Goal: Transaction & Acquisition: Purchase product/service

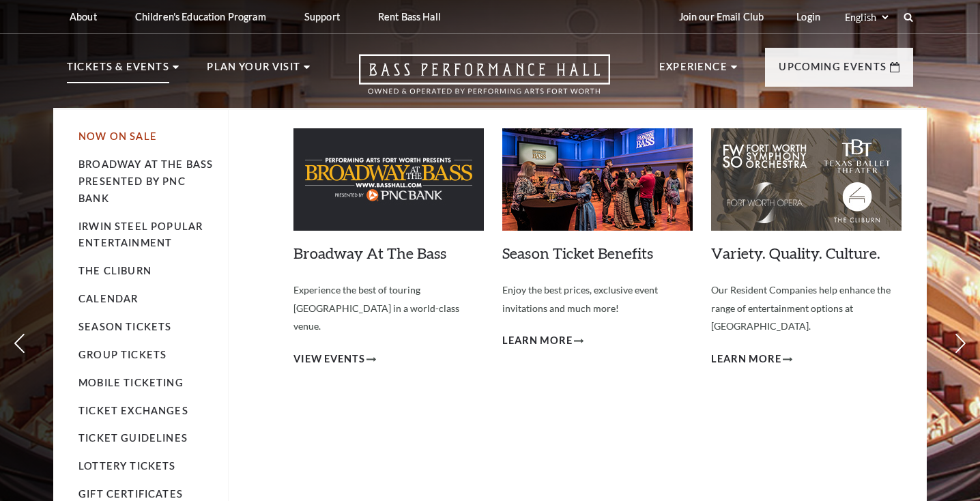
click at [134, 141] on link "Now On Sale" at bounding box center [118, 136] width 79 height 12
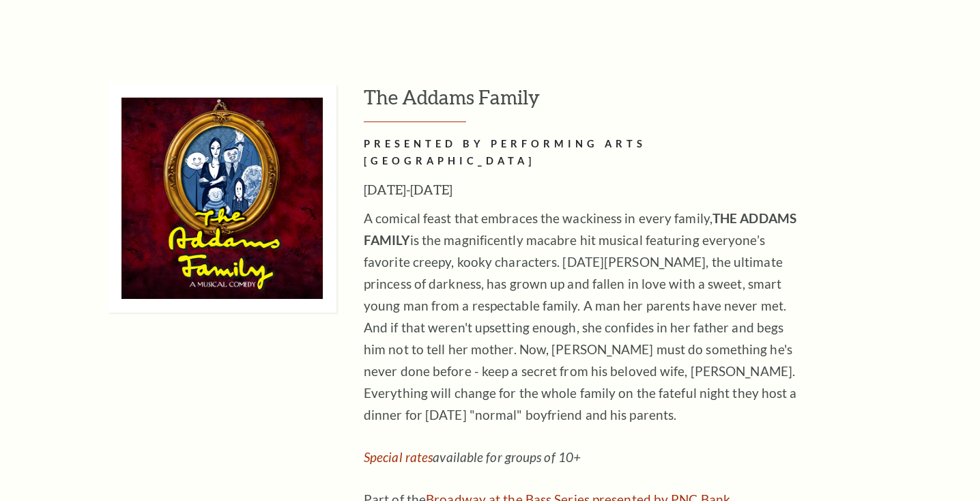
scroll to position [3043, 0]
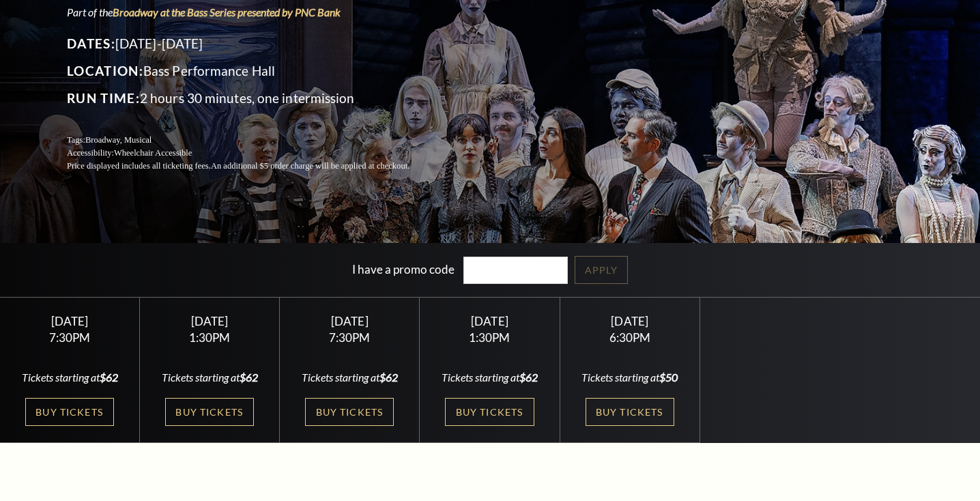
scroll to position [158, 0]
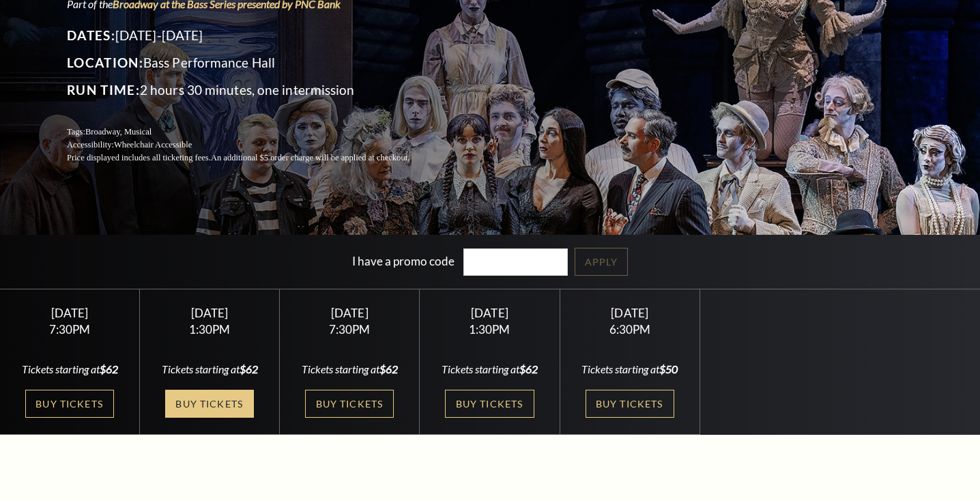
click at [221, 418] on link "Buy Tickets" at bounding box center [209, 404] width 89 height 28
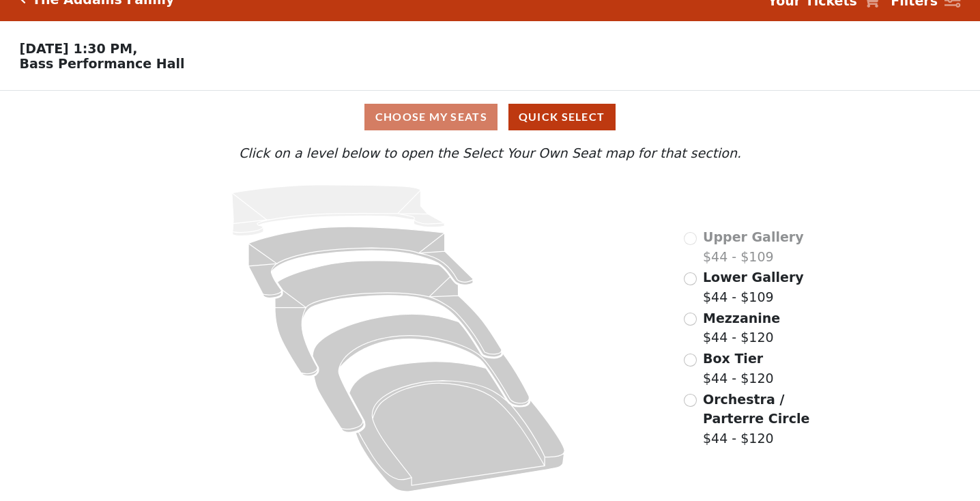
scroll to position [22, 0]
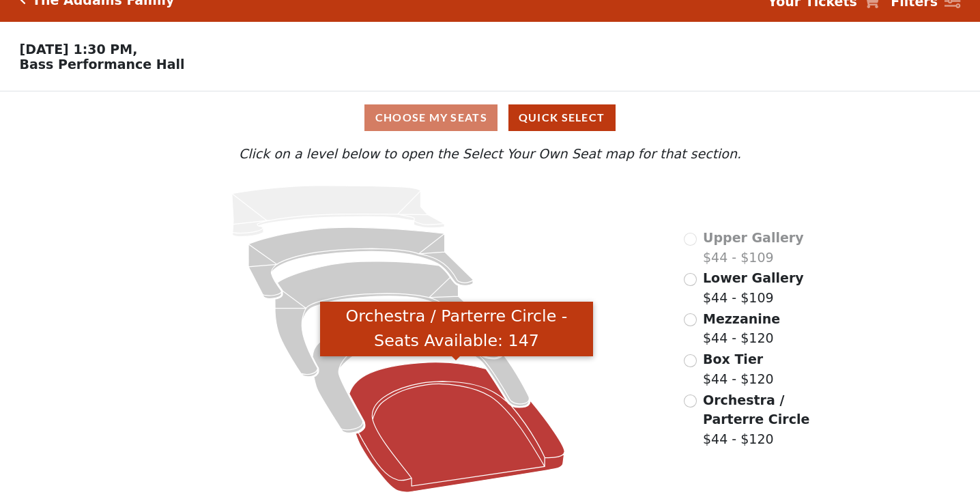
click at [403, 404] on icon "Orchestra / Parterre Circle - Seats Available: 147" at bounding box center [458, 428] width 216 height 130
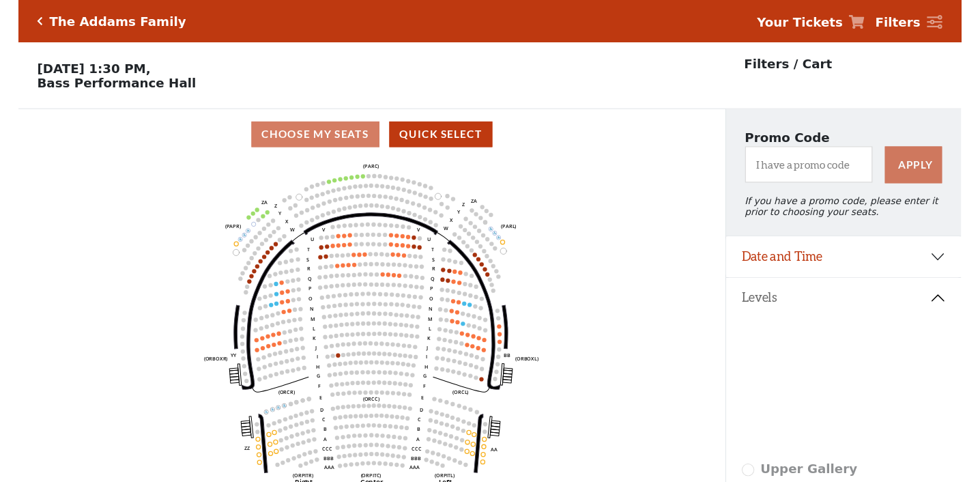
scroll to position [0, 0]
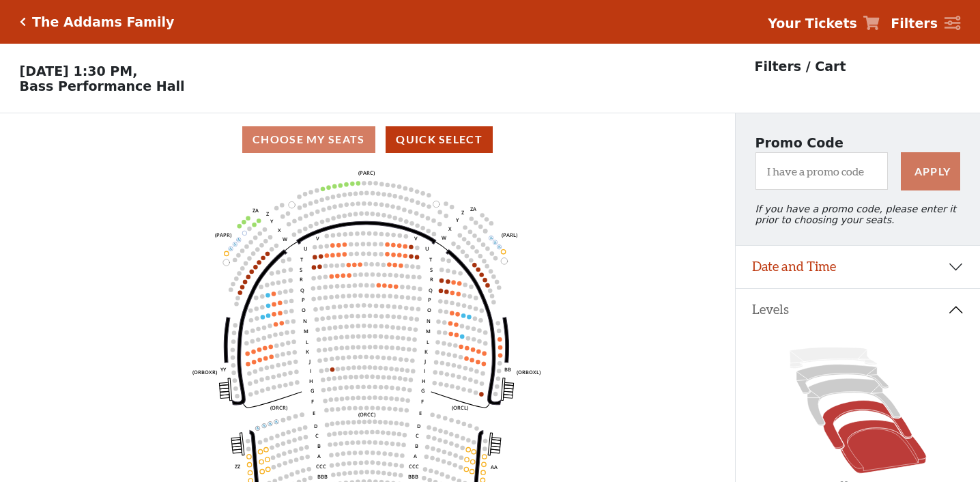
click at [844, 409] on icon at bounding box center [867, 425] width 89 height 48
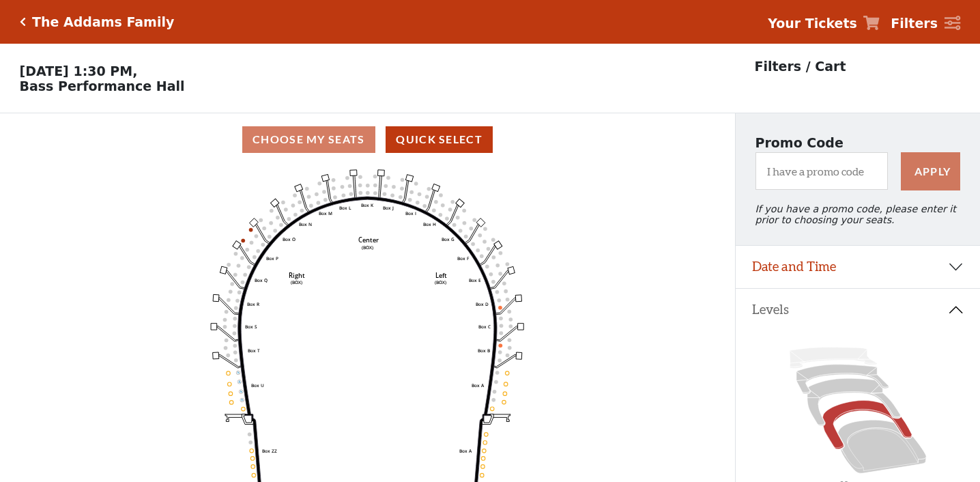
scroll to position [63, 0]
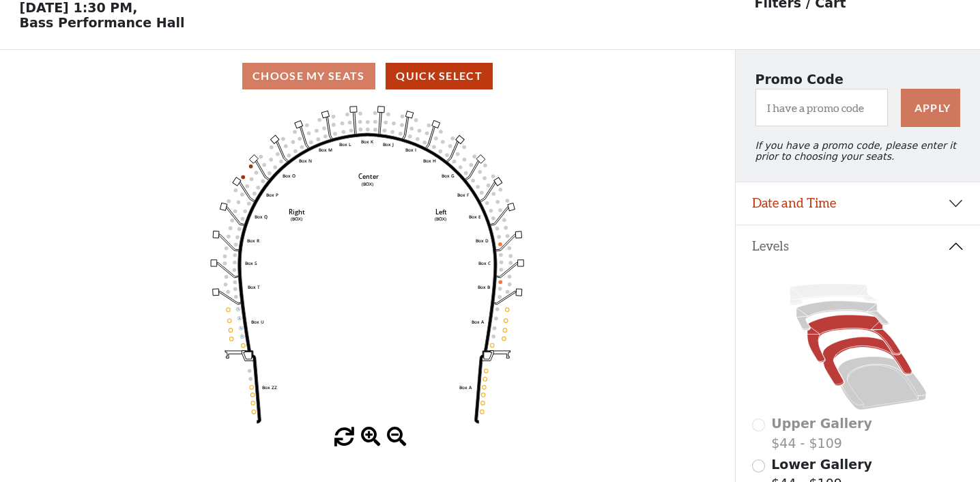
click at [825, 327] on icon at bounding box center [855, 338] width 94 height 47
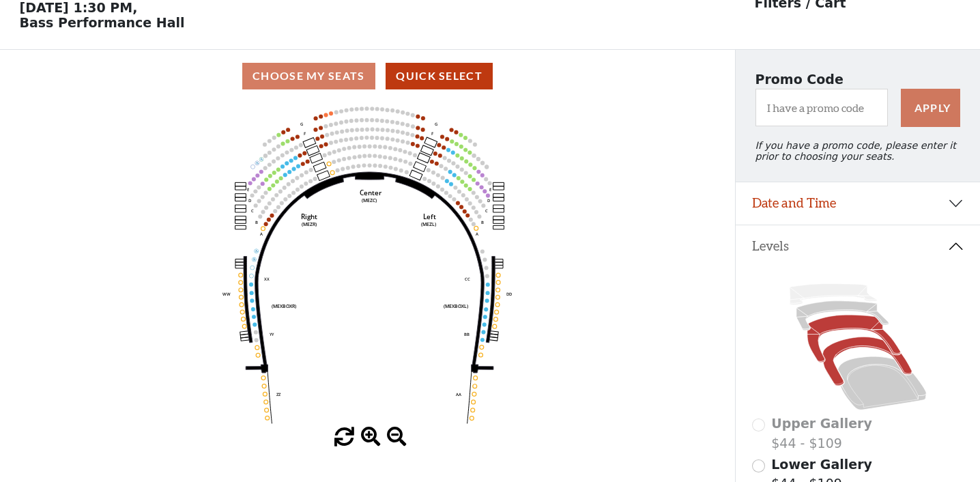
click at [845, 348] on icon at bounding box center [867, 361] width 89 height 48
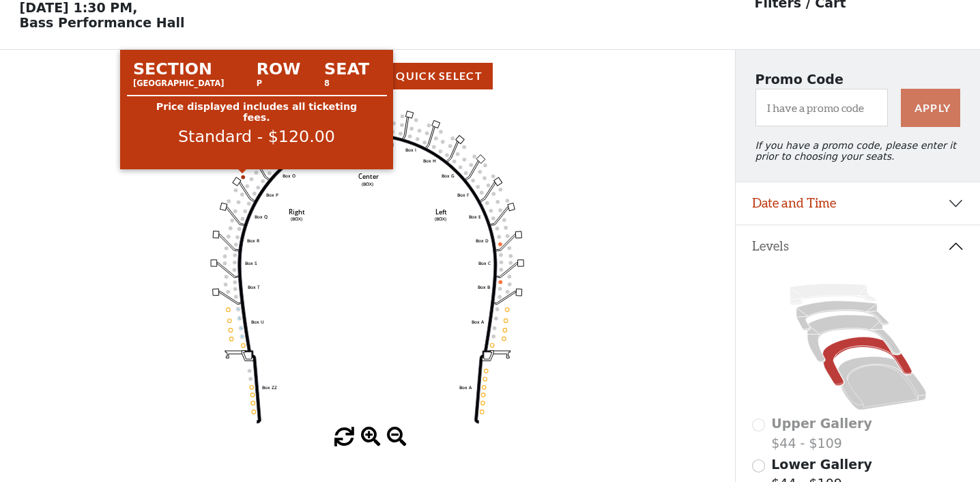
click at [243, 175] on circle at bounding box center [243, 177] width 4 height 4
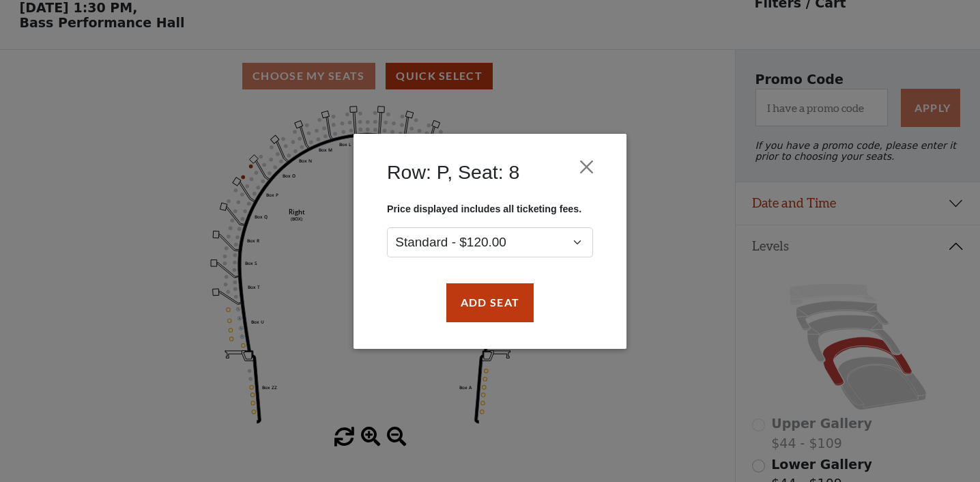
click at [251, 169] on div "Row: P, Seat: 8 Price displayed includes all ticketing fees. Standard - $120.00…" at bounding box center [490, 241] width 980 height 482
click at [586, 162] on button "Close" at bounding box center [587, 167] width 26 height 26
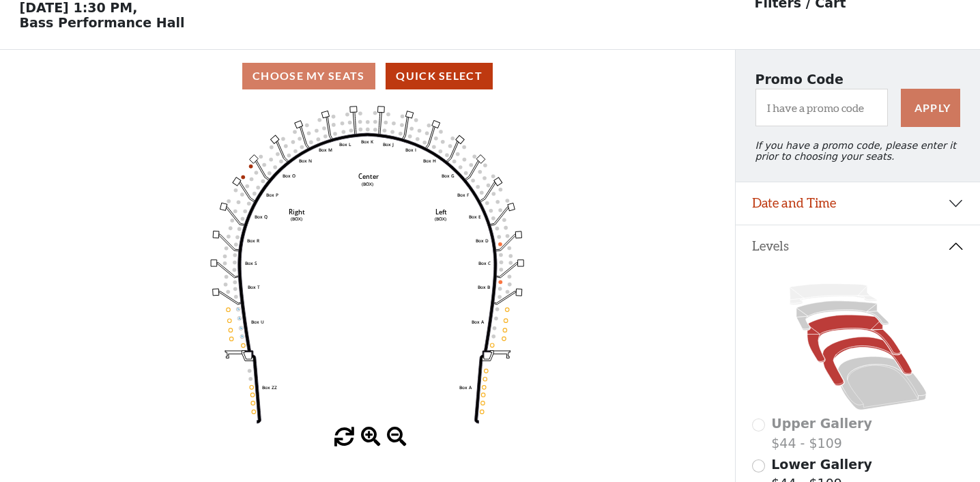
click at [860, 329] on icon at bounding box center [855, 338] width 94 height 47
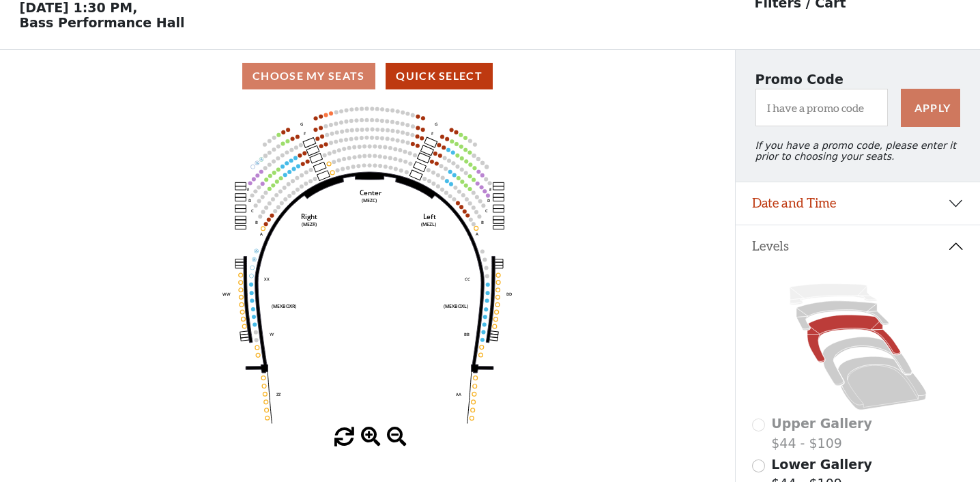
scroll to position [68, 0]
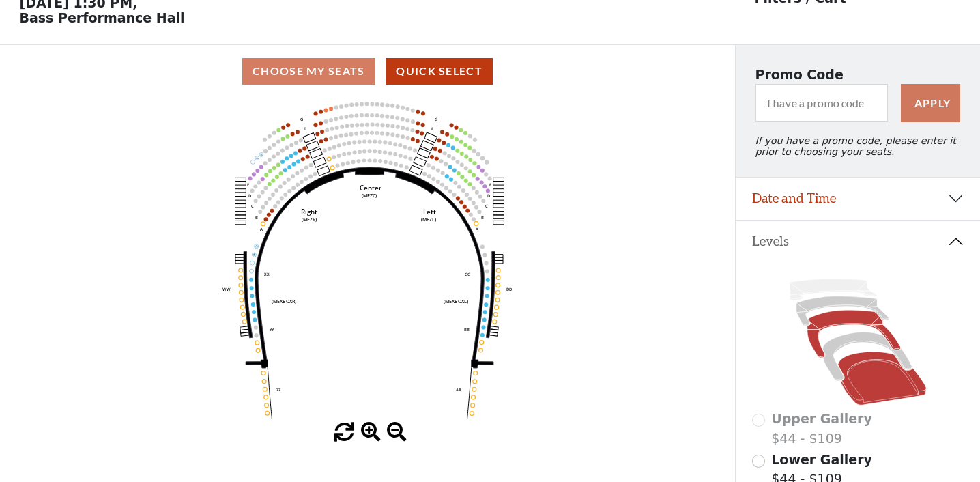
click at [849, 370] on icon at bounding box center [882, 378] width 89 height 53
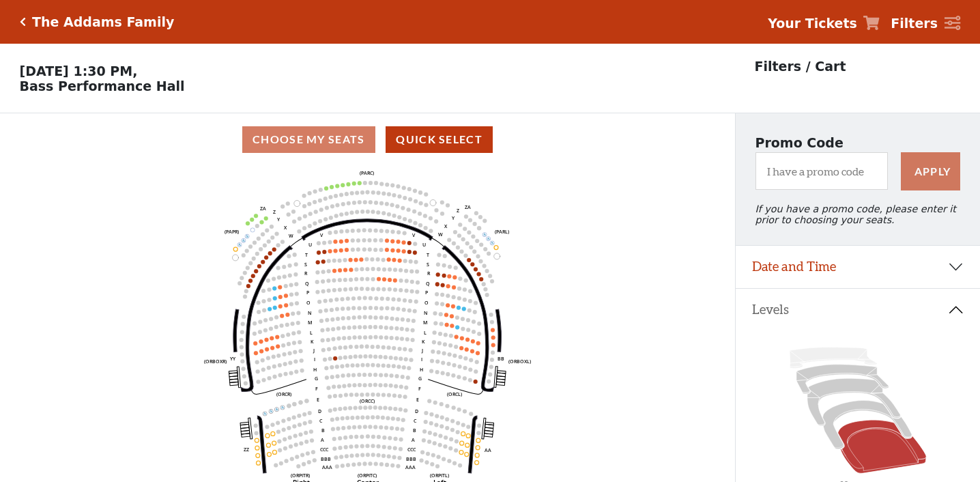
scroll to position [63, 0]
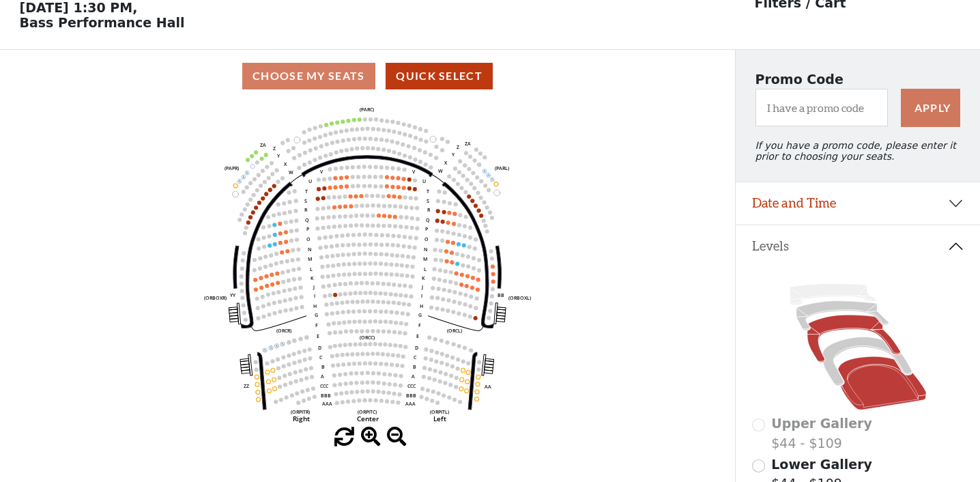
click at [836, 329] on icon at bounding box center [855, 338] width 94 height 47
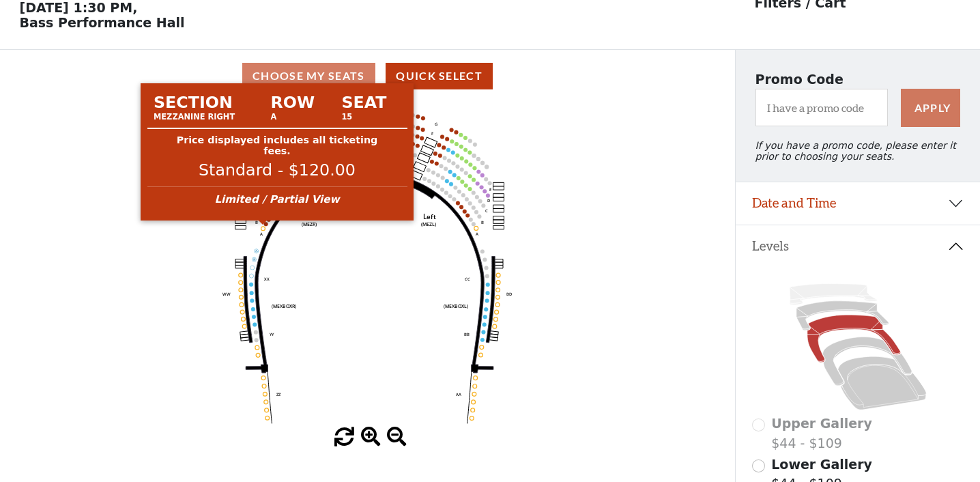
click at [265, 229] on use "Seat Selected" at bounding box center [263, 228] width 5 height 5
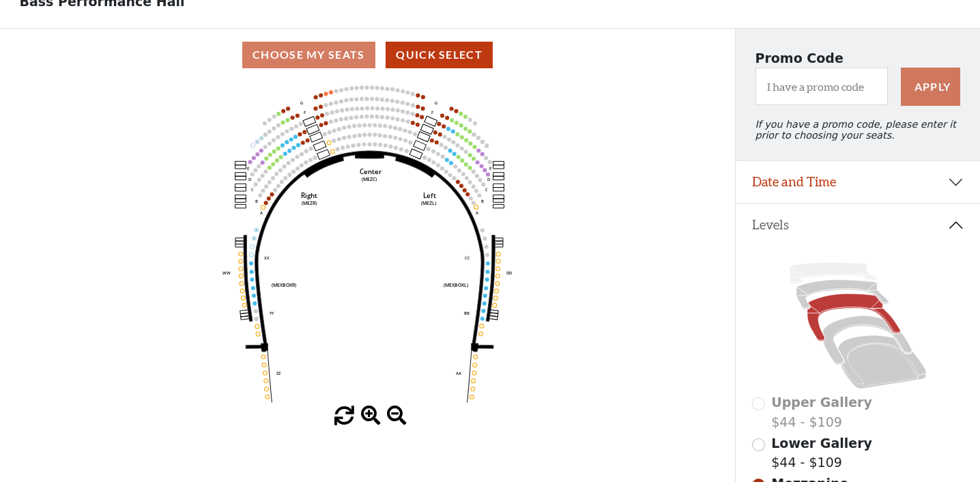
scroll to position [82, 0]
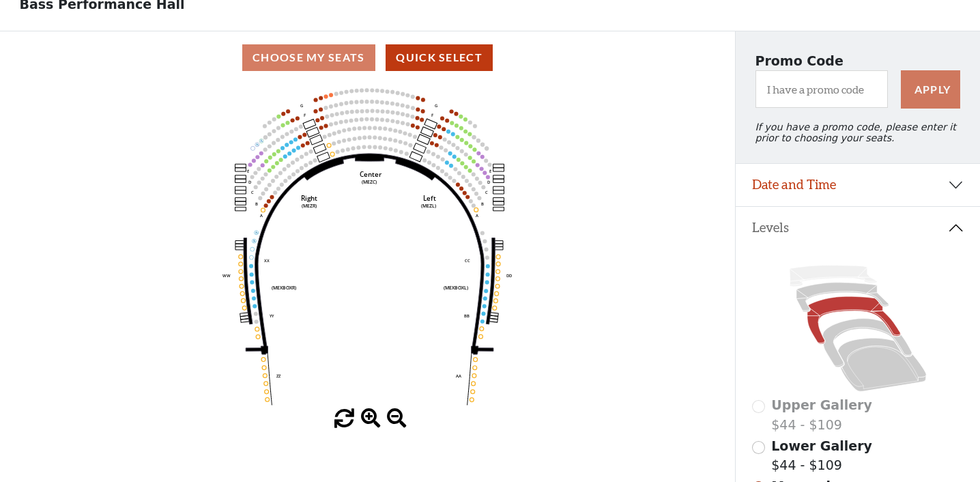
click at [373, 415] on span at bounding box center [371, 419] width 20 height 20
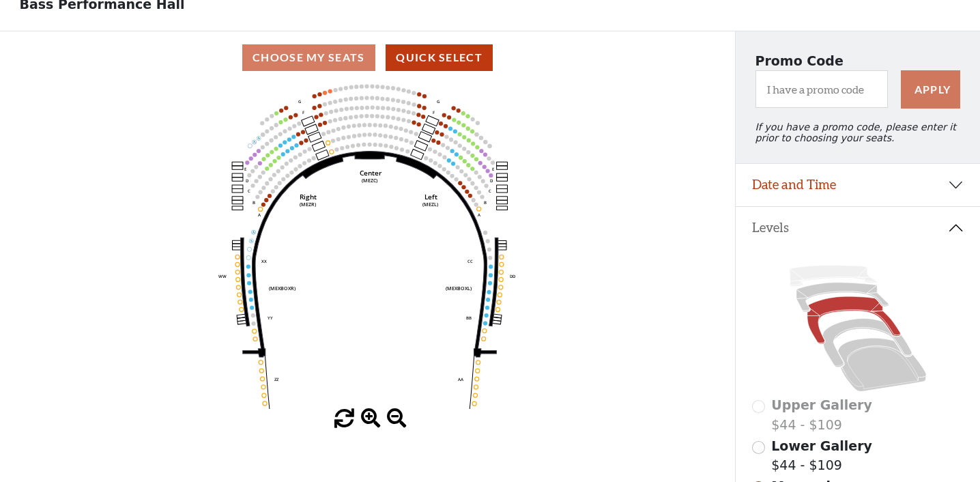
click at [373, 415] on span at bounding box center [371, 419] width 20 height 20
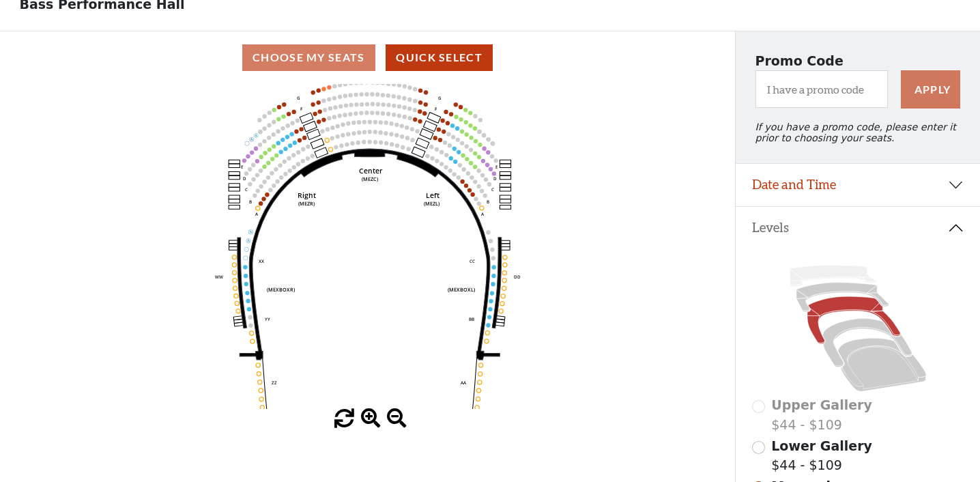
click at [373, 415] on span at bounding box center [371, 419] width 20 height 20
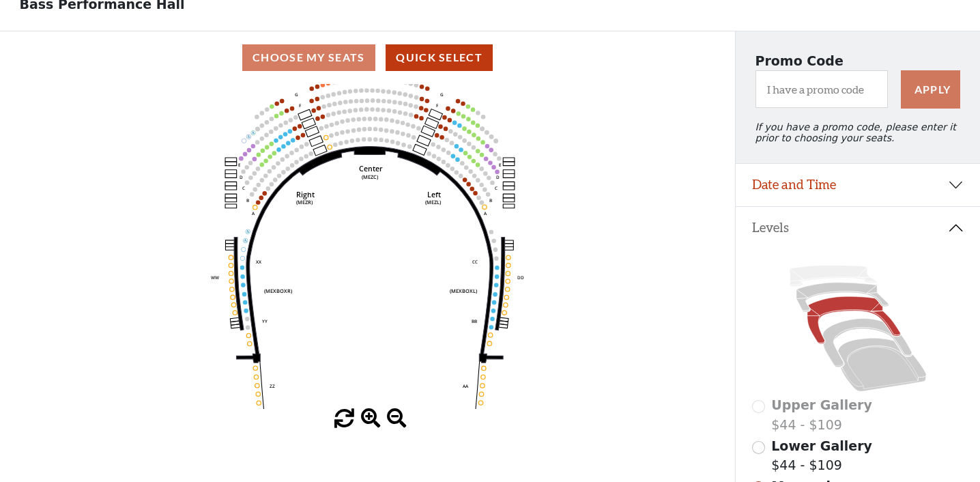
click at [373, 415] on span at bounding box center [371, 419] width 20 height 20
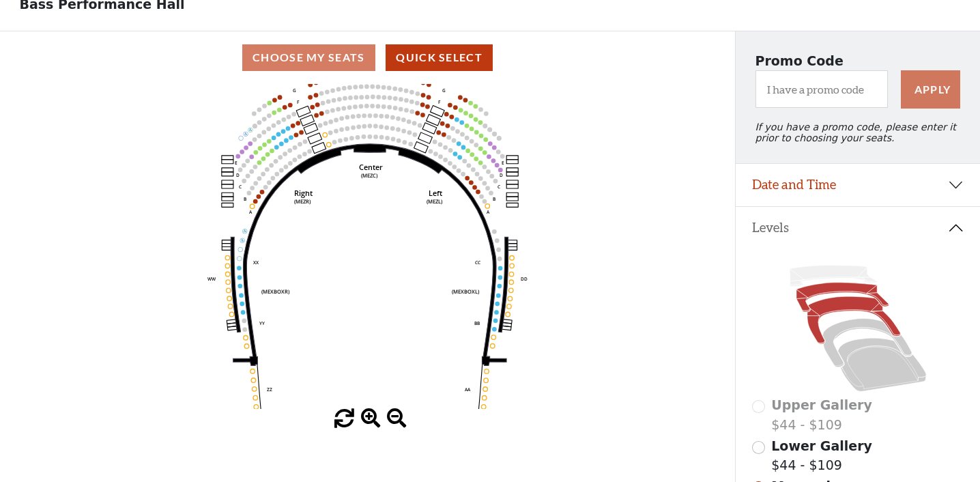
click at [830, 289] on icon at bounding box center [843, 297] width 92 height 29
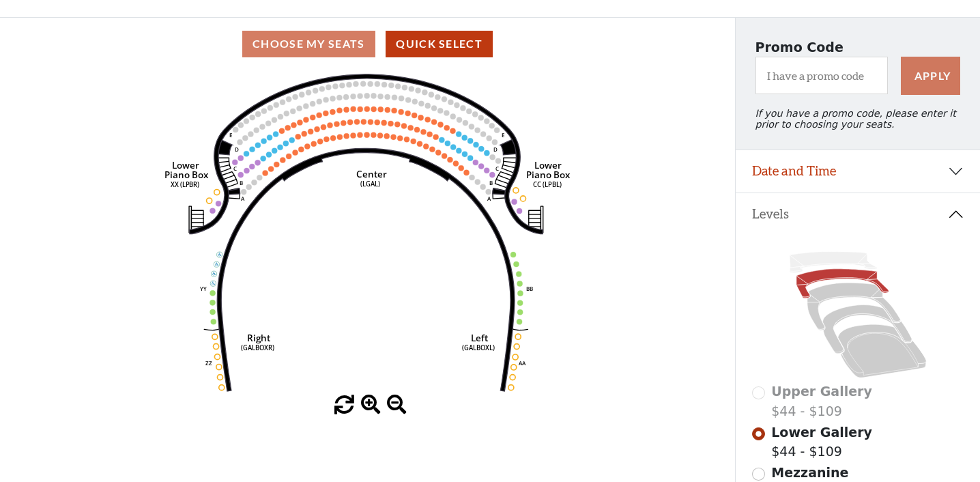
scroll to position [103, 0]
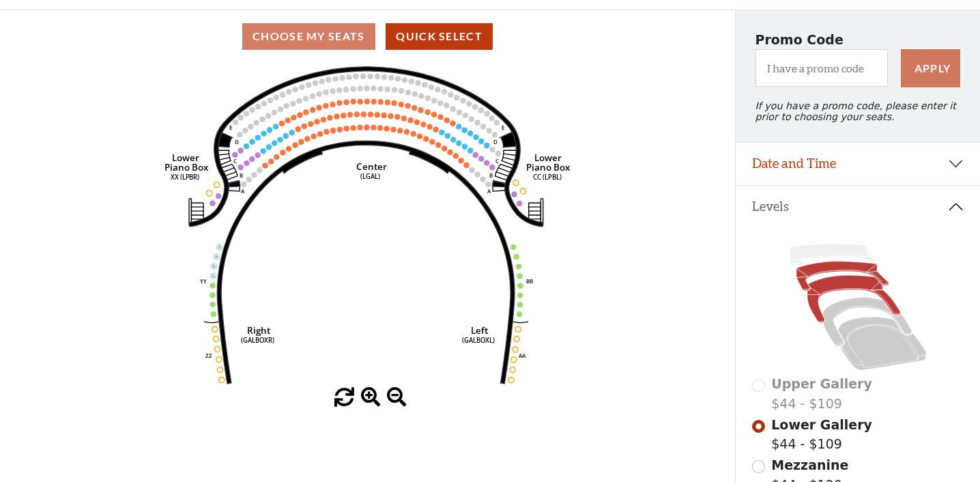
click at [842, 287] on icon at bounding box center [855, 299] width 94 height 47
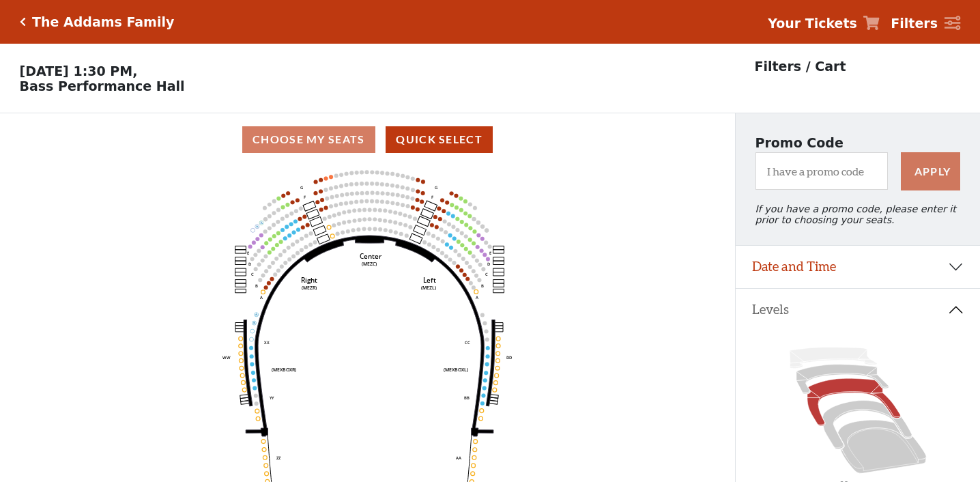
scroll to position [63, 0]
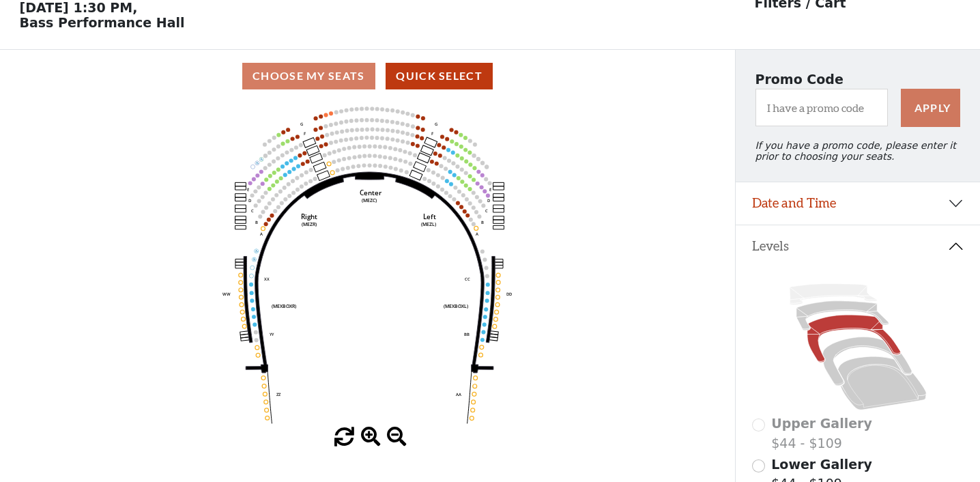
click at [431, 163] on use "Seat Selected" at bounding box center [432, 161] width 5 height 5
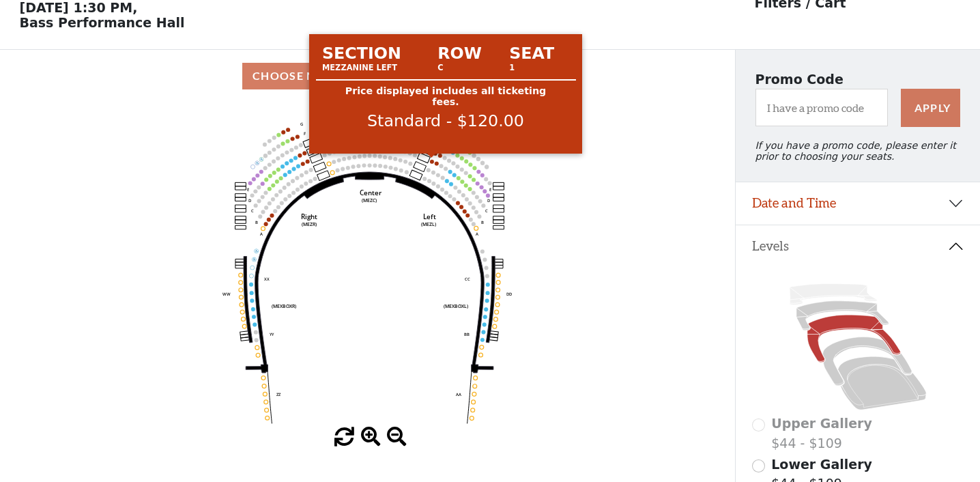
click at [431, 162] on circle at bounding box center [432, 162] width 4 height 4
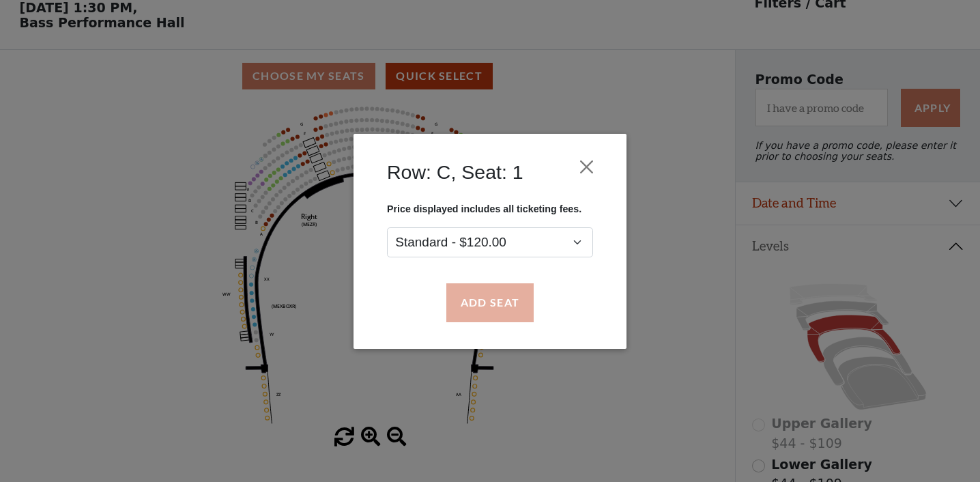
click at [496, 305] on button "Add Seat" at bounding box center [489, 302] width 87 height 38
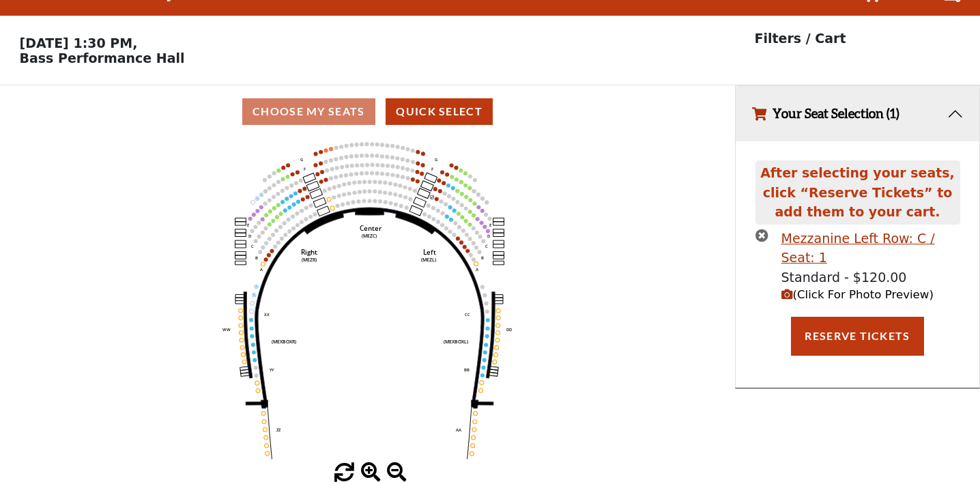
scroll to position [0, 0]
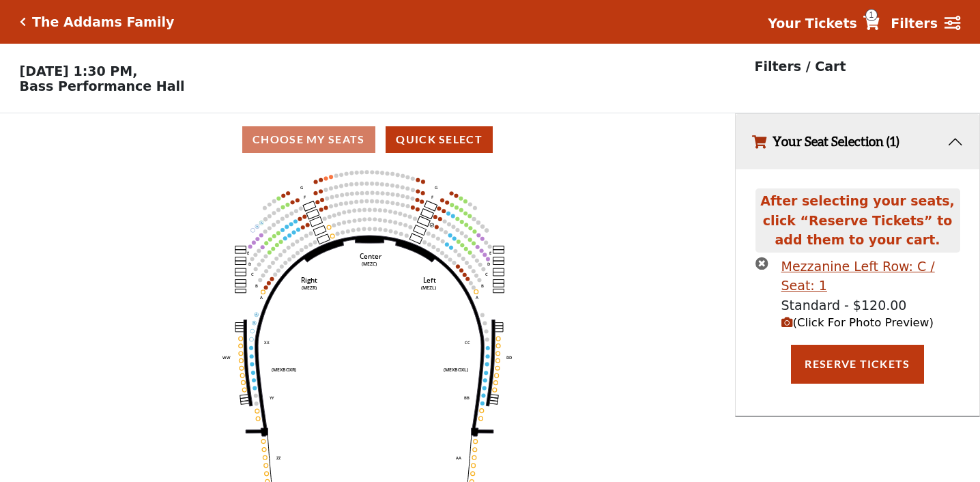
click at [438, 227] on circle at bounding box center [437, 227] width 4 height 4
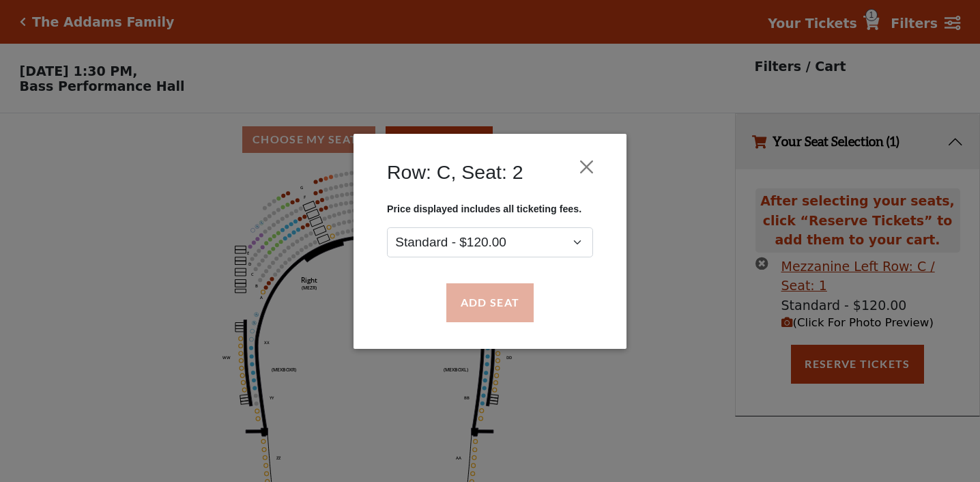
click at [474, 307] on button "Add Seat" at bounding box center [489, 302] width 87 height 38
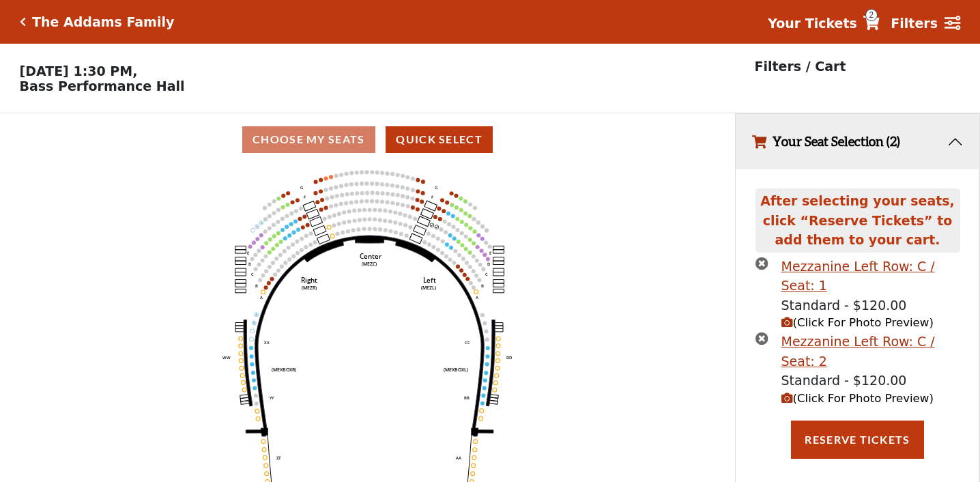
click at [788, 324] on icon "button" at bounding box center [788, 323] width 12 height 12
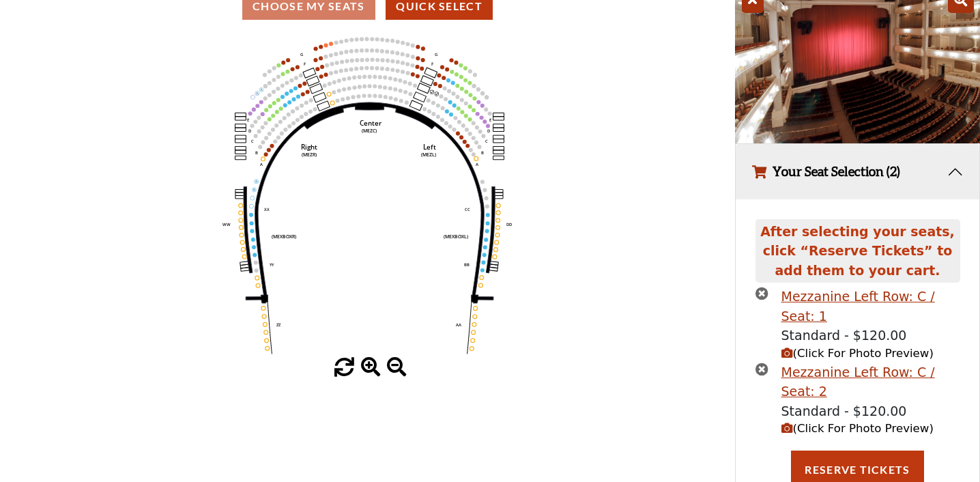
scroll to position [138, 0]
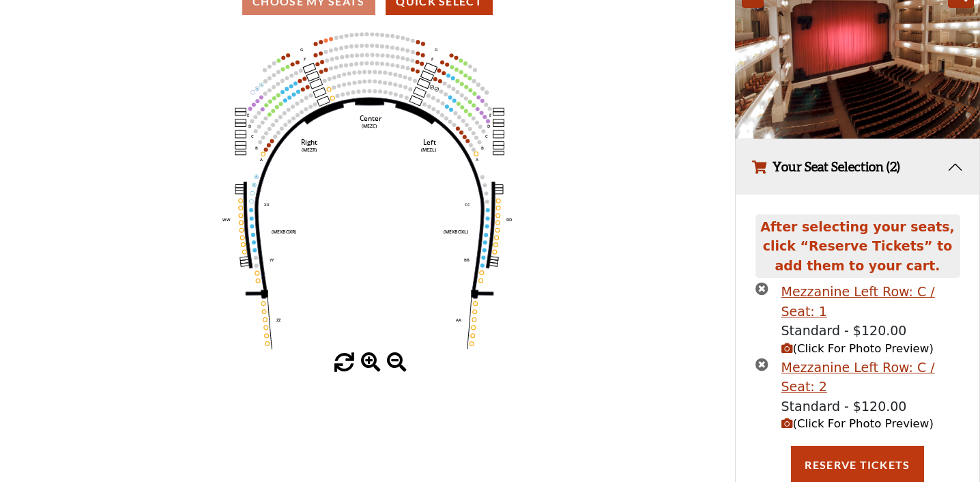
click at [784, 423] on icon "button" at bounding box center [788, 424] width 12 height 12
click at [790, 421] on icon "button" at bounding box center [788, 424] width 12 height 12
click at [763, 358] on icon "button" at bounding box center [762, 364] width 13 height 13
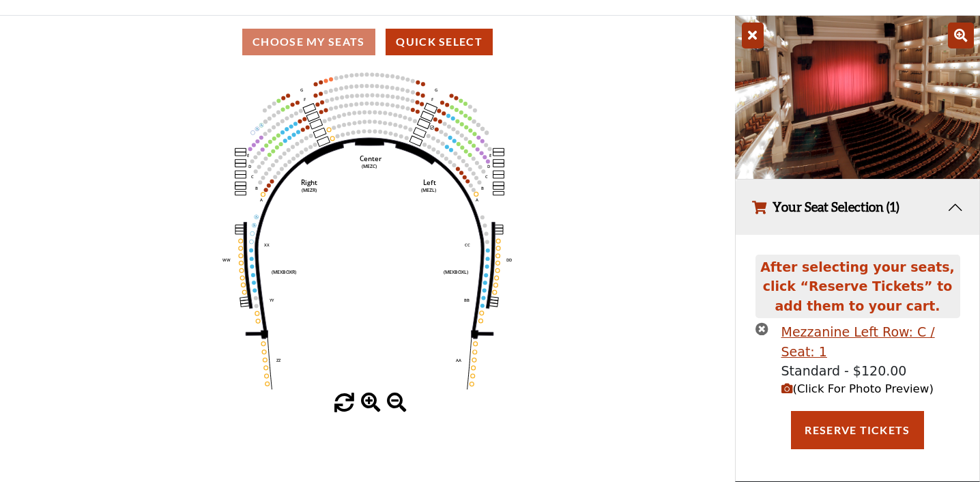
scroll to position [96, 0]
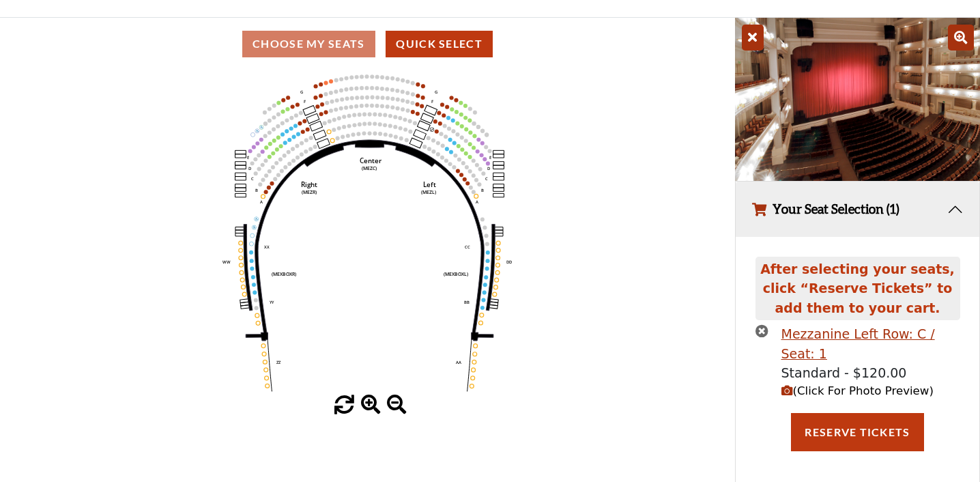
click at [762, 326] on icon "button" at bounding box center [762, 330] width 13 height 13
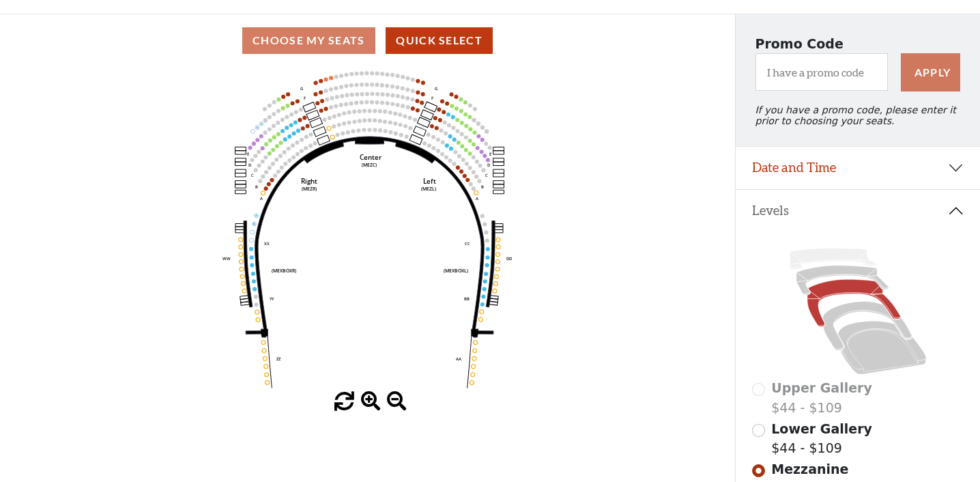
scroll to position [91, 0]
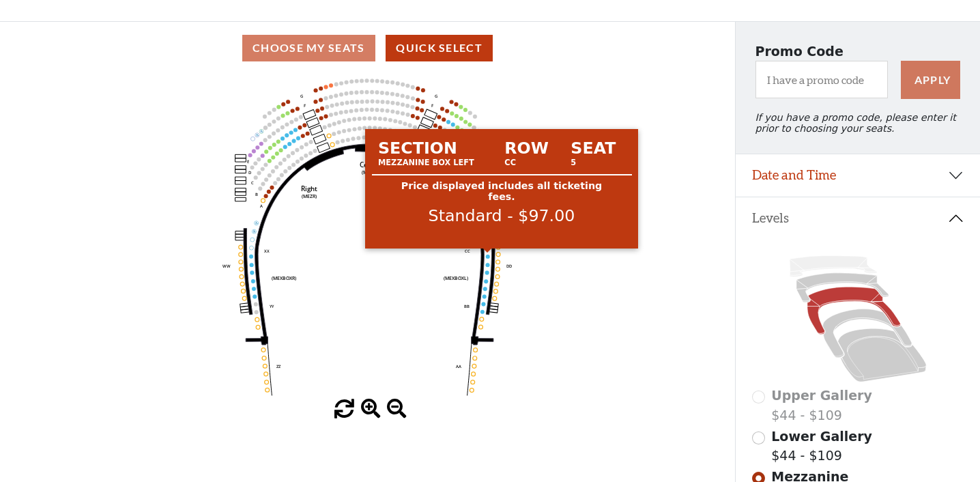
click at [489, 256] on circle at bounding box center [488, 257] width 4 height 4
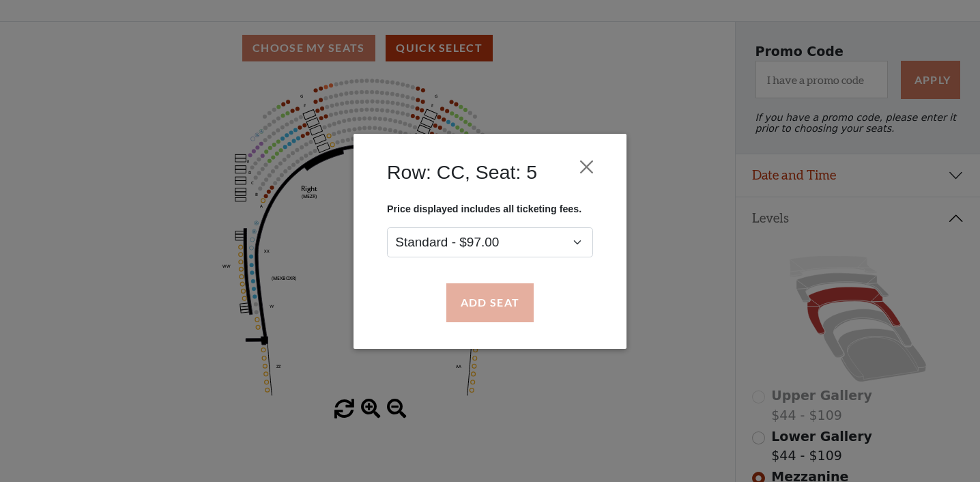
click at [510, 310] on button "Add Seat" at bounding box center [489, 302] width 87 height 38
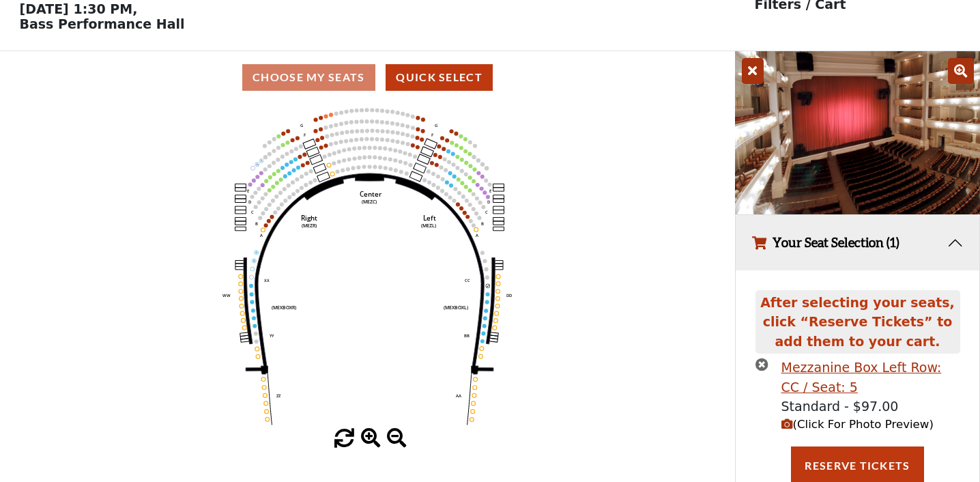
click at [786, 423] on icon "button" at bounding box center [788, 424] width 12 height 12
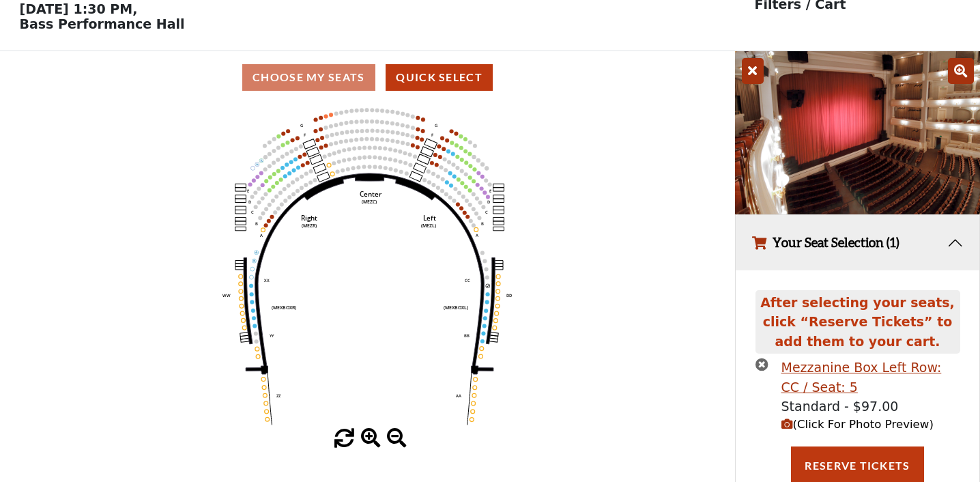
click at [763, 363] on icon "button" at bounding box center [762, 364] width 13 height 13
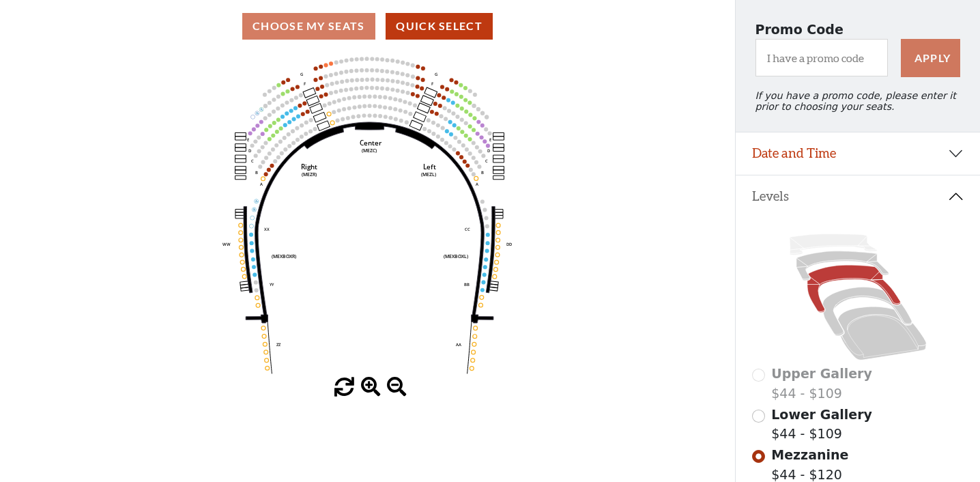
scroll to position [113, 0]
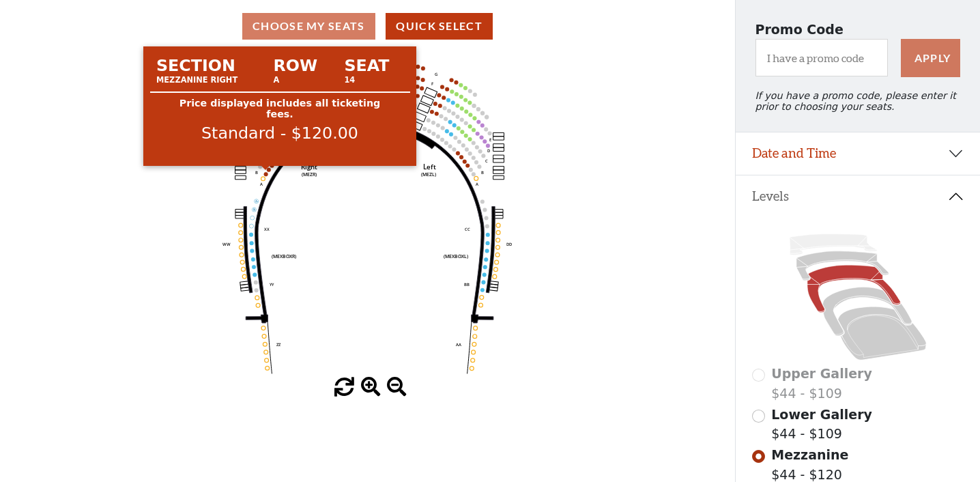
click at [266, 174] on circle at bounding box center [266, 174] width 4 height 4
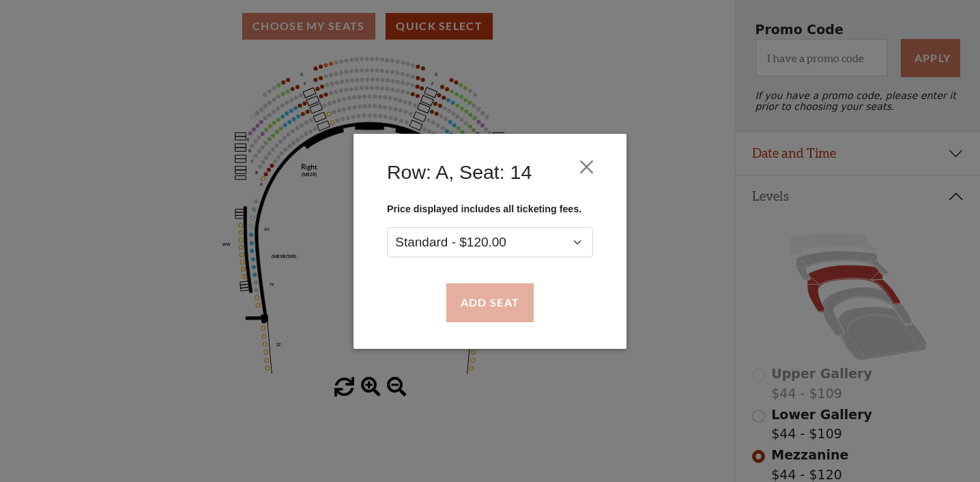
click at [464, 304] on button "Add Seat" at bounding box center [489, 302] width 87 height 38
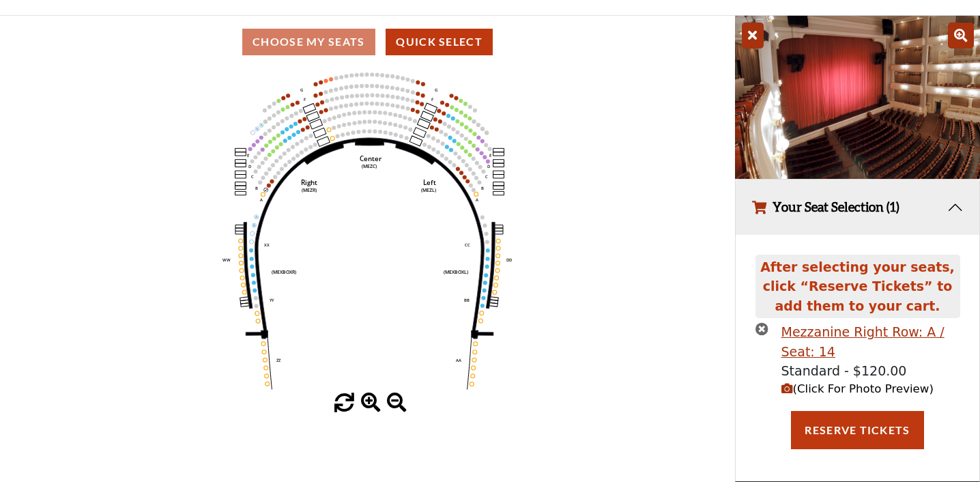
scroll to position [62, 0]
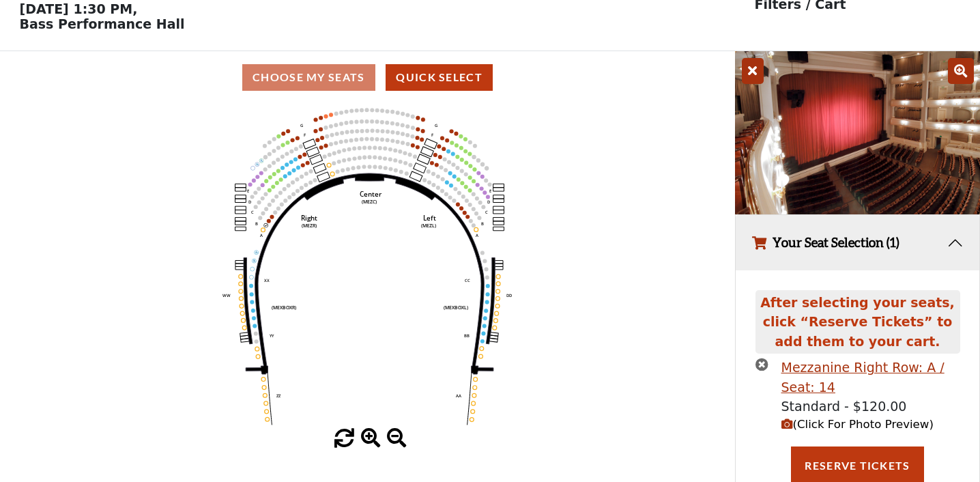
click at [786, 423] on icon "button" at bounding box center [788, 424] width 12 height 12
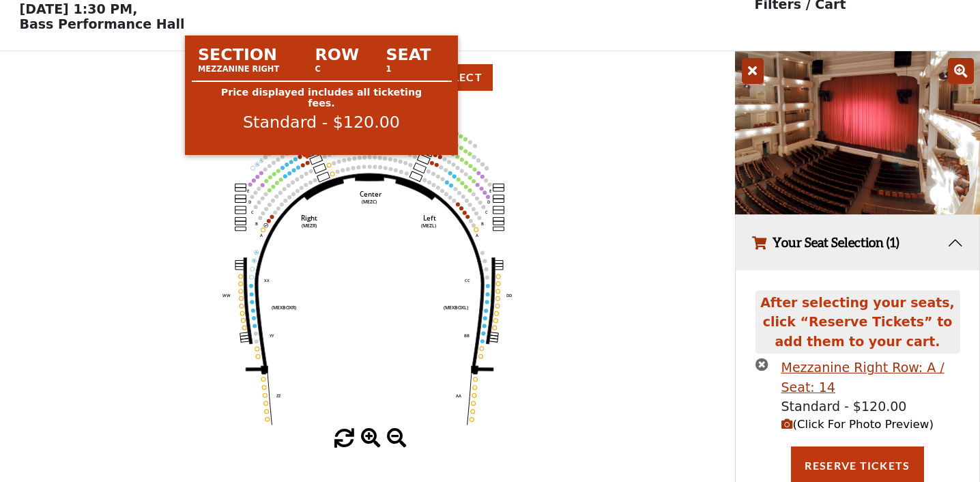
click at [307, 163] on circle at bounding box center [308, 162] width 4 height 4
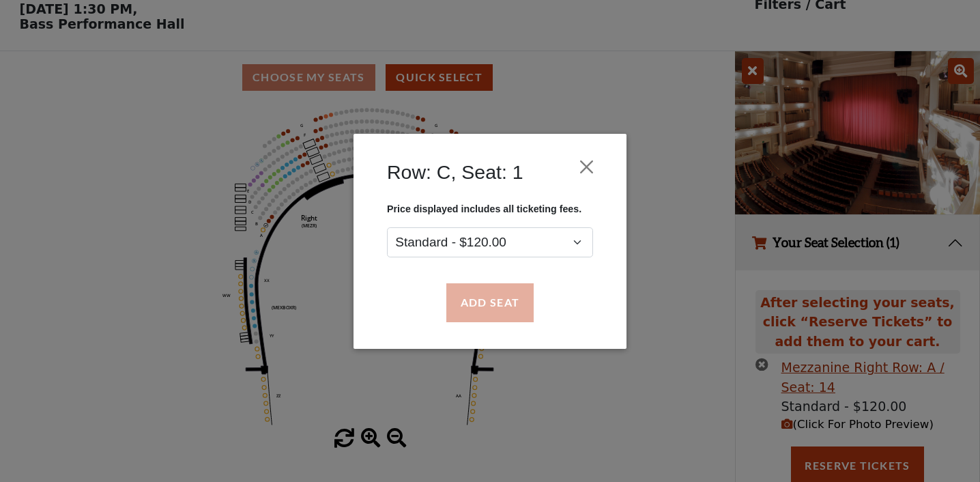
click at [465, 295] on button "Add Seat" at bounding box center [489, 302] width 87 height 38
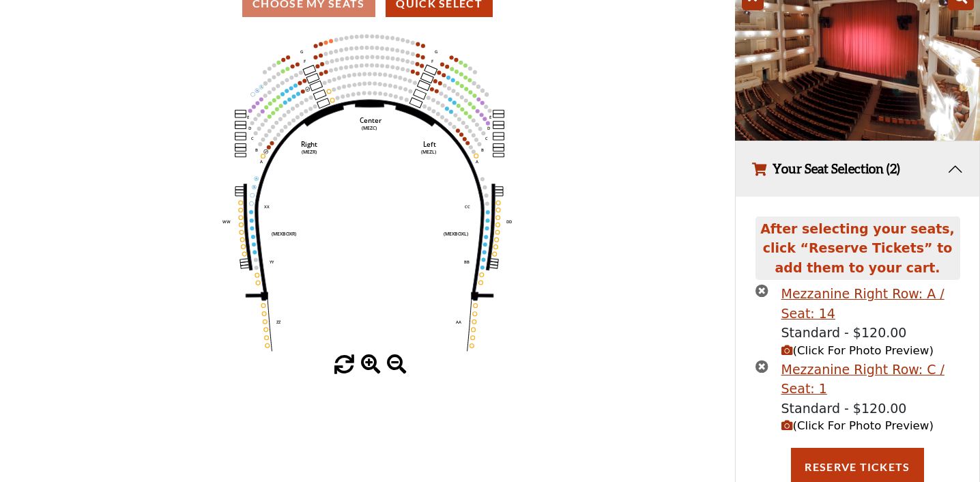
scroll to position [137, 0]
click at [785, 423] on icon "button" at bounding box center [788, 425] width 12 height 12
click at [788, 347] on icon "button" at bounding box center [788, 350] width 12 height 12
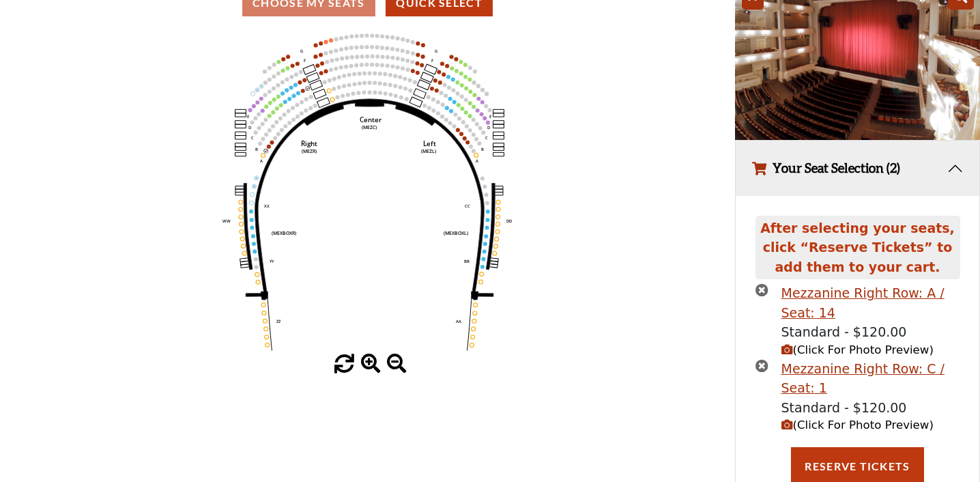
click at [758, 364] on icon "button" at bounding box center [762, 365] width 13 height 13
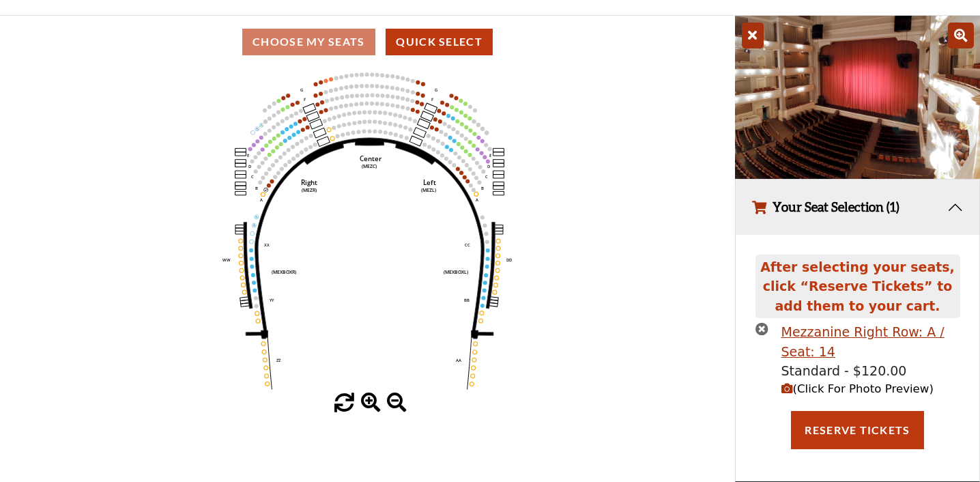
scroll to position [96, 0]
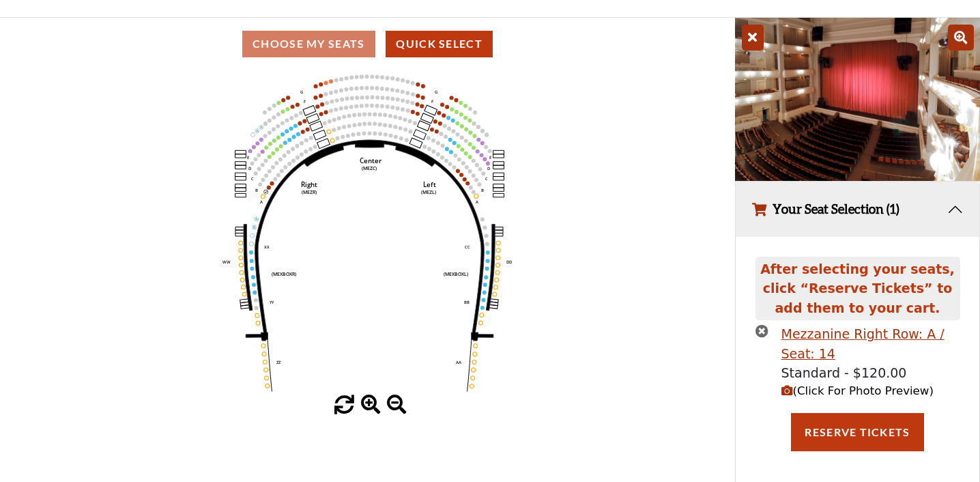
click at [763, 330] on icon "button" at bounding box center [762, 330] width 13 height 13
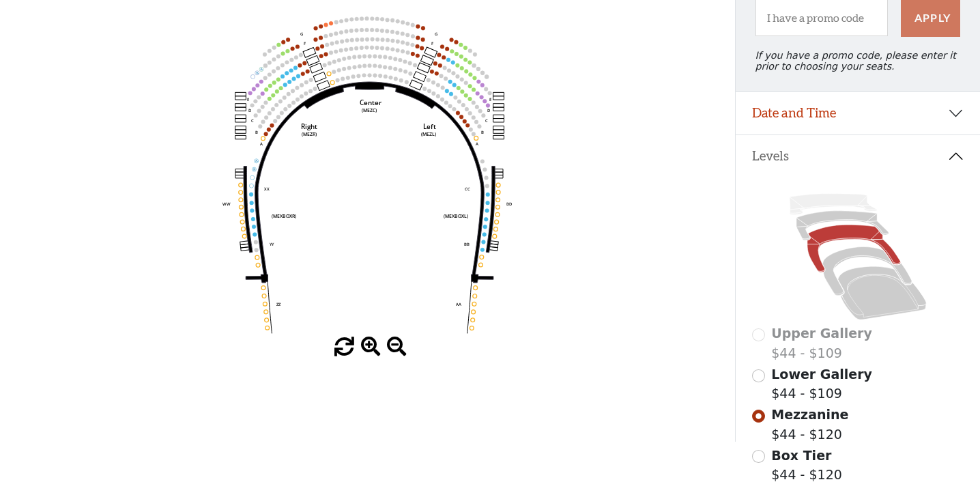
scroll to position [146, 0]
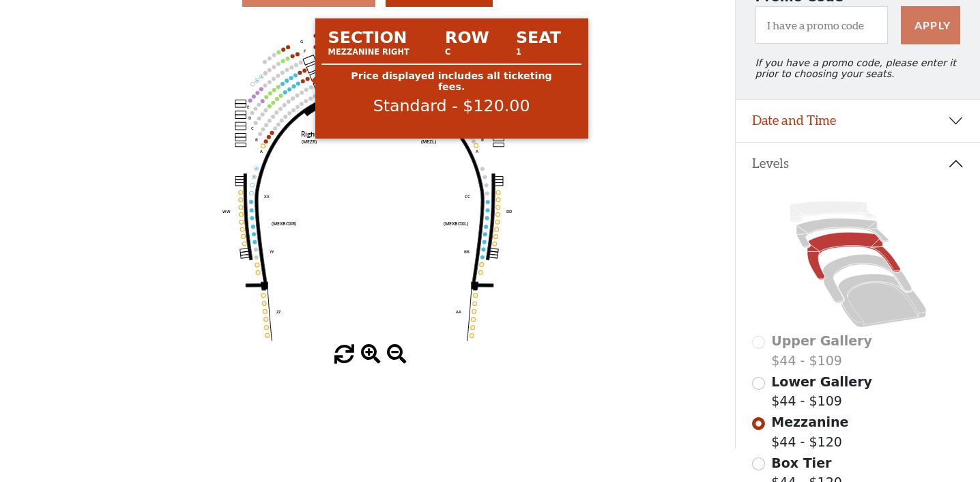
click at [308, 79] on circle at bounding box center [308, 78] width 4 height 4
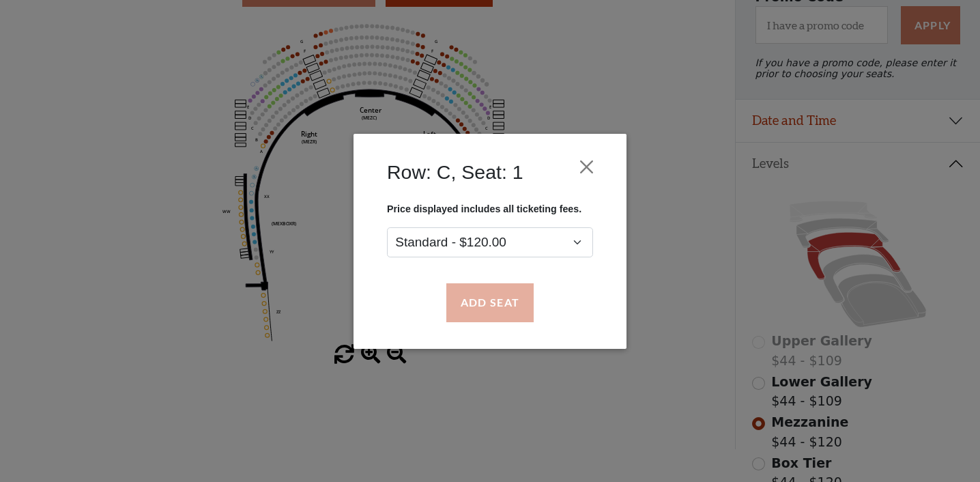
click at [474, 303] on button "Add Seat" at bounding box center [489, 302] width 87 height 38
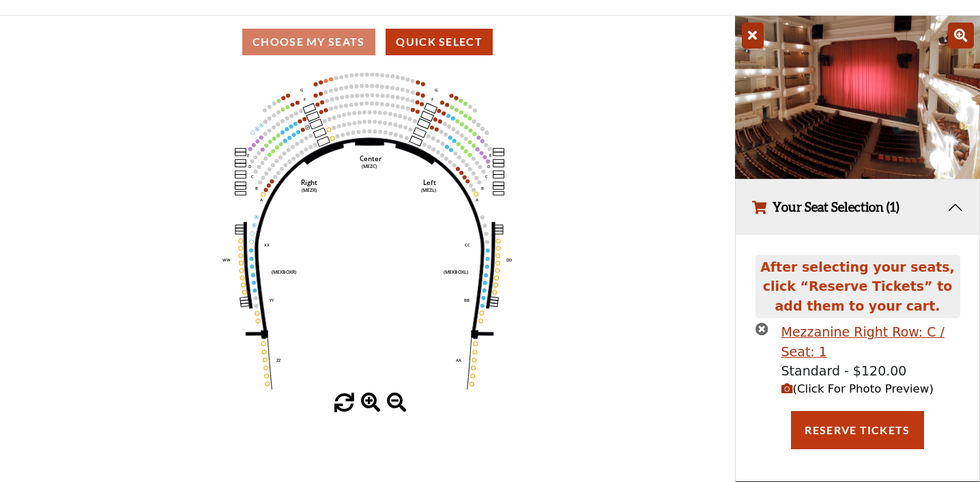
scroll to position [62, 0]
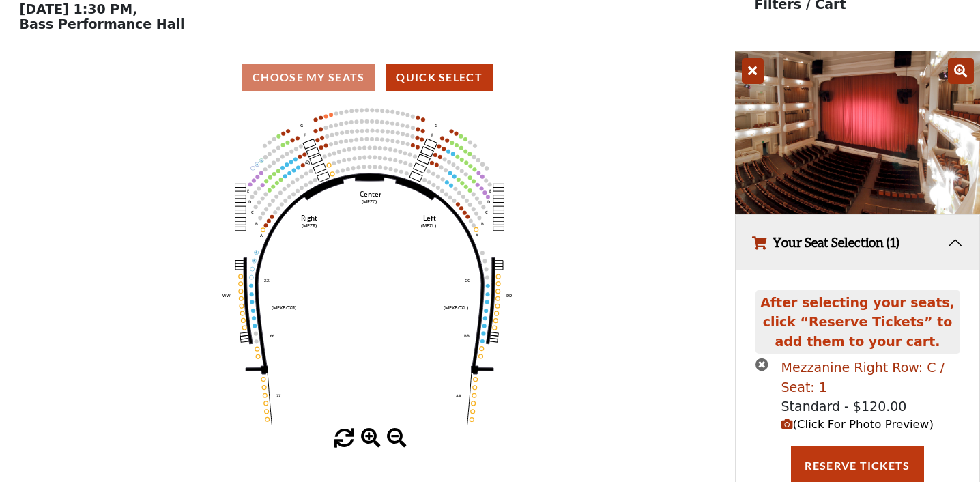
click at [786, 418] on icon "button" at bounding box center [788, 424] width 12 height 12
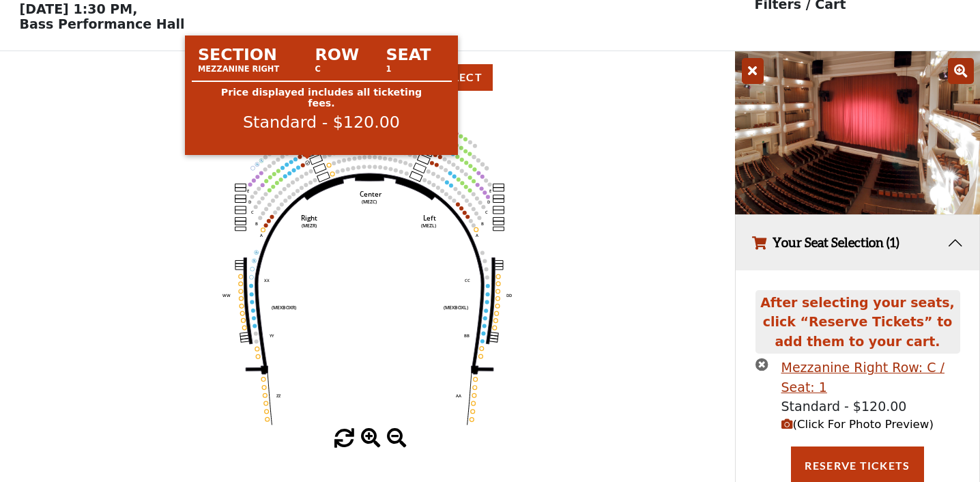
click at [308, 162] on circle at bounding box center [308, 162] width 4 height 4
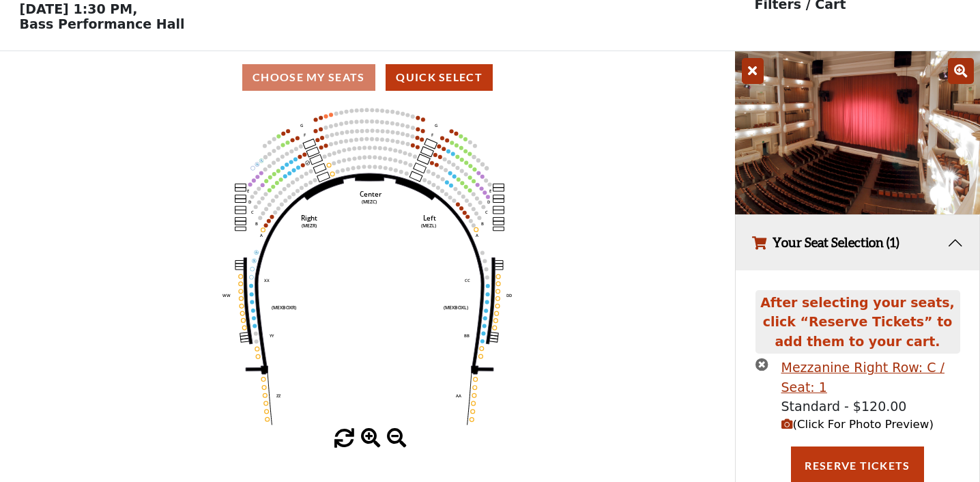
click at [762, 365] on icon "button" at bounding box center [762, 364] width 13 height 13
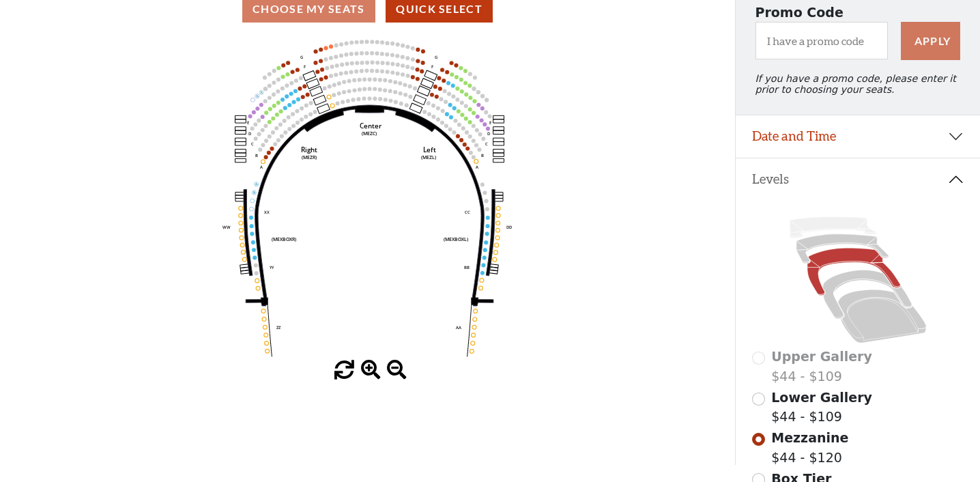
scroll to position [130, 0]
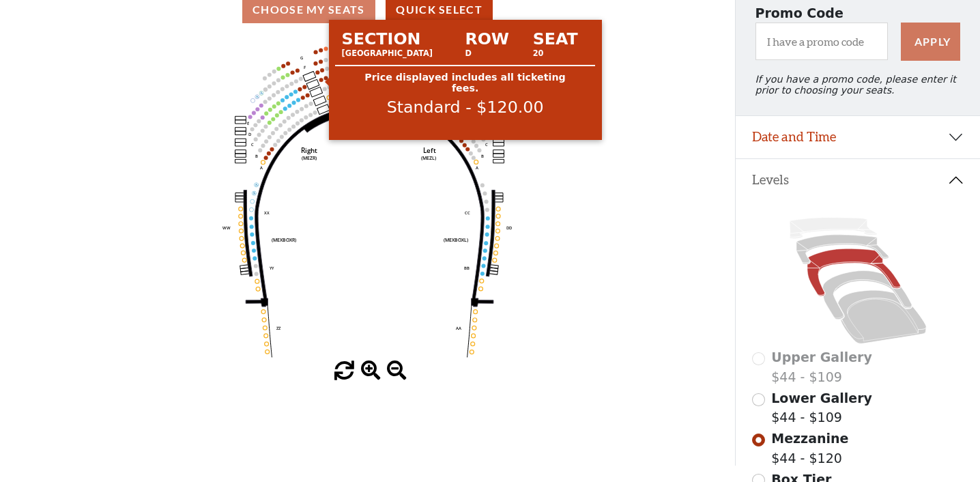
click at [322, 79] on circle at bounding box center [321, 80] width 4 height 4
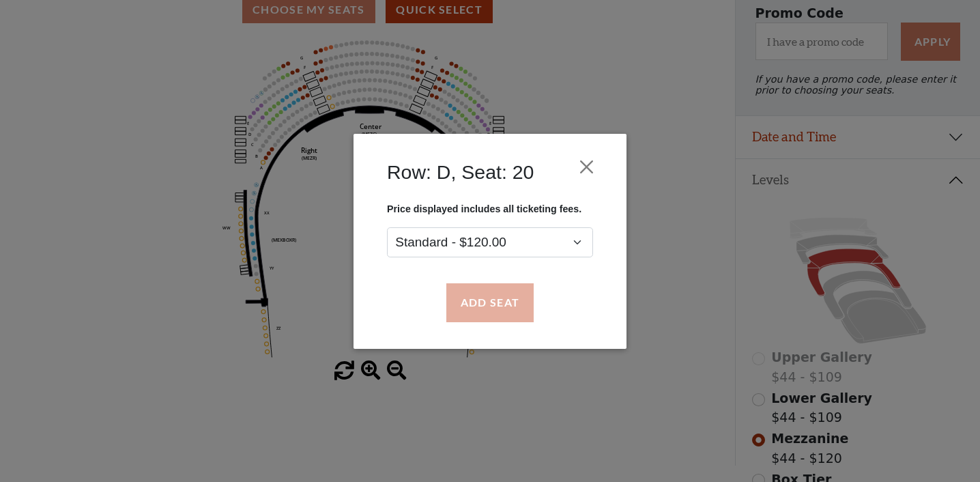
click at [486, 294] on button "Add Seat" at bounding box center [489, 302] width 87 height 38
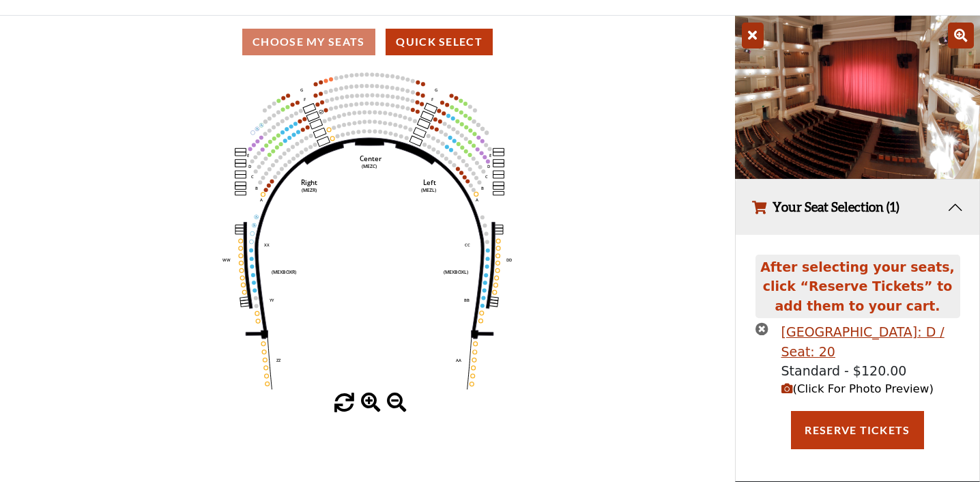
scroll to position [62, 0]
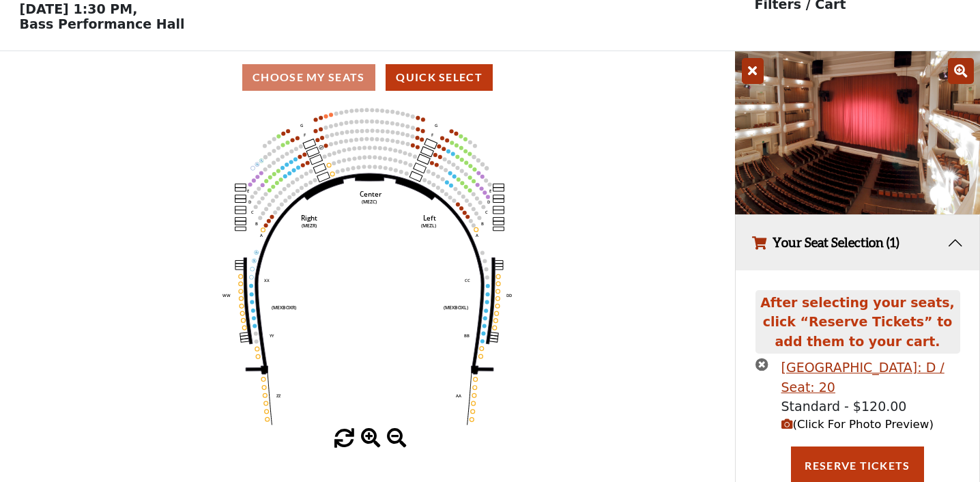
click at [791, 423] on icon "button" at bounding box center [788, 424] width 12 height 12
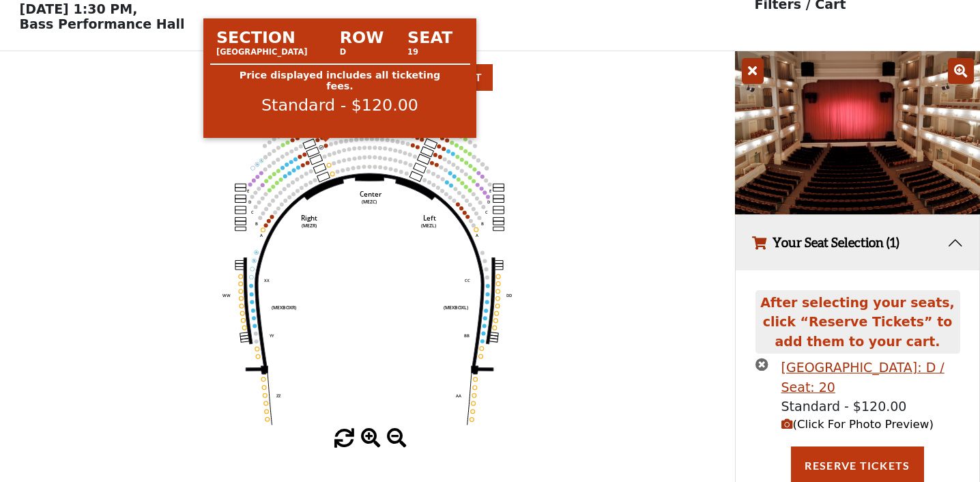
click at [326, 146] on circle at bounding box center [326, 145] width 4 height 4
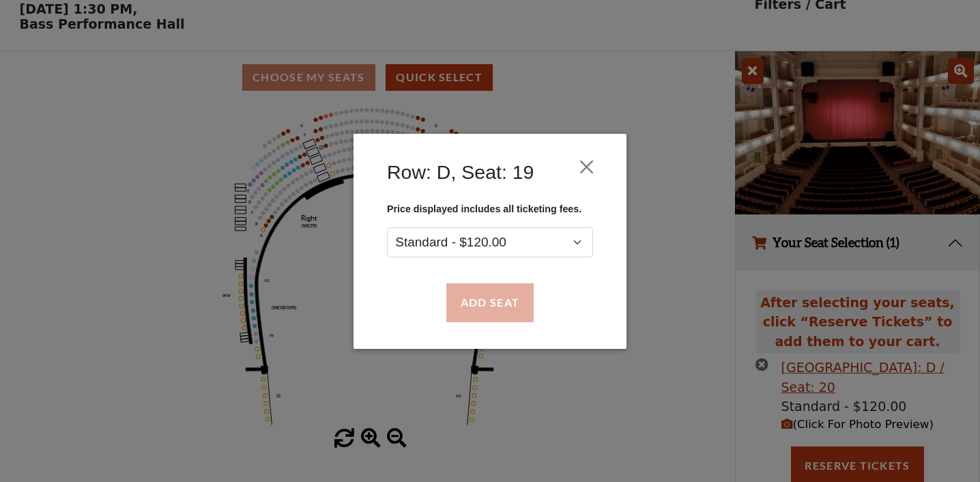
click at [477, 302] on button "Add Seat" at bounding box center [489, 302] width 87 height 38
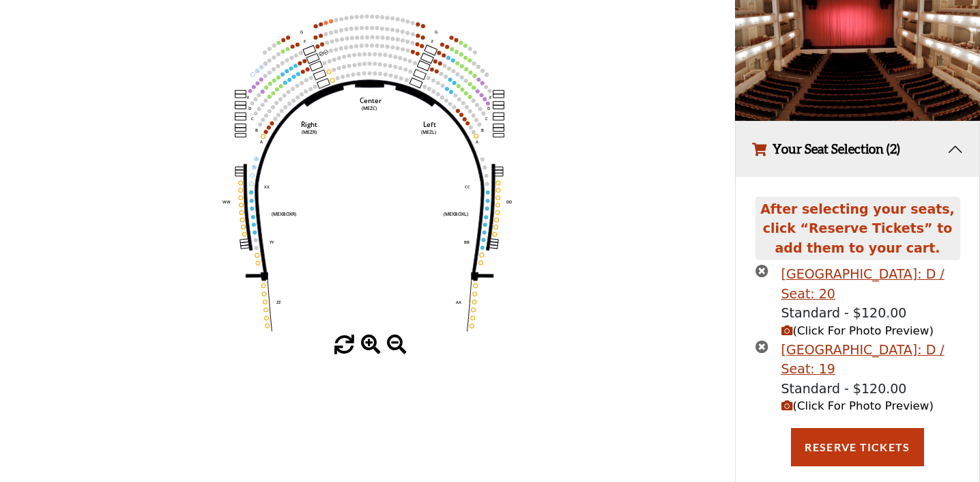
scroll to position [169, 0]
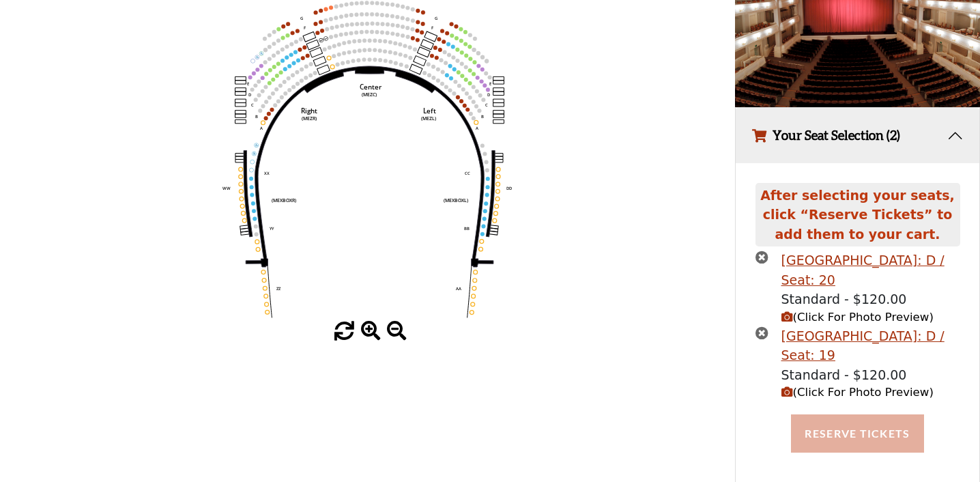
click at [828, 440] on button "Reserve Tickets" at bounding box center [857, 433] width 132 height 38
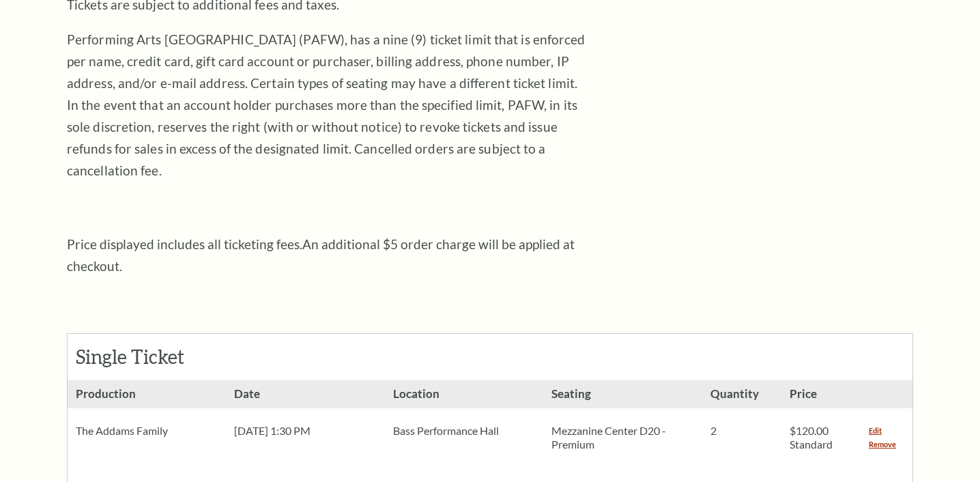
scroll to position [330, 0]
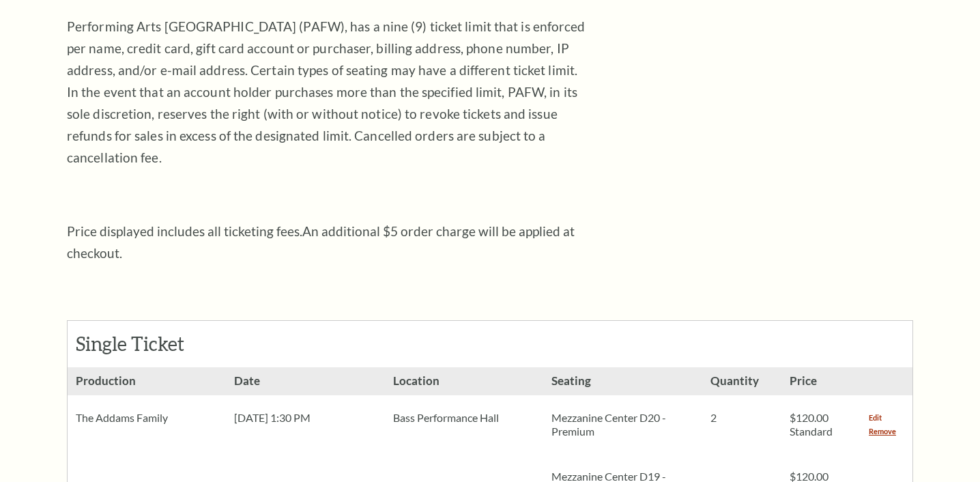
click at [871, 411] on link "Edit" at bounding box center [875, 418] width 13 height 14
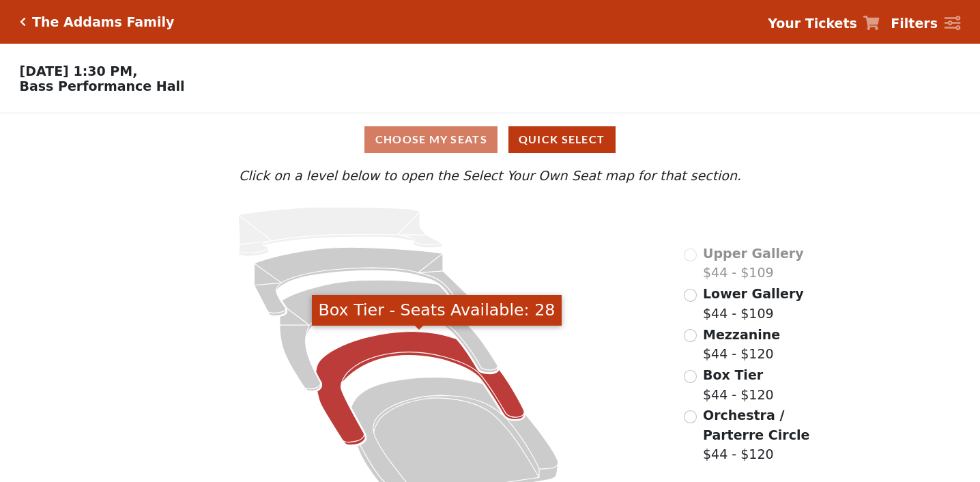
click at [371, 350] on icon "Box Tier - Seats Available: 28" at bounding box center [420, 388] width 209 height 113
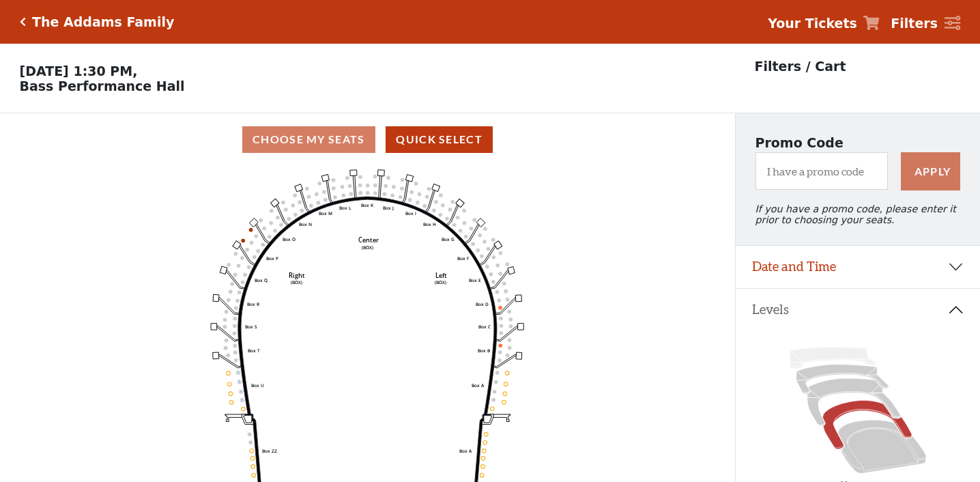
scroll to position [63, 0]
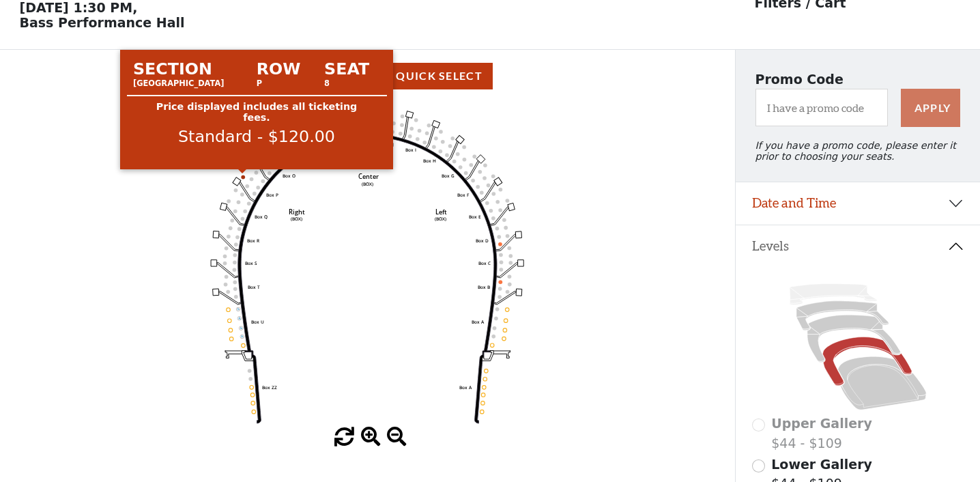
click at [244, 175] on circle at bounding box center [243, 177] width 4 height 4
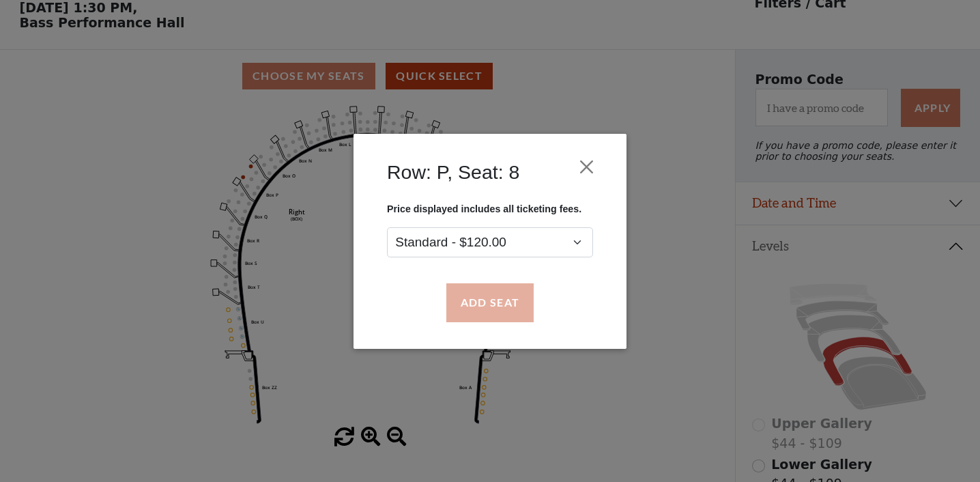
click at [502, 318] on button "Add Seat" at bounding box center [489, 302] width 87 height 38
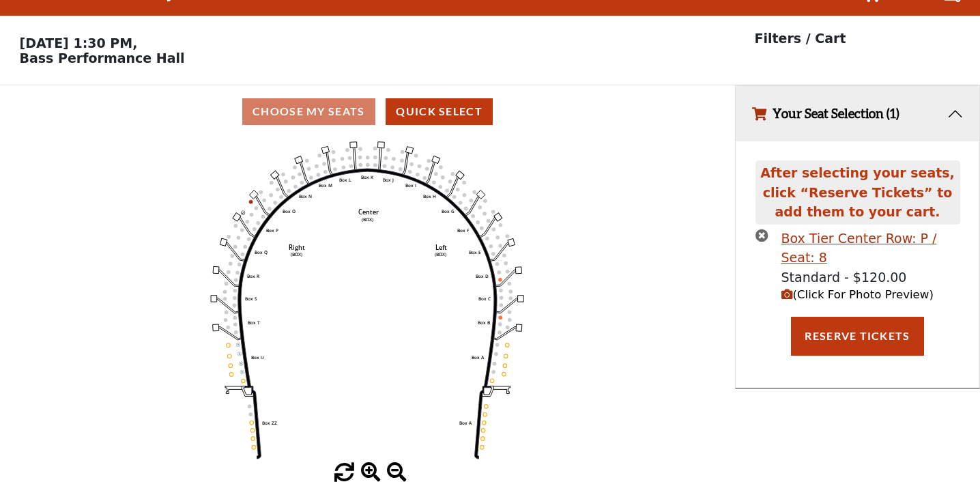
scroll to position [0, 0]
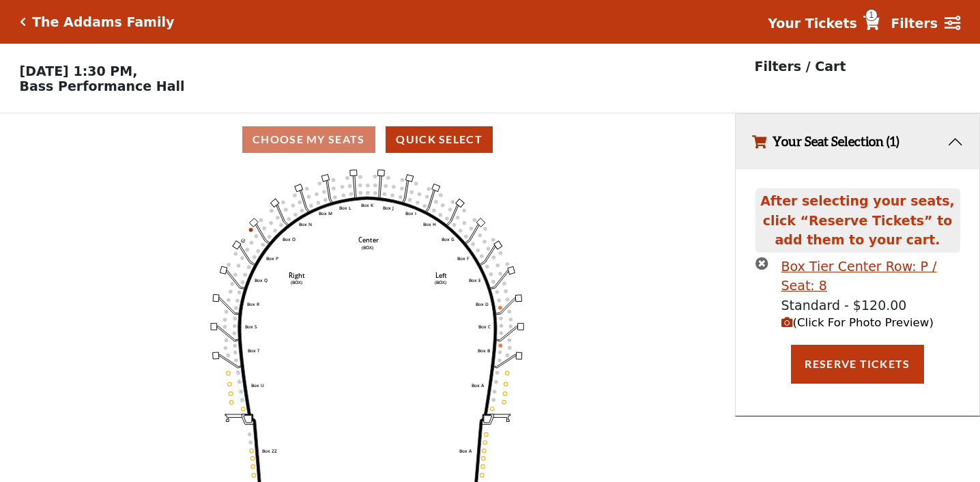
click at [251, 229] on circle at bounding box center [251, 230] width 4 height 4
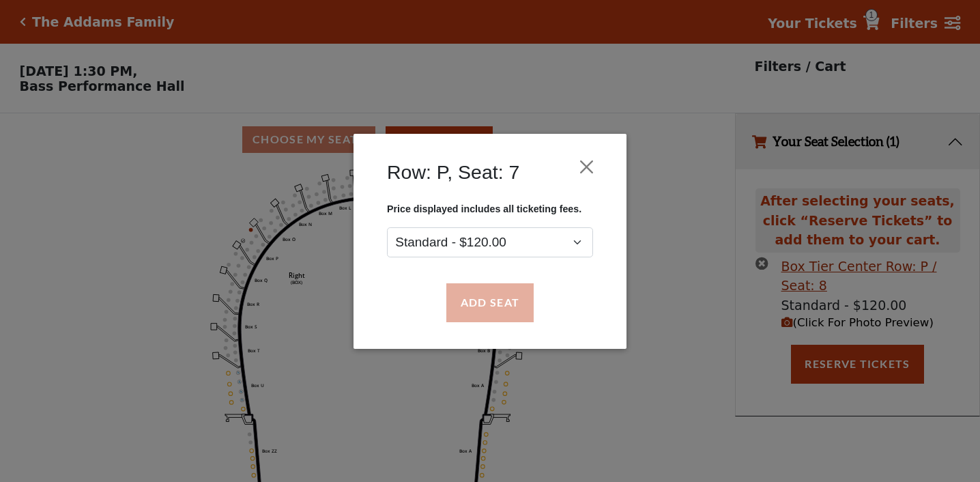
click at [474, 305] on button "Add Seat" at bounding box center [489, 302] width 87 height 38
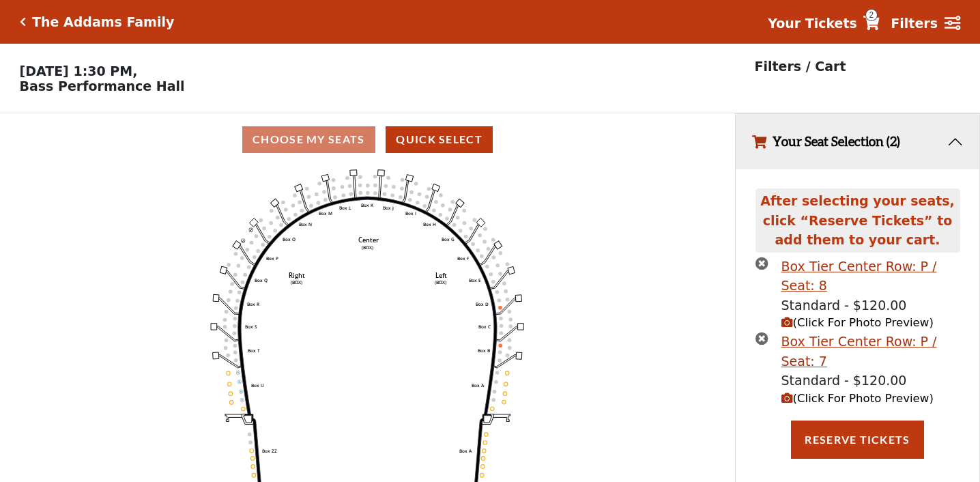
click at [793, 316] on span "(Click For Photo Preview)" at bounding box center [858, 322] width 152 height 13
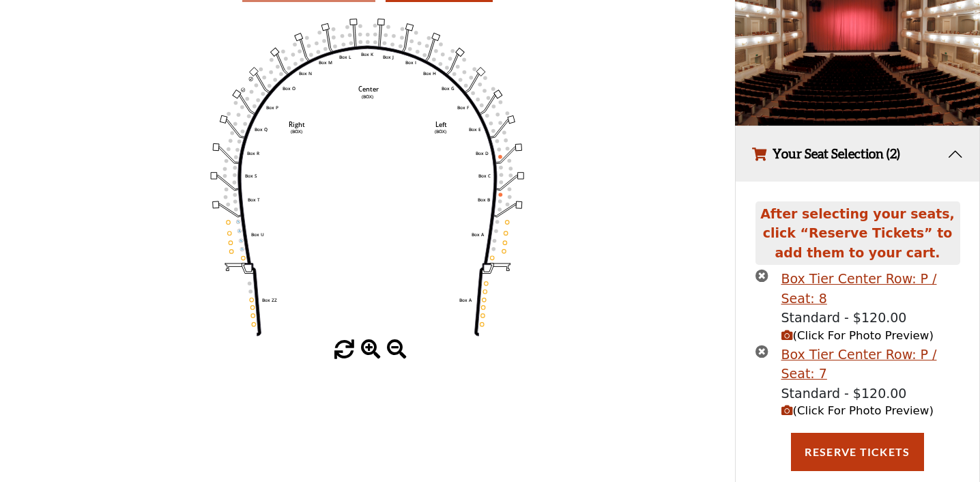
scroll to position [156, 0]
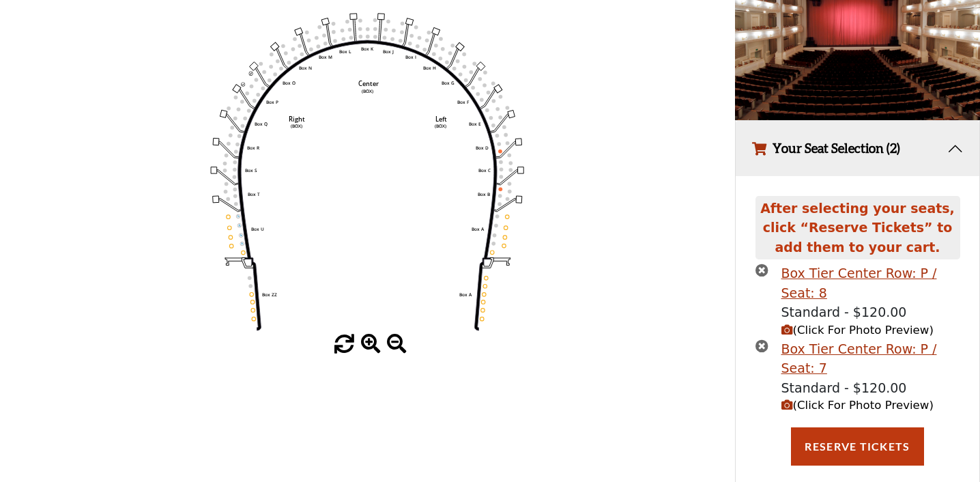
click at [785, 403] on icon "button" at bounding box center [788, 405] width 12 height 12
click at [765, 342] on icon "button" at bounding box center [762, 345] width 13 height 13
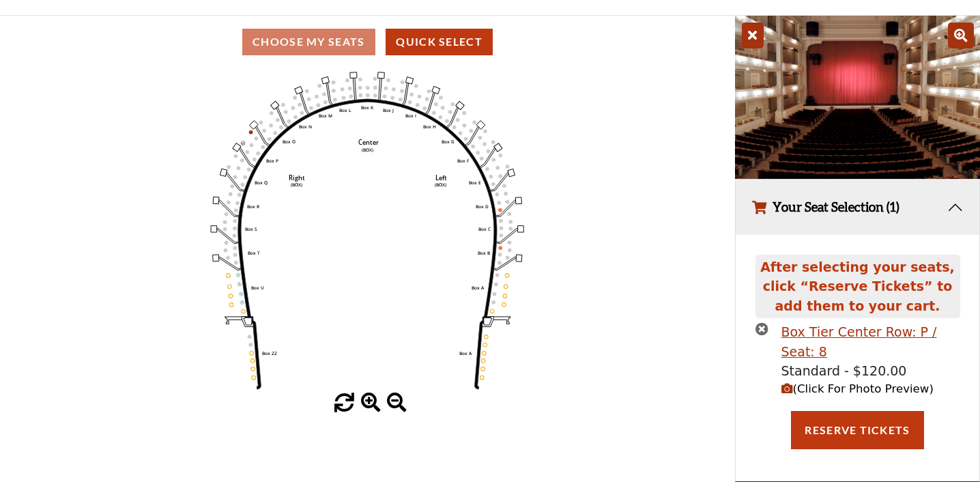
scroll to position [96, 0]
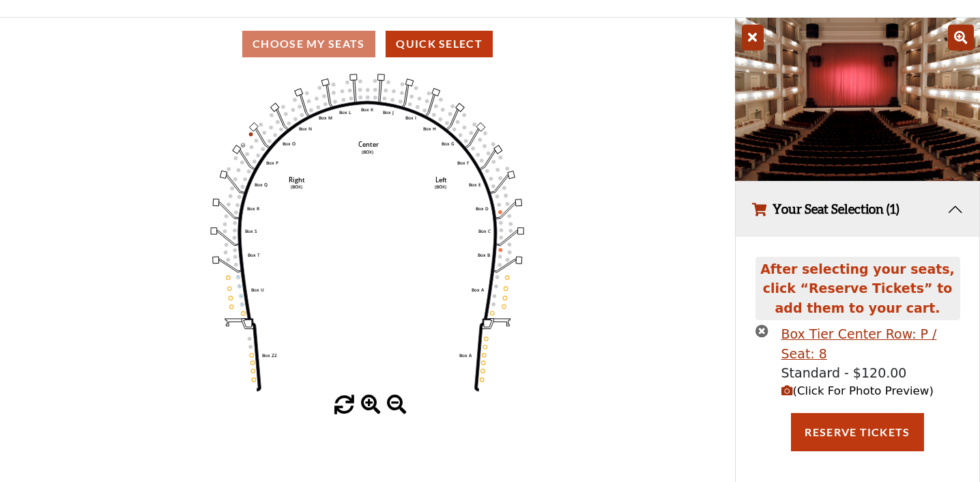
click at [764, 330] on icon "button" at bounding box center [762, 330] width 13 height 13
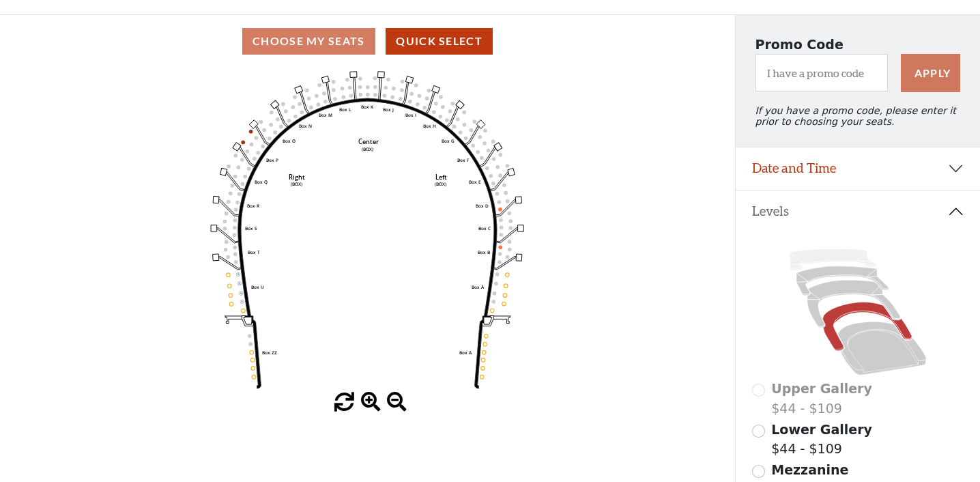
scroll to position [98, 0]
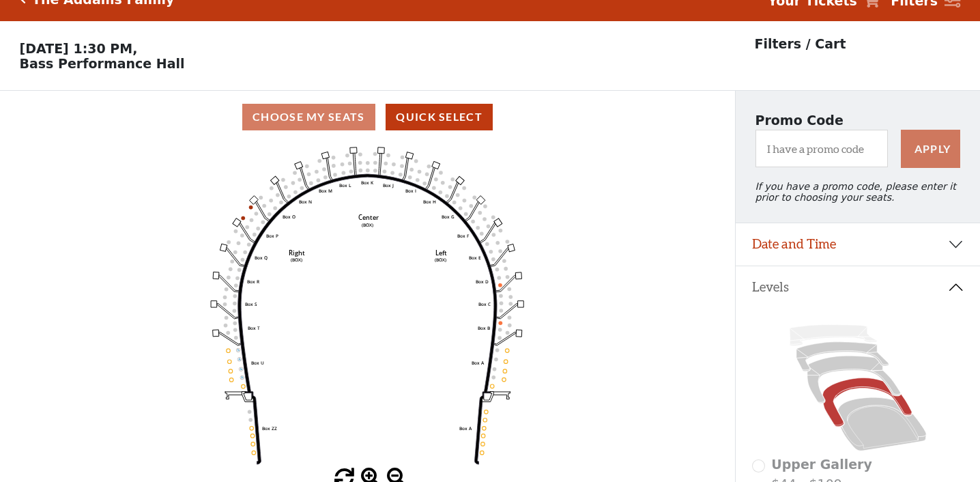
scroll to position [0, 0]
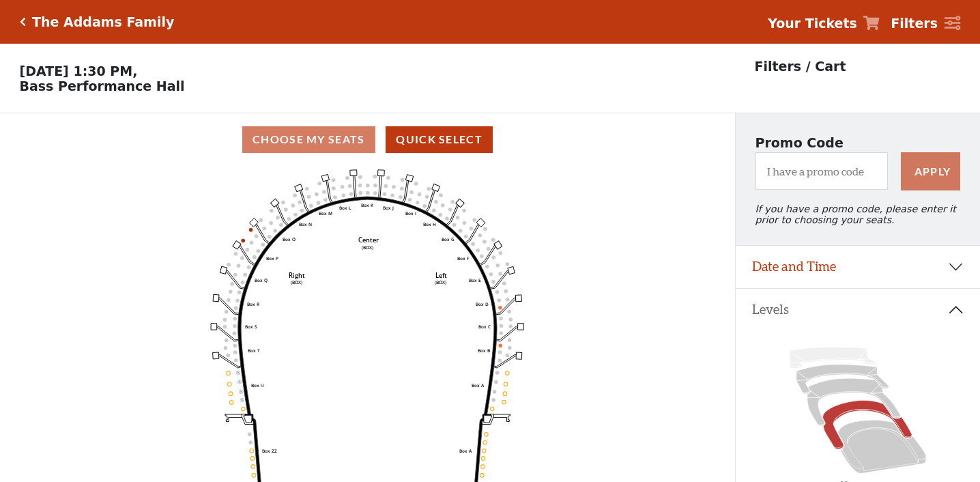
click at [27, 17] on div "The Addams Family" at bounding box center [100, 22] width 149 height 16
click at [23, 19] on icon "Click here to go back to filters" at bounding box center [23, 22] width 6 height 10
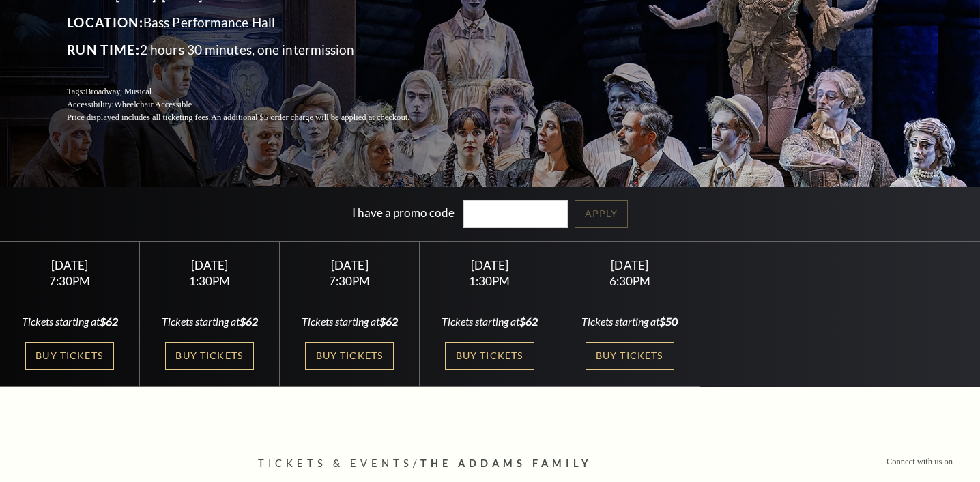
scroll to position [192, 0]
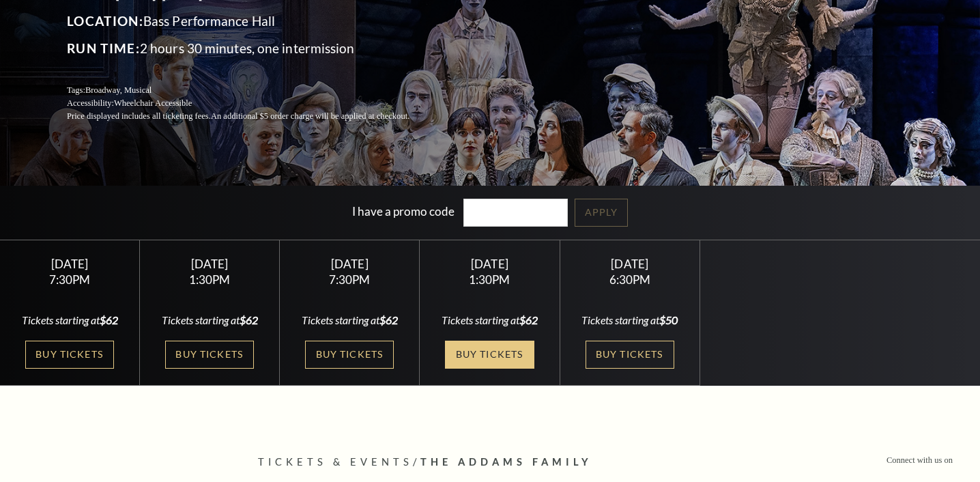
click at [507, 357] on link "Buy Tickets" at bounding box center [489, 355] width 89 height 28
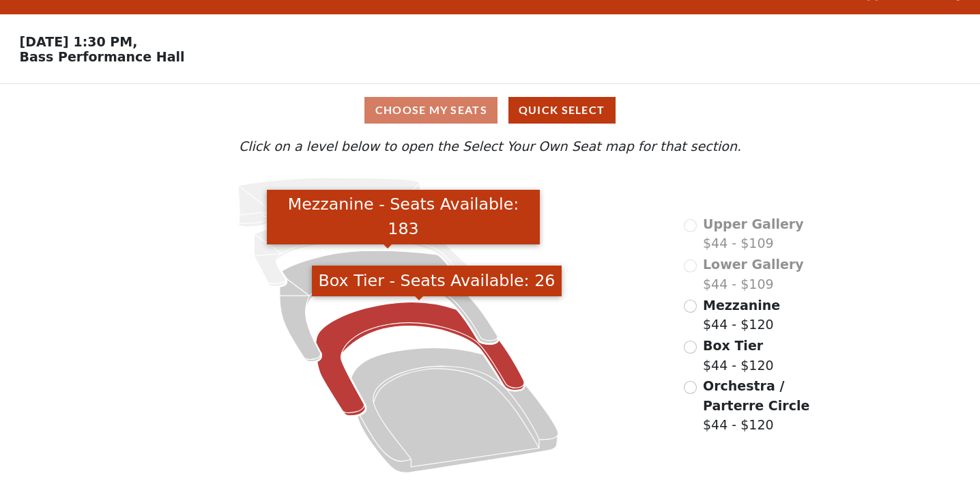
scroll to position [29, 0]
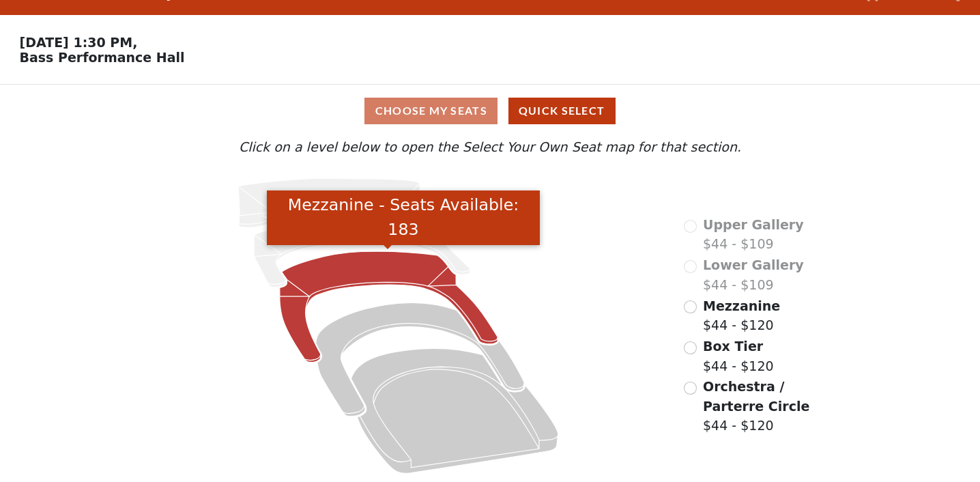
click at [349, 272] on icon "Mezzanine - Seats Available: 183" at bounding box center [389, 306] width 218 height 111
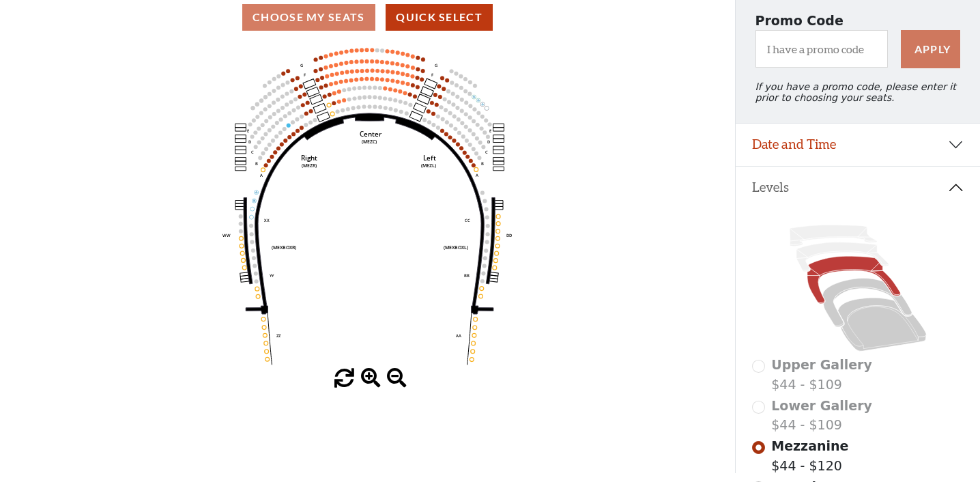
scroll to position [129, 0]
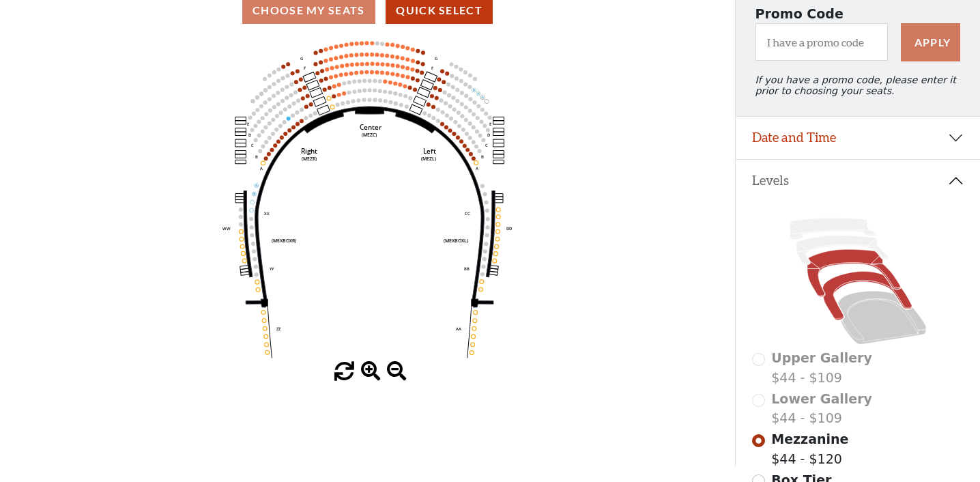
click at [840, 284] on icon at bounding box center [867, 296] width 89 height 48
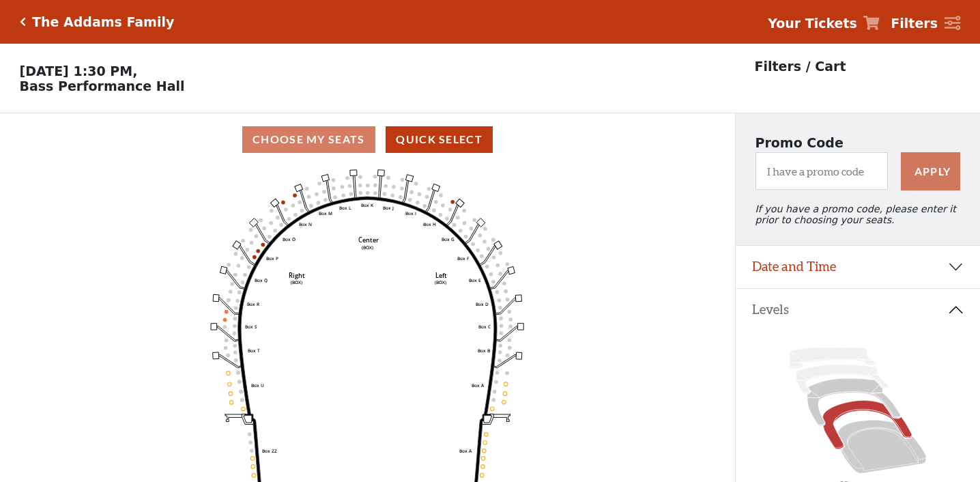
scroll to position [63, 0]
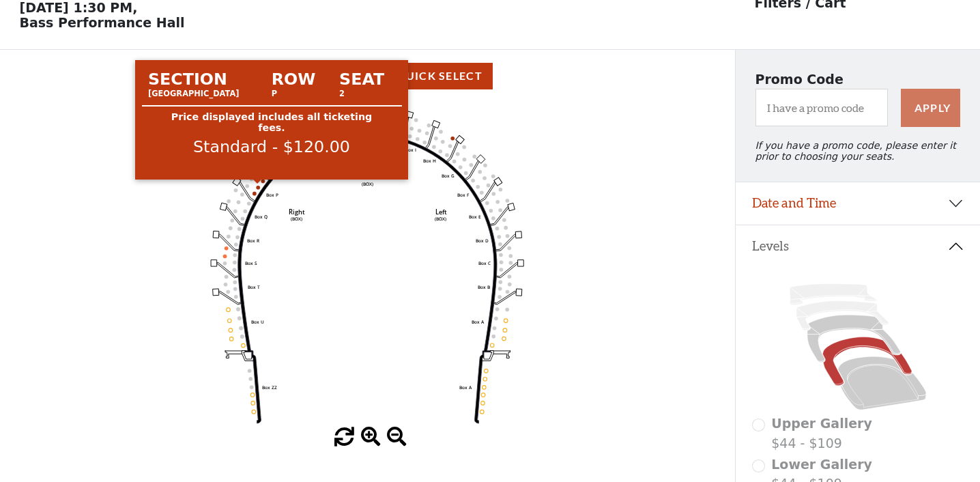
click at [258, 187] on circle at bounding box center [258, 188] width 4 height 4
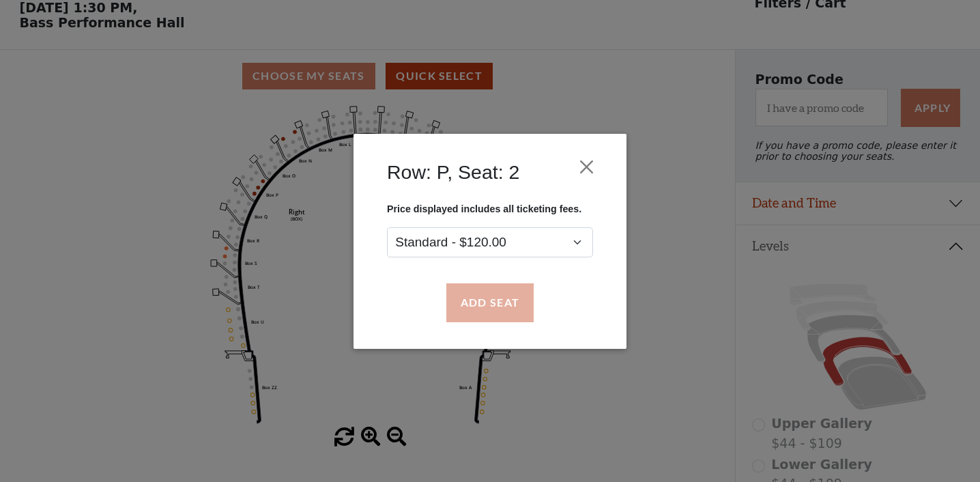
click at [477, 289] on button "Add Seat" at bounding box center [489, 302] width 87 height 38
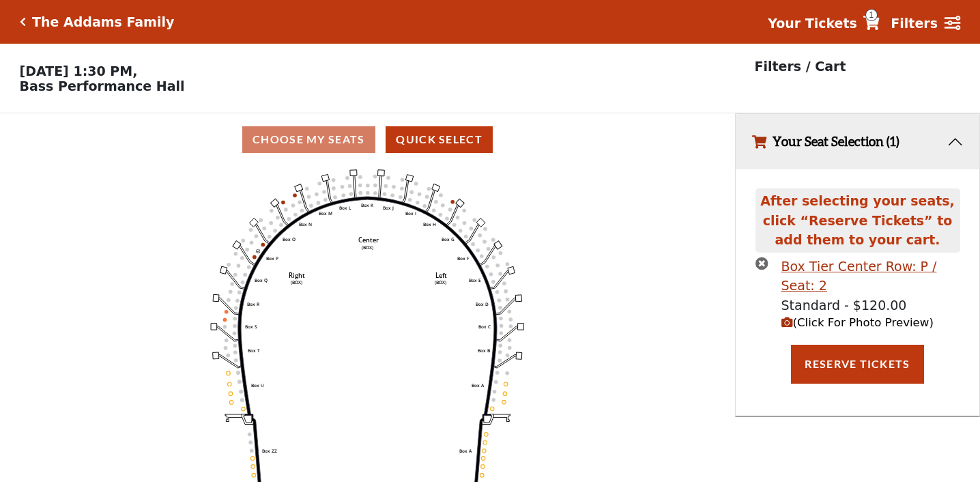
click at [264, 244] on circle at bounding box center [263, 244] width 4 height 4
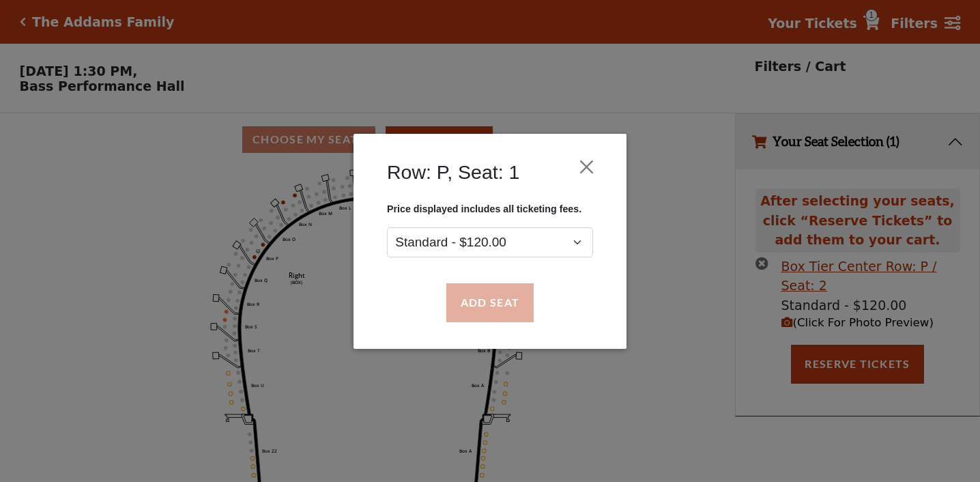
click at [474, 306] on button "Add Seat" at bounding box center [489, 302] width 87 height 38
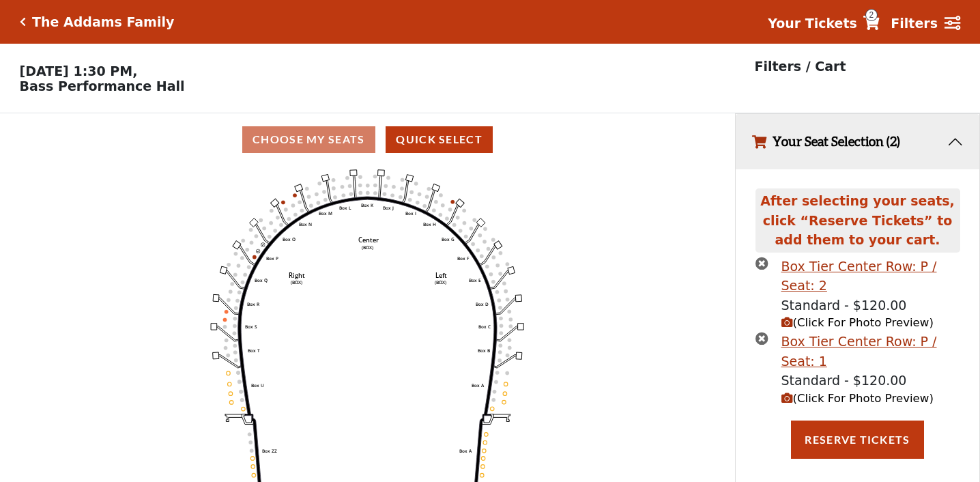
click at [788, 393] on icon "button" at bounding box center [788, 399] width 12 height 12
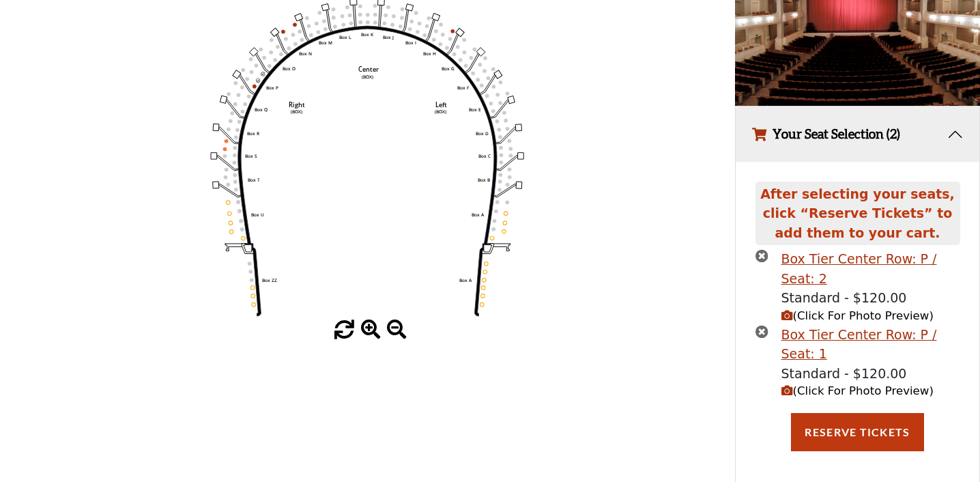
scroll to position [170, 0]
click at [788, 391] on icon "button" at bounding box center [788, 392] width 12 height 12
click at [795, 387] on span "(Click For Photo Preview)" at bounding box center [858, 391] width 152 height 13
click at [786, 315] on icon "button" at bounding box center [788, 317] width 12 height 12
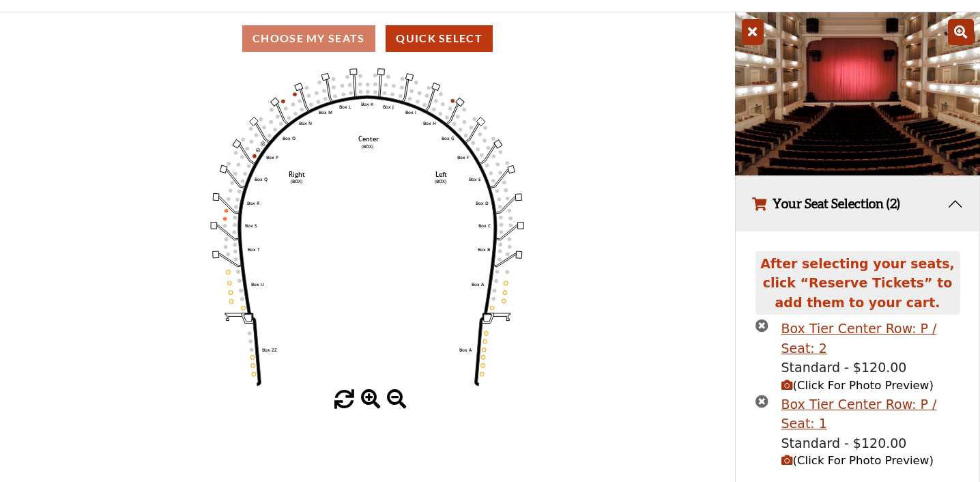
scroll to position [100, 0]
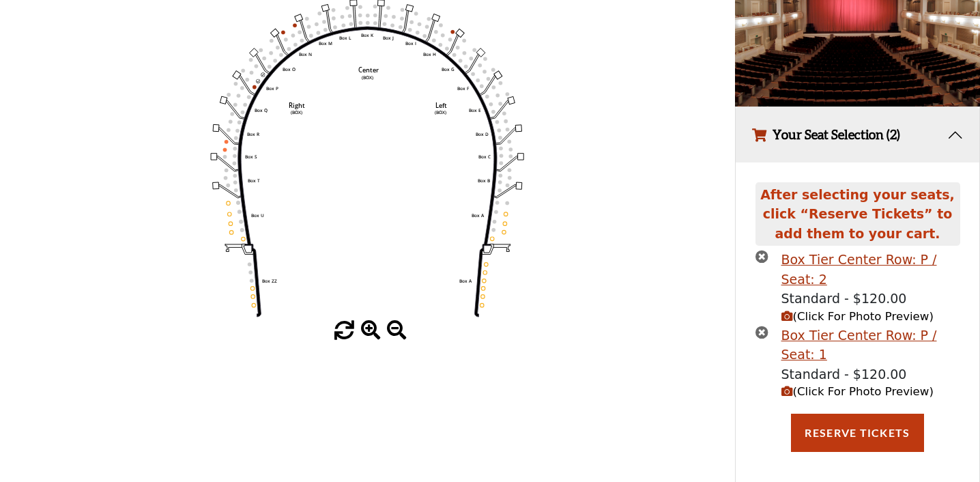
click at [760, 256] on icon "button" at bounding box center [762, 256] width 13 height 13
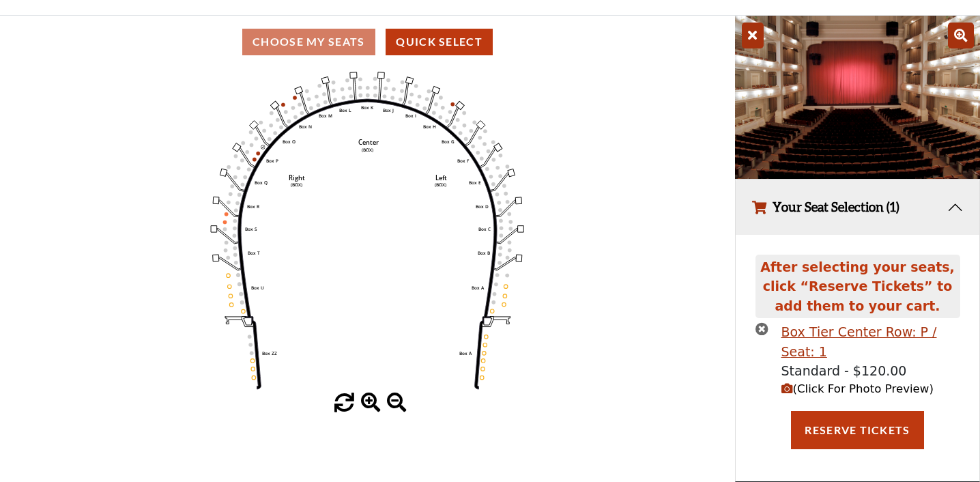
scroll to position [96, 0]
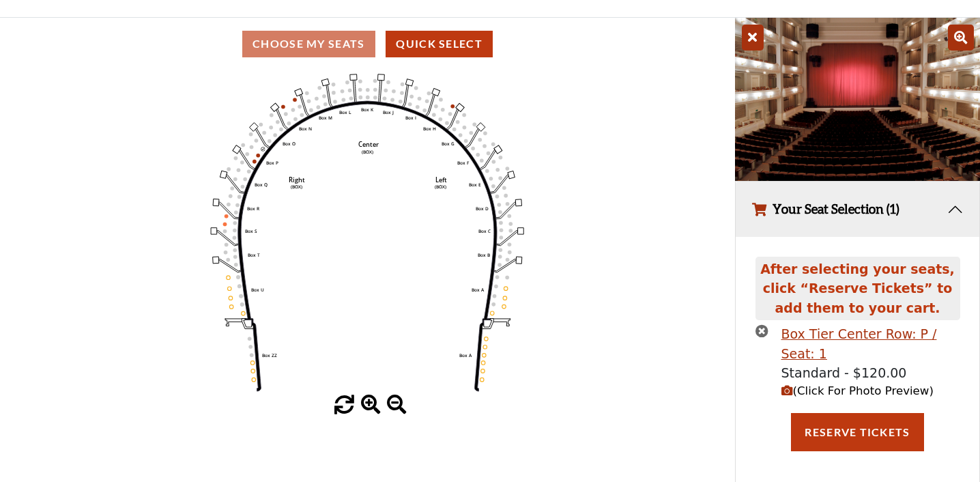
click at [756, 330] on icon "button" at bounding box center [762, 330] width 13 height 13
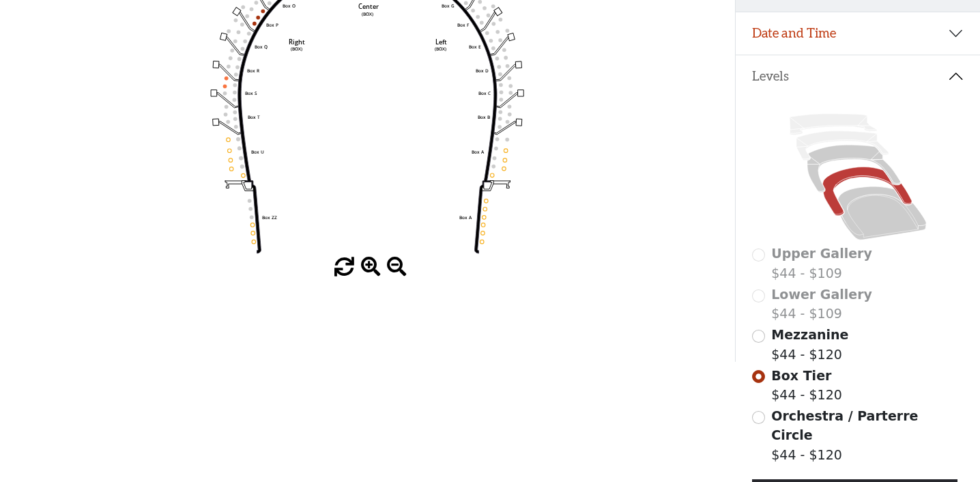
scroll to position [246, 0]
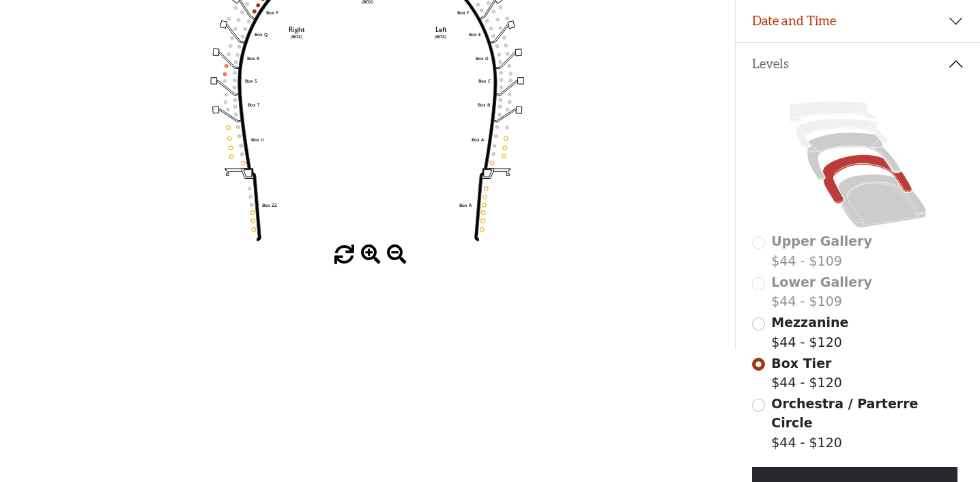
click at [780, 412] on label "Orchestra / Parterre Circle $44 - $120" at bounding box center [867, 423] width 193 height 59
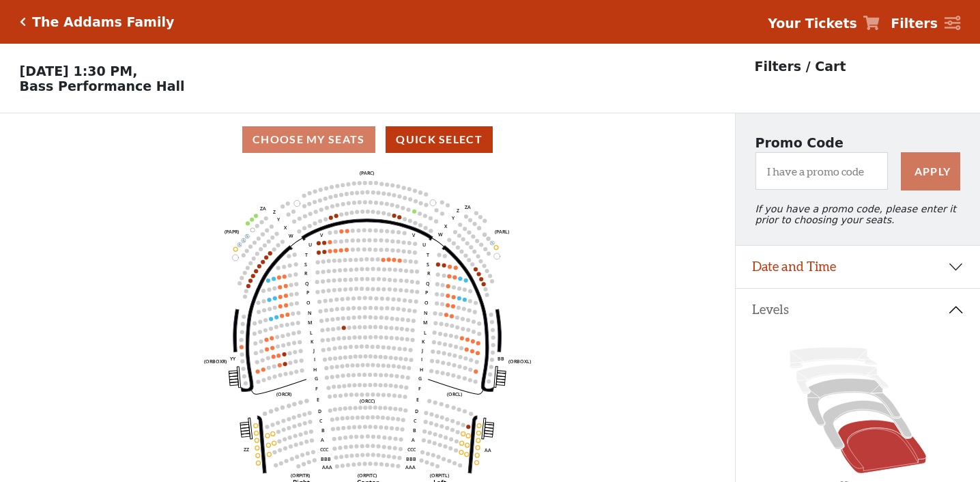
scroll to position [63, 0]
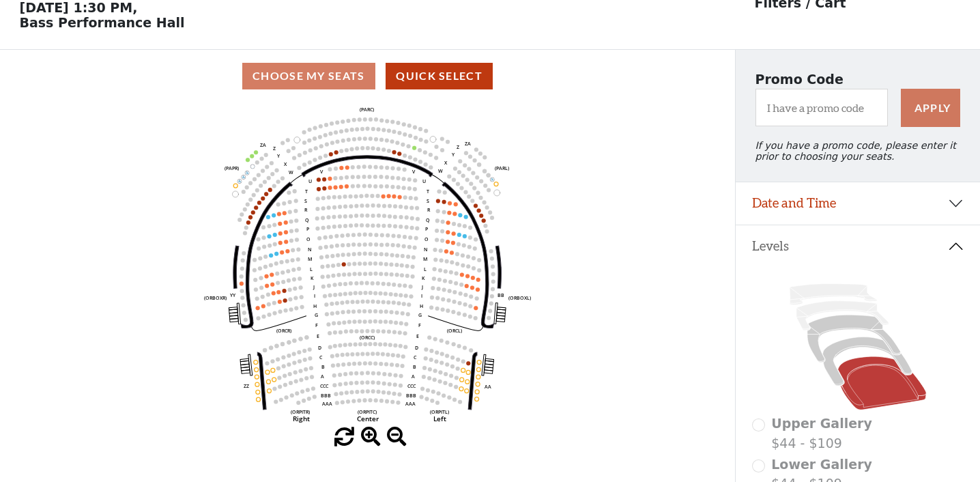
click at [345, 183] on icon "Left (ORPITL) Right (ORPITR) Center (ORPITC) ZZ AA YY BB ZA ZA (ORCL) (ORCR) (O…" at bounding box center [368, 264] width 662 height 325
click at [343, 188] on icon "Left (ORPITL) Right (ORPITR) Center (ORPITC) ZZ AA YY BB ZA ZA (ORCL) (ORCR) (O…" at bounding box center [368, 264] width 662 height 325
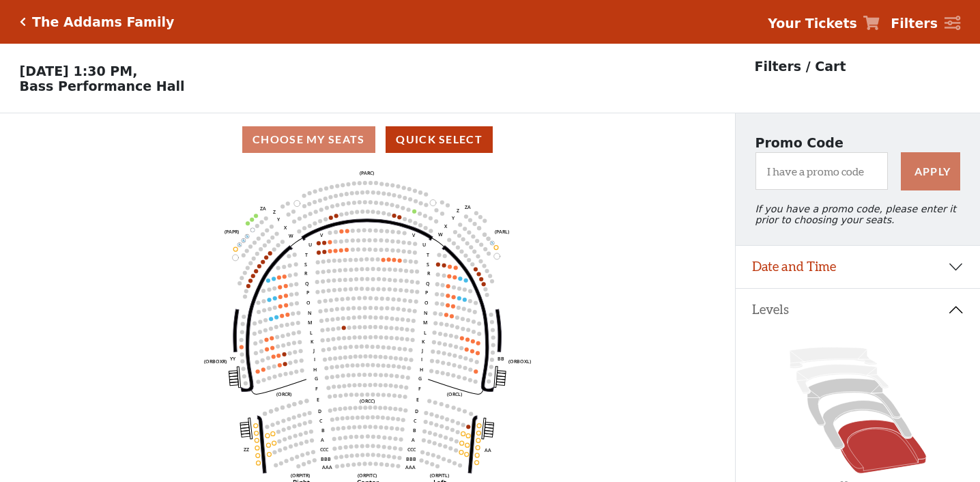
scroll to position [0, 0]
click at [332, 252] on use "Seat Selected" at bounding box center [330, 250] width 5 height 5
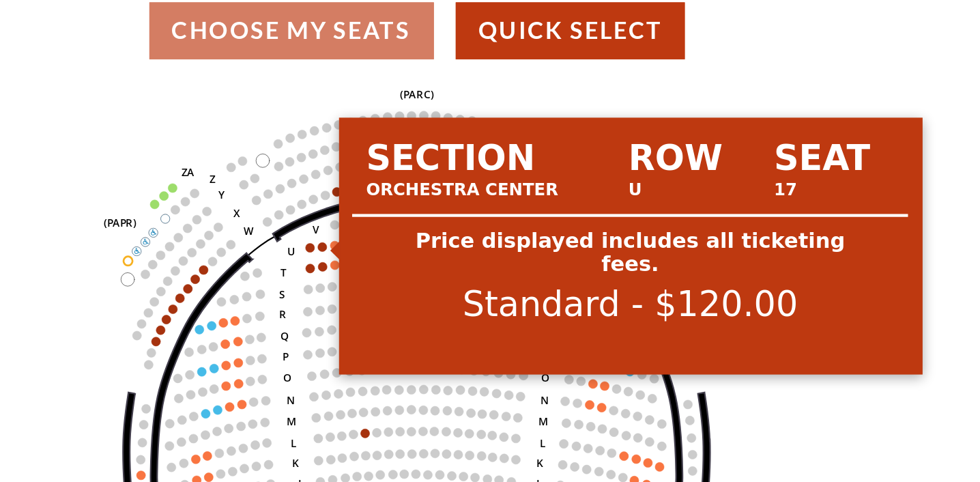
click at [321, 238] on circle at bounding box center [323, 240] width 4 height 4
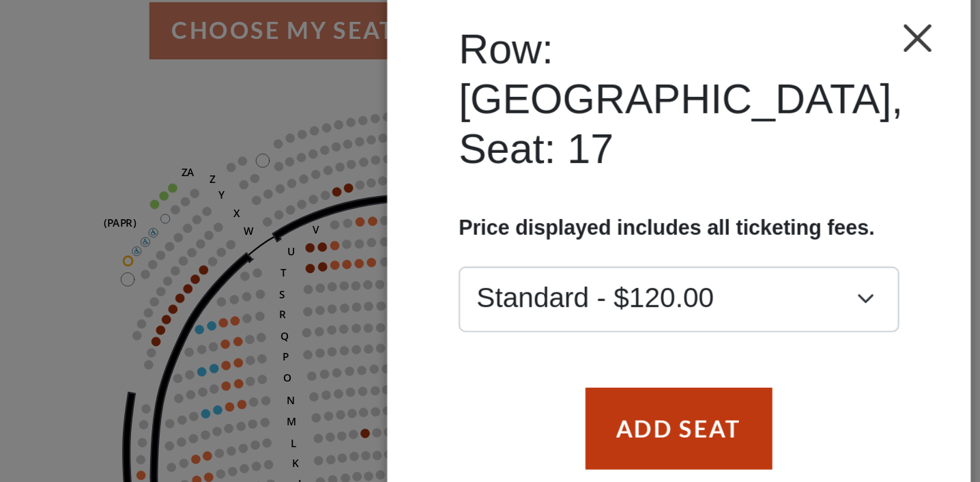
click at [595, 130] on button "Close" at bounding box center [601, 143] width 13 height 26
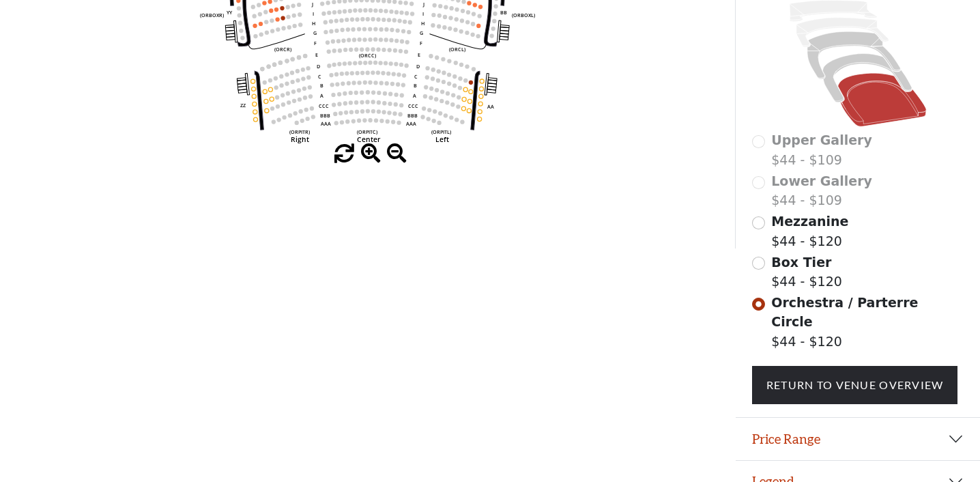
scroll to position [345, 0]
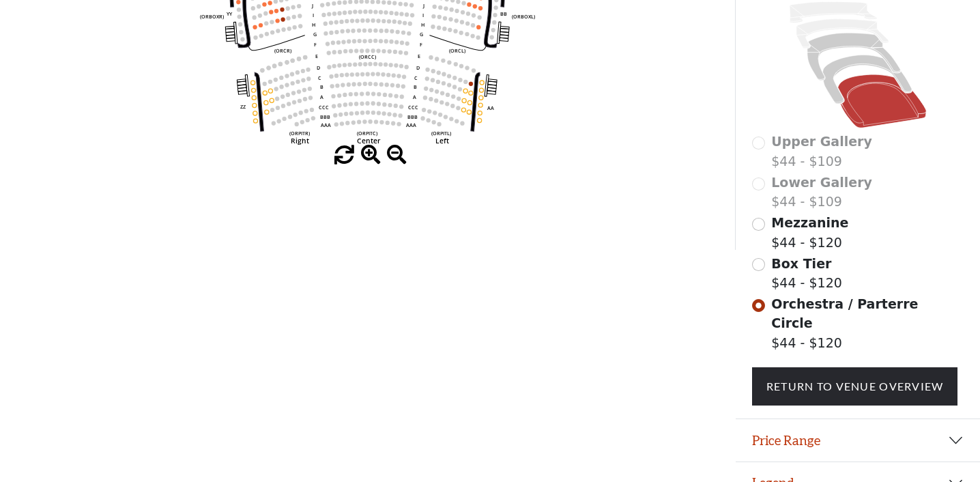
click at [758, 462] on button "Legend" at bounding box center [858, 483] width 244 height 42
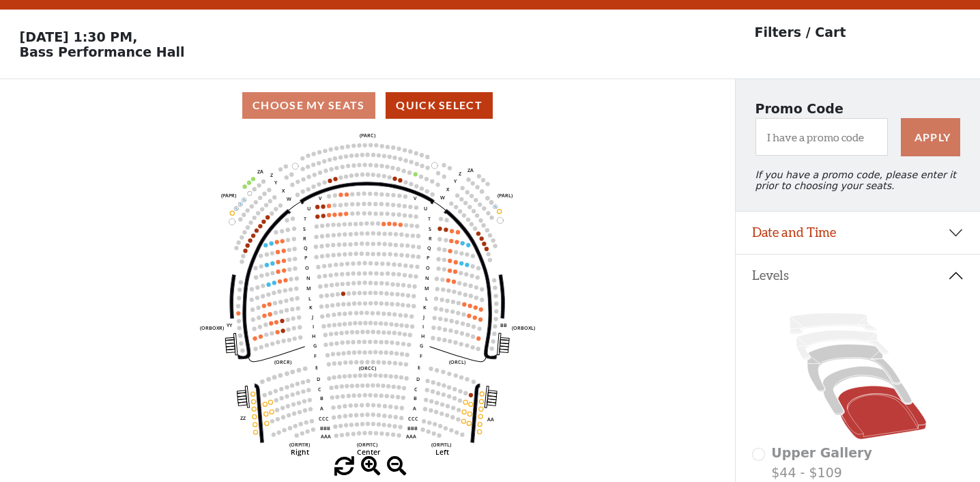
scroll to position [14, 0]
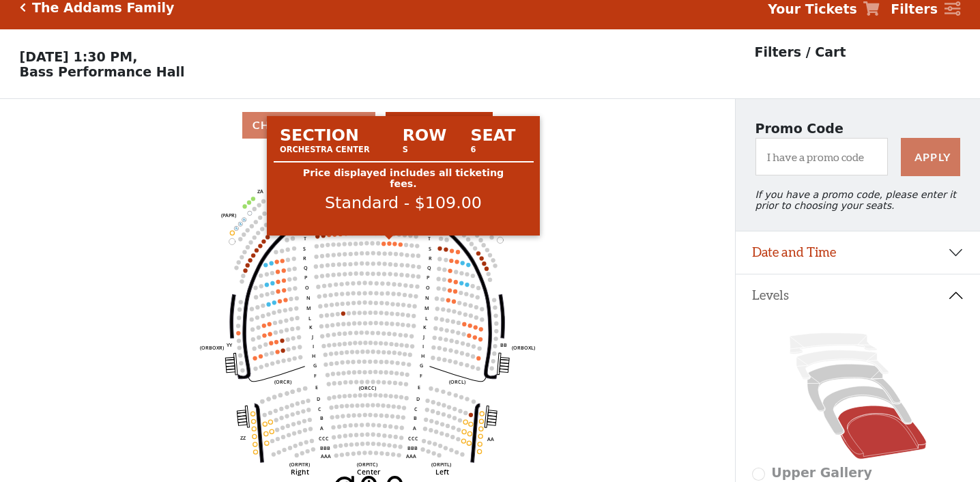
click at [387, 243] on icon "Left (ORPITL) Right (ORPITR) Center (ORPITC) ZZ AA YY BB ZA ZA (ORCL) (ORCR) (O…" at bounding box center [368, 314] width 662 height 325
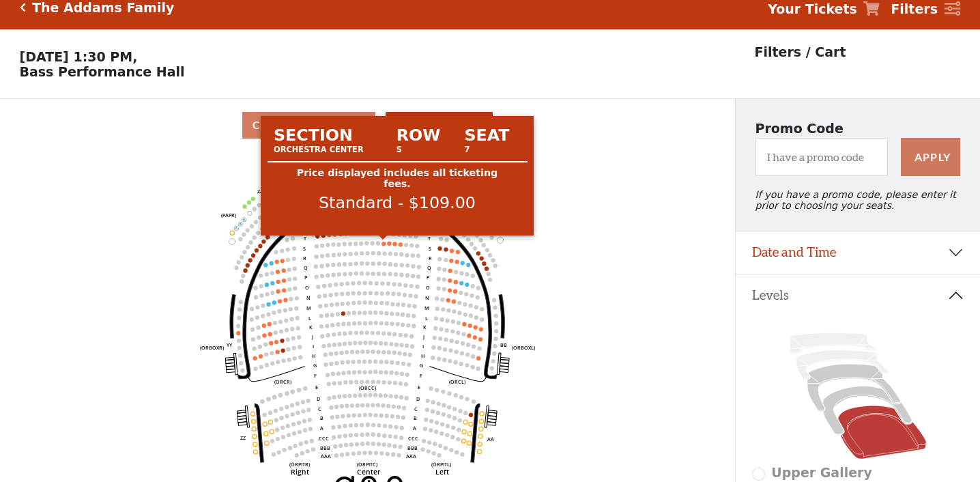
click at [383, 244] on circle at bounding box center [384, 244] width 4 height 4
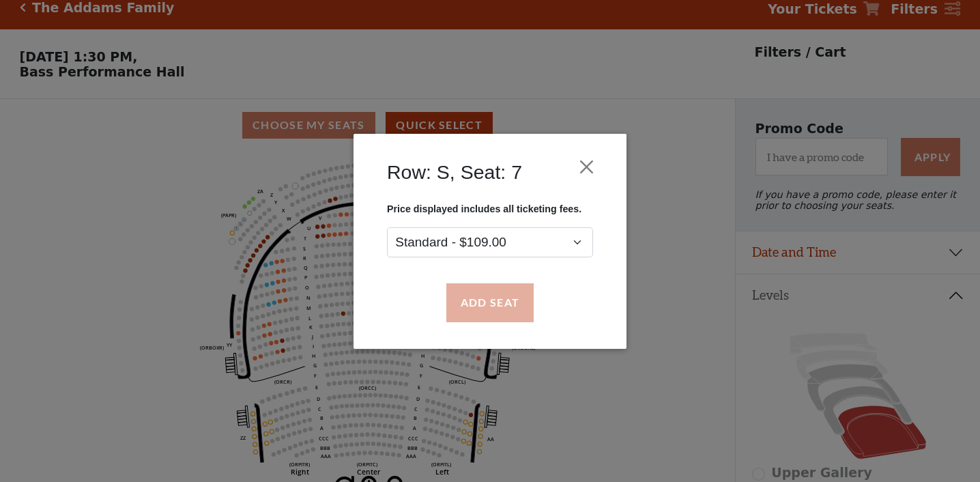
click at [496, 302] on button "Add Seat" at bounding box center [489, 302] width 87 height 38
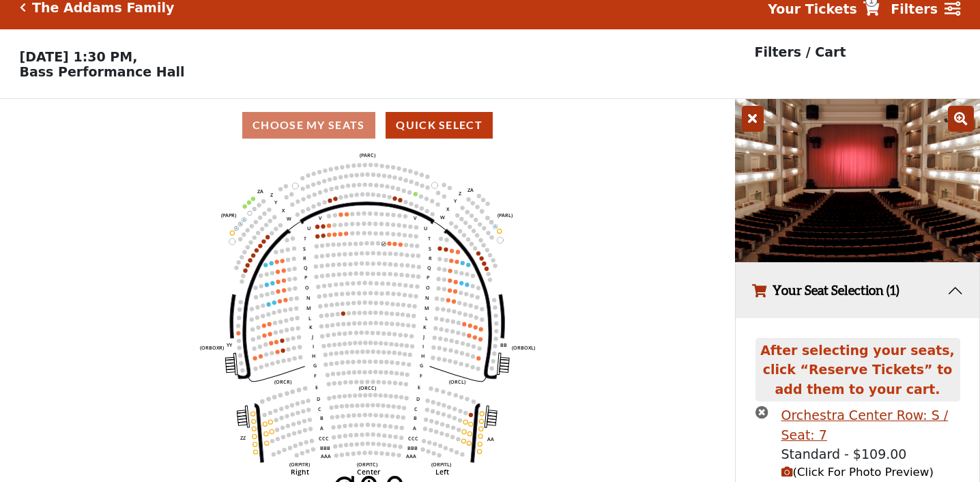
scroll to position [62, 0]
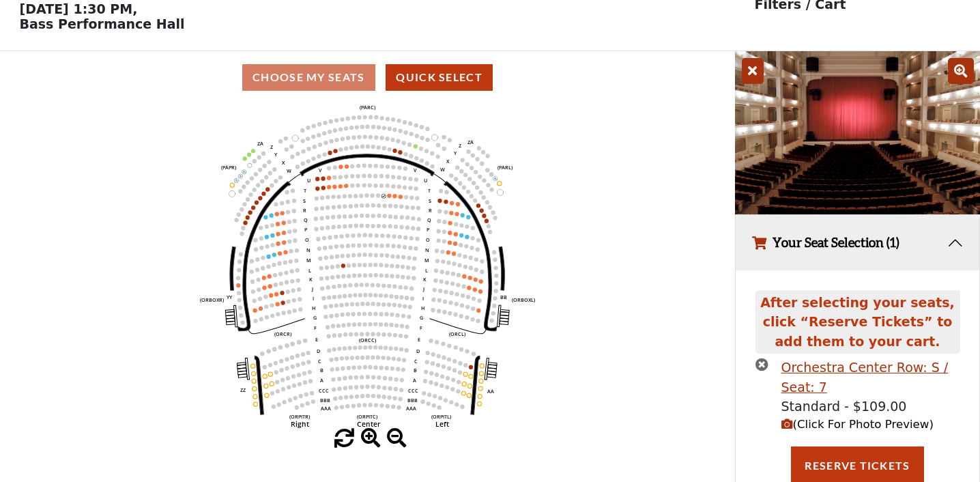
click at [786, 425] on icon "button" at bounding box center [788, 424] width 12 height 12
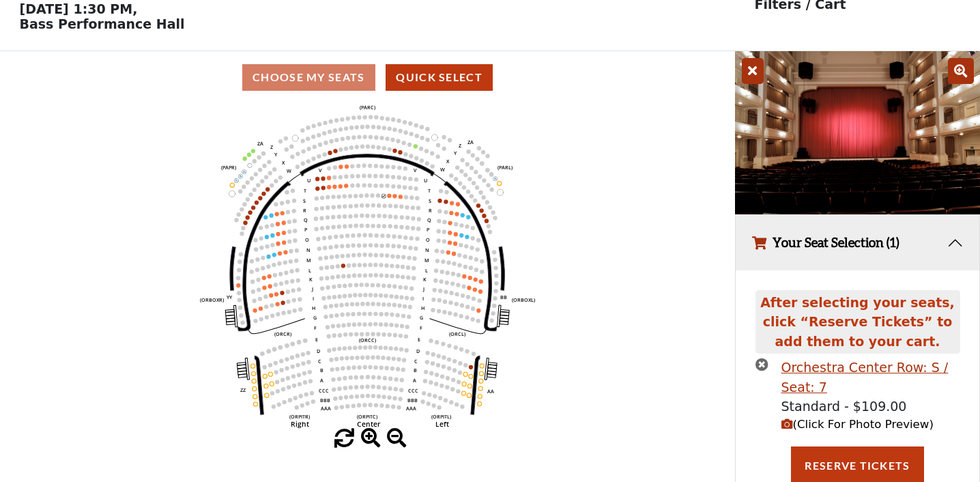
click at [786, 425] on icon "button" at bounding box center [788, 424] width 12 height 12
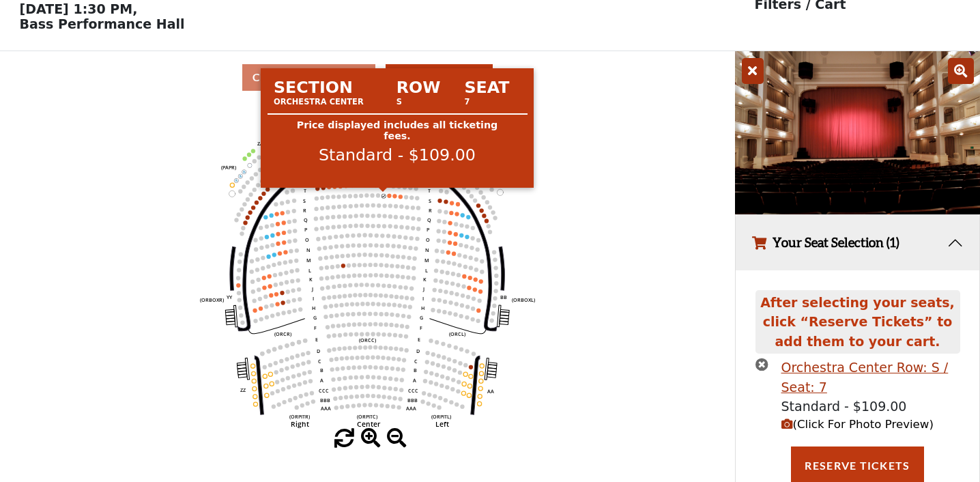
click at [384, 196] on circle at bounding box center [384, 196] width 4 height 4
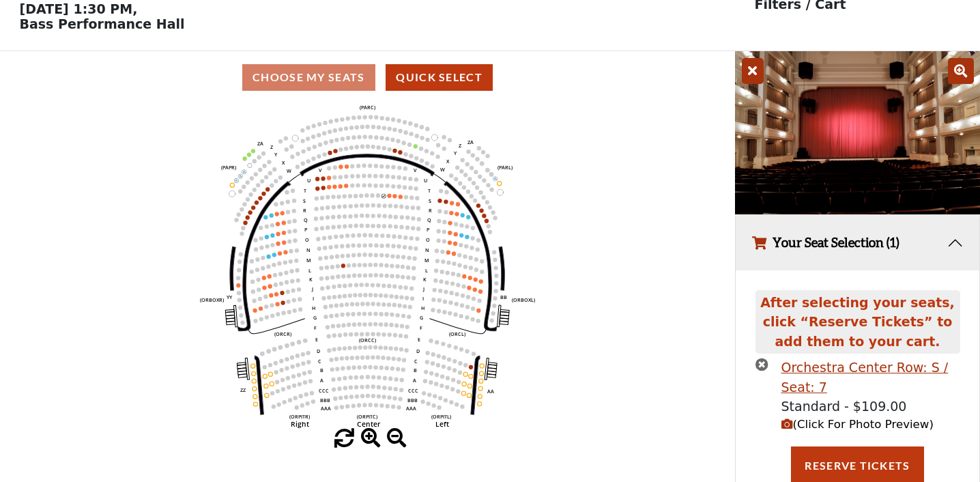
click at [766, 363] on icon "button" at bounding box center [762, 364] width 13 height 13
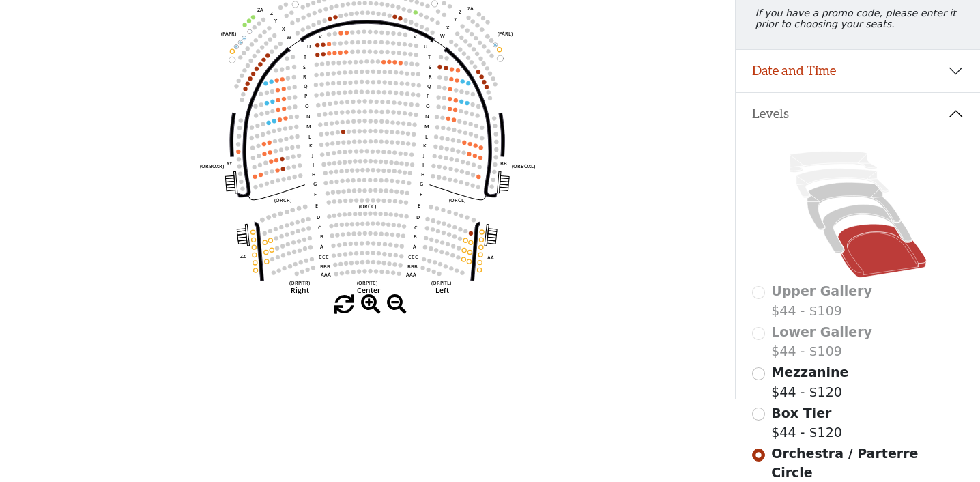
scroll to position [192, 0]
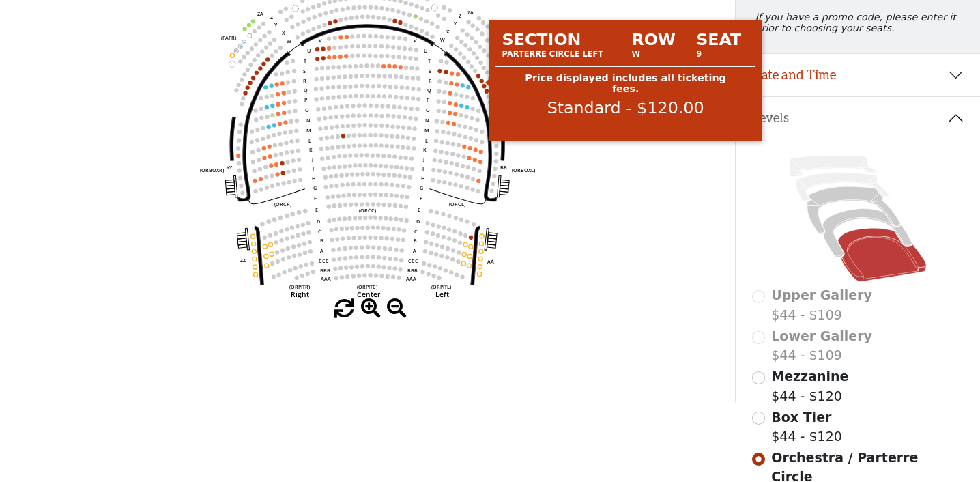
click at [482, 81] on circle at bounding box center [482, 81] width 4 height 4
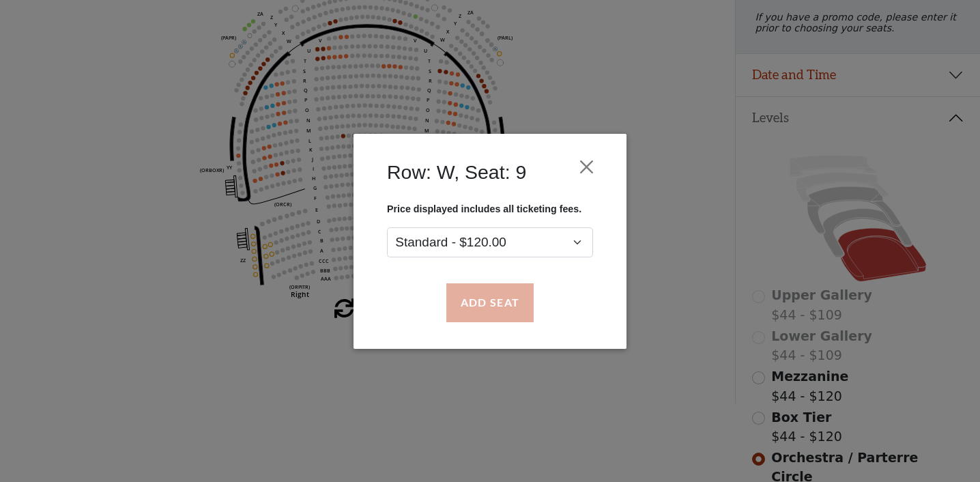
click at [497, 310] on button "Add Seat" at bounding box center [489, 302] width 87 height 38
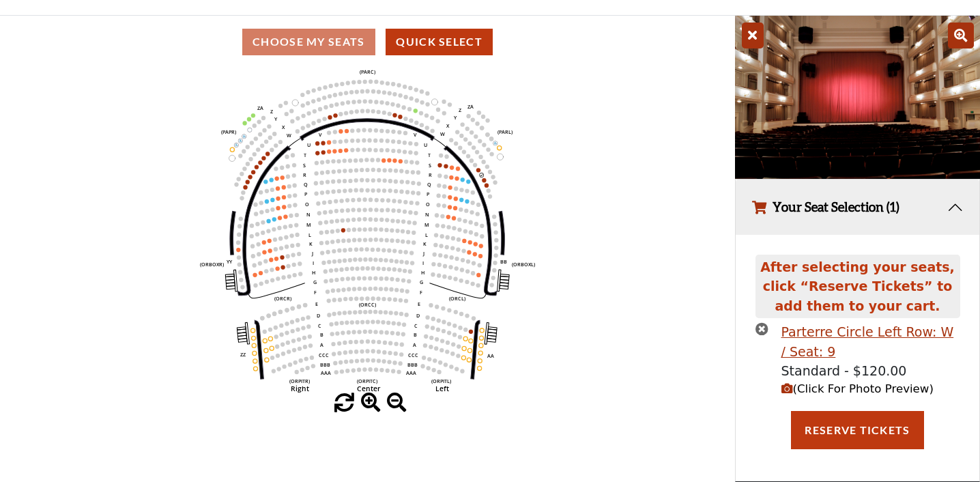
scroll to position [62, 0]
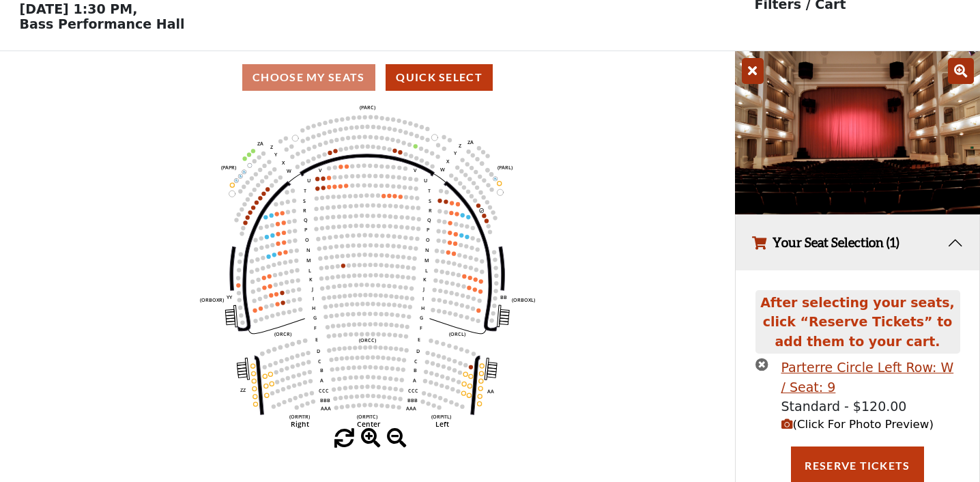
click at [786, 423] on icon "button" at bounding box center [788, 424] width 12 height 12
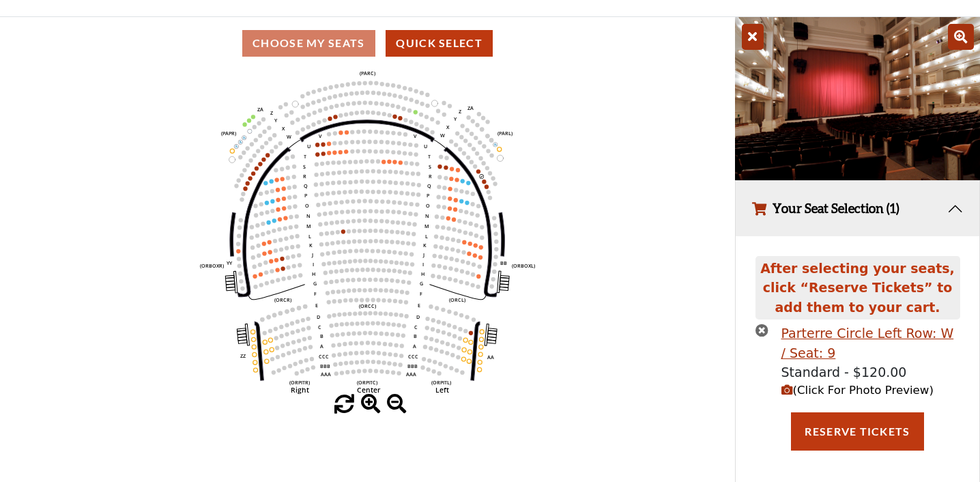
scroll to position [96, 0]
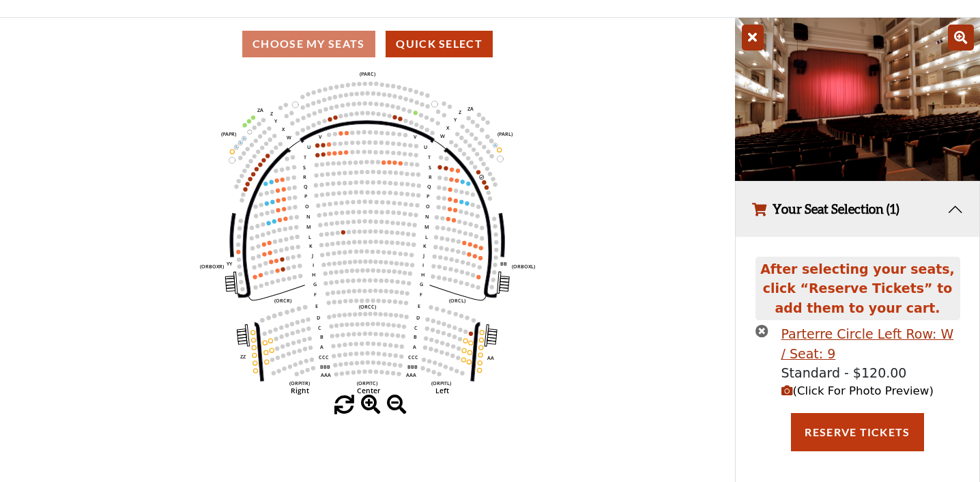
click at [761, 330] on icon "button" at bounding box center [762, 330] width 13 height 13
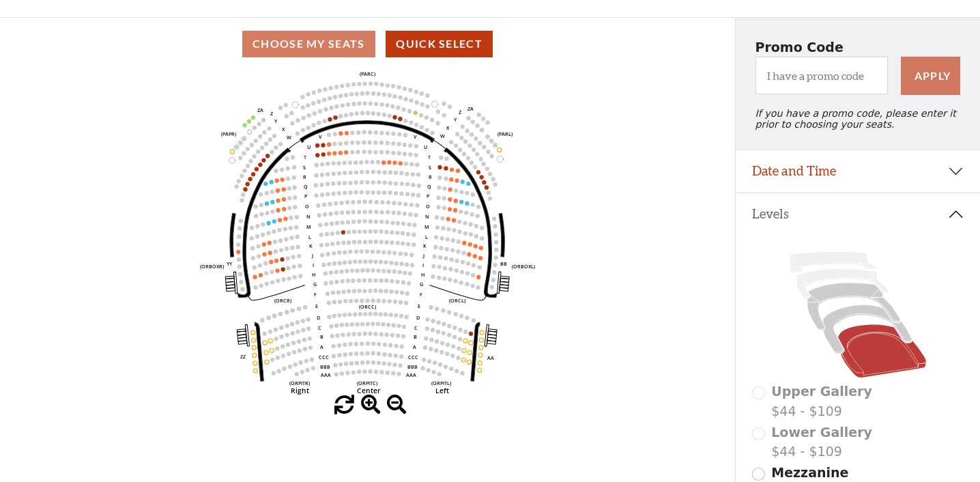
scroll to position [246, 0]
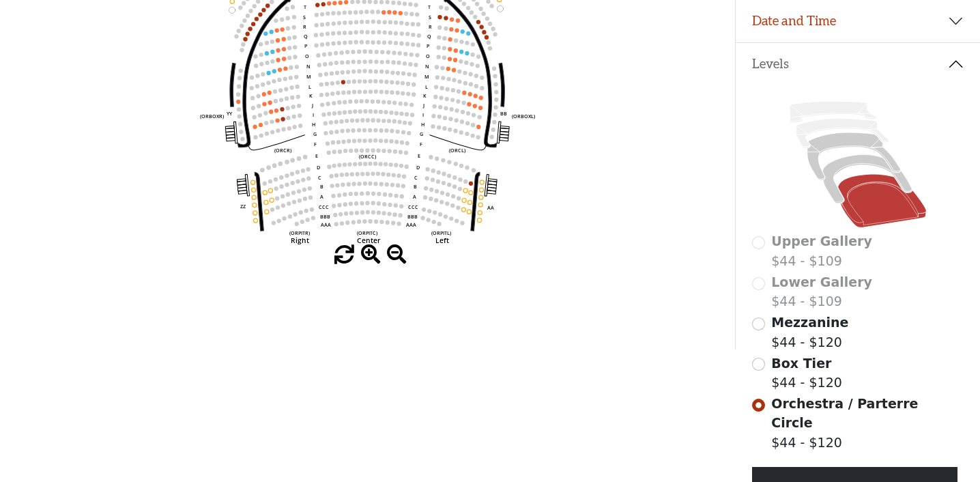
click at [758, 362] on input "radio" at bounding box center [758, 364] width 13 height 13
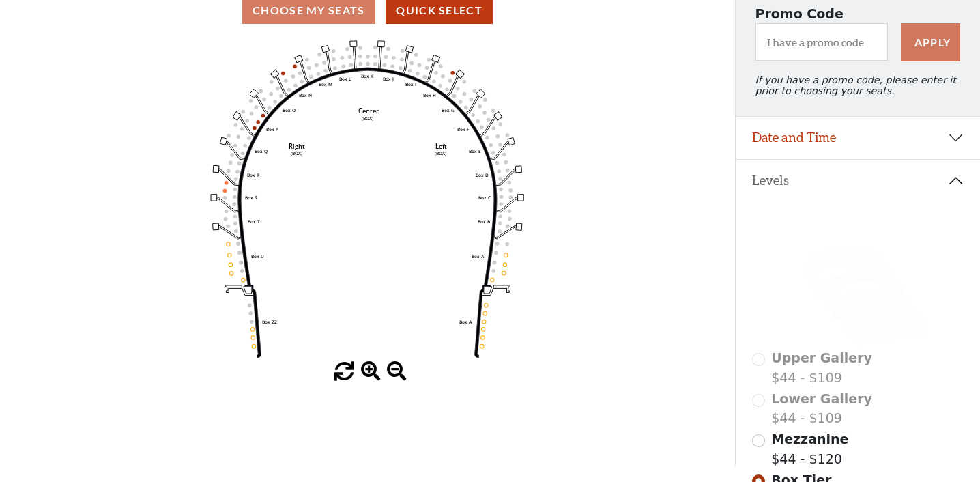
scroll to position [128, 0]
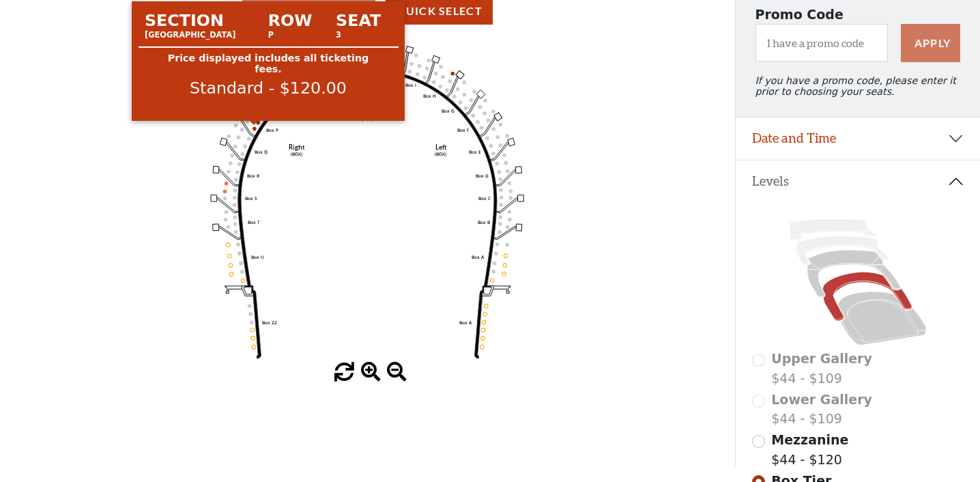
click at [254, 129] on circle at bounding box center [255, 129] width 4 height 4
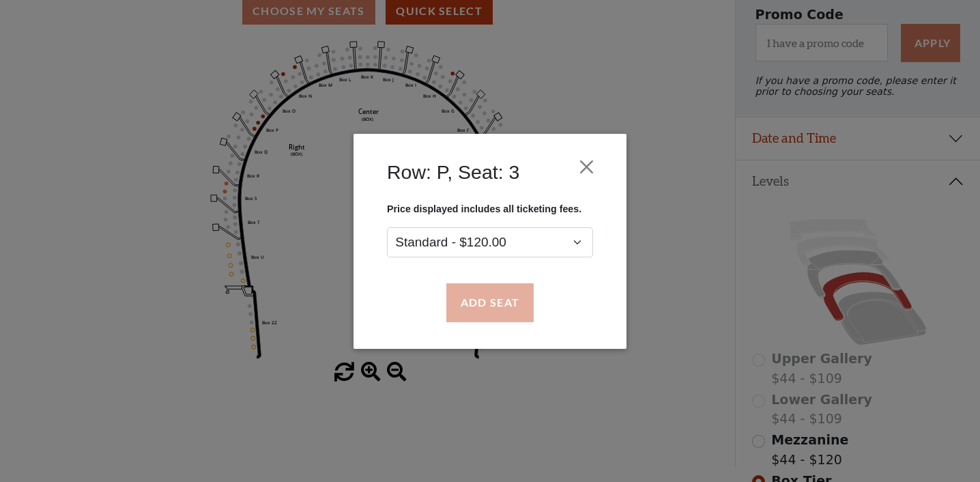
click at [477, 298] on button "Add Seat" at bounding box center [489, 302] width 87 height 38
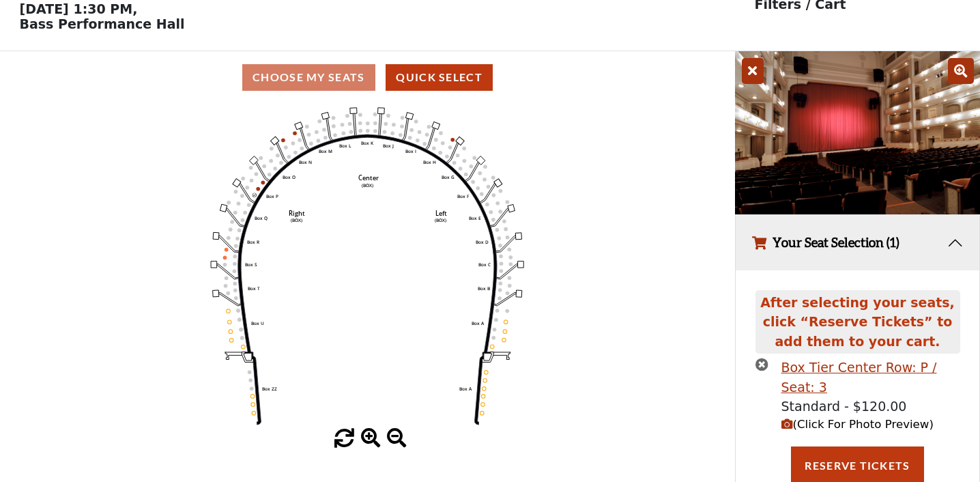
click at [788, 423] on icon "button" at bounding box center [788, 424] width 12 height 12
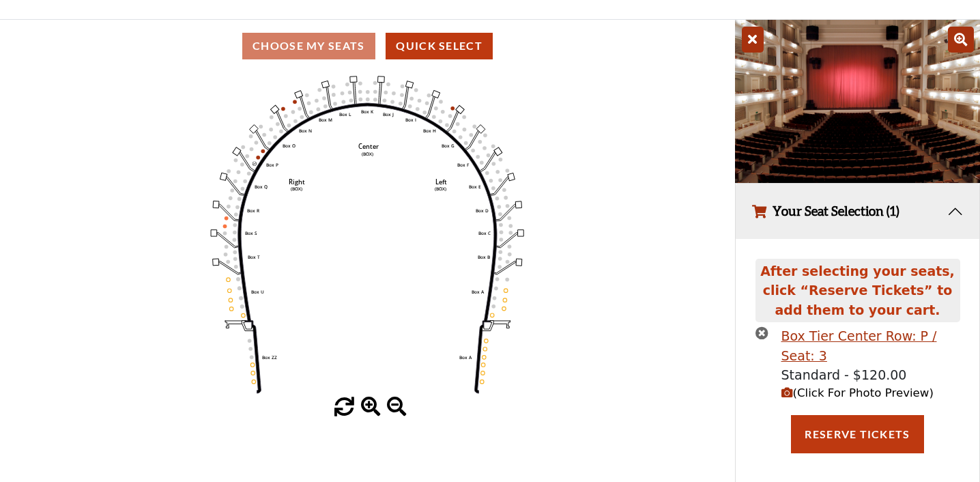
scroll to position [94, 0]
click at [766, 333] on icon "button" at bounding box center [762, 332] width 13 height 13
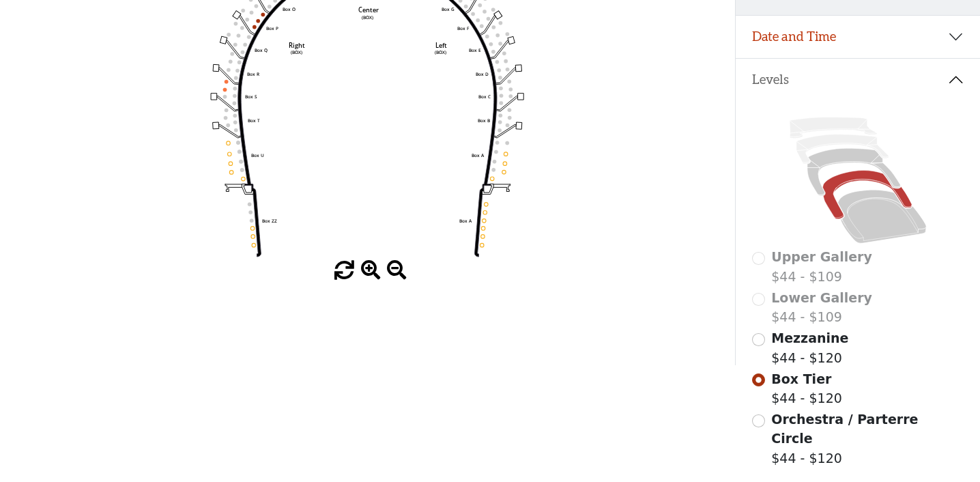
scroll to position [246, 0]
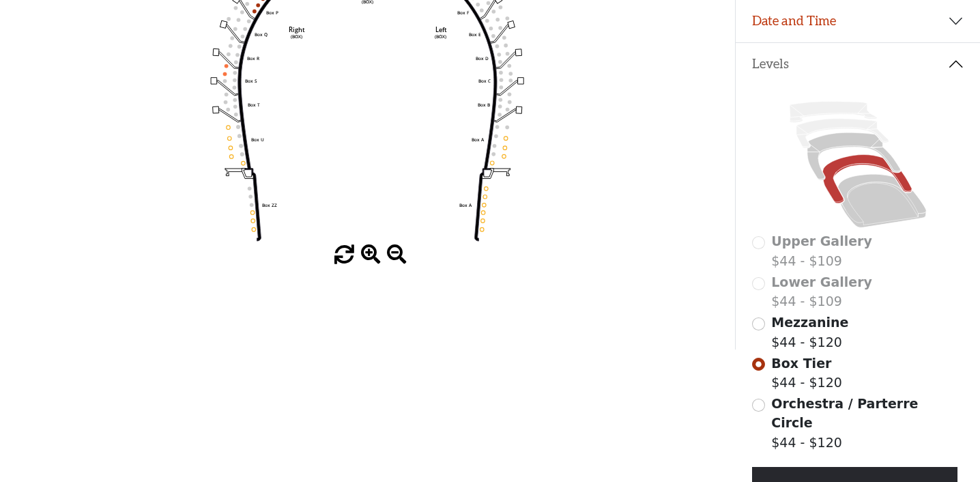
click at [758, 326] on input "radio" at bounding box center [758, 323] width 13 height 13
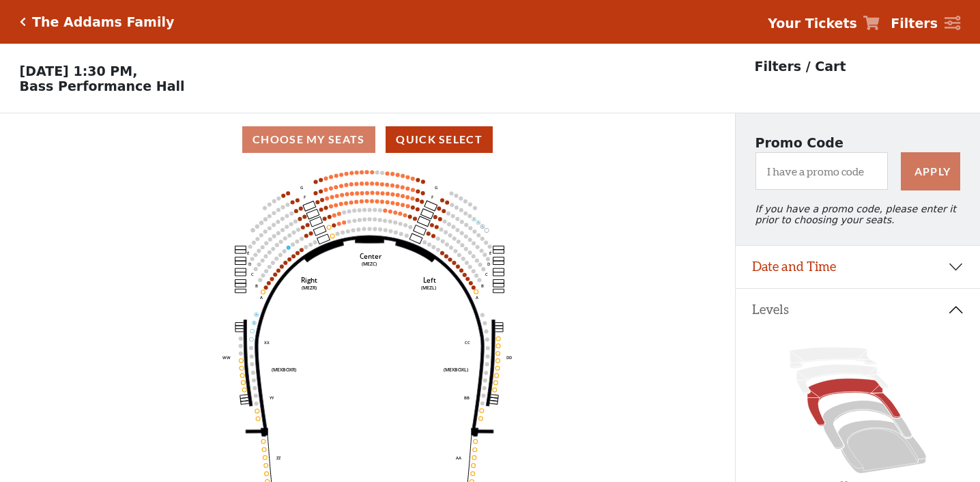
scroll to position [63, 0]
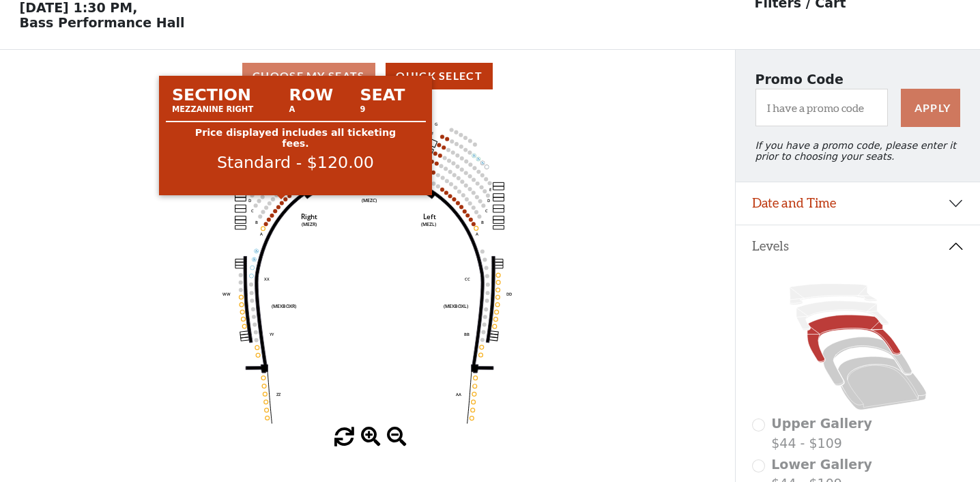
click at [284, 203] on use "Seat Selected" at bounding box center [281, 203] width 5 height 5
click at [283, 203] on circle at bounding box center [282, 203] width 4 height 4
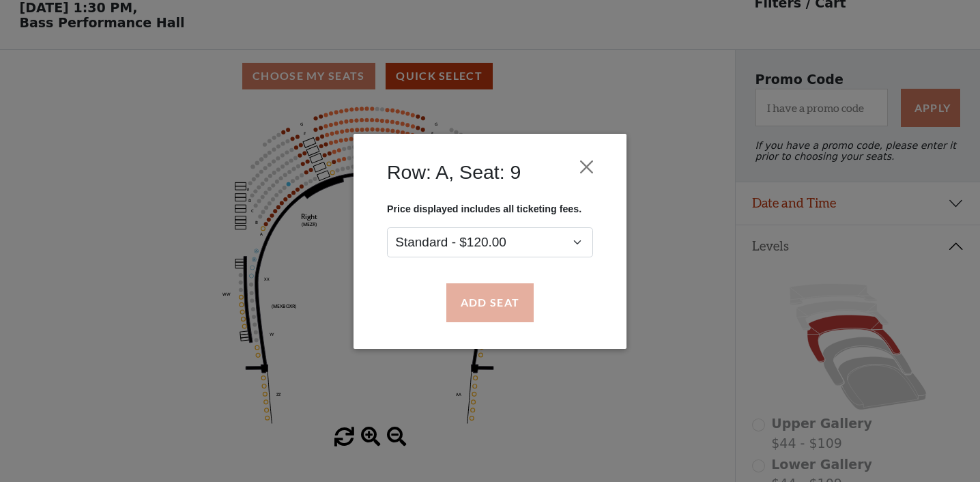
click at [479, 310] on button "Add Seat" at bounding box center [489, 302] width 87 height 38
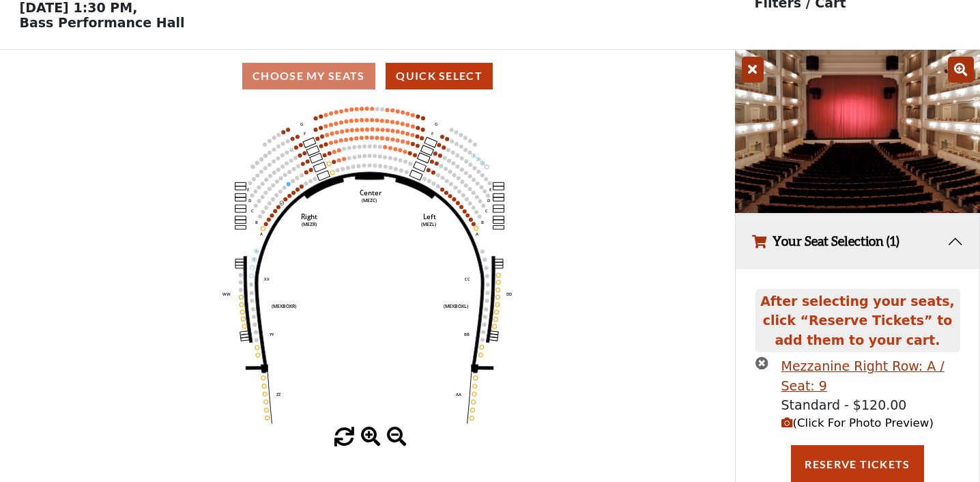
scroll to position [62, 0]
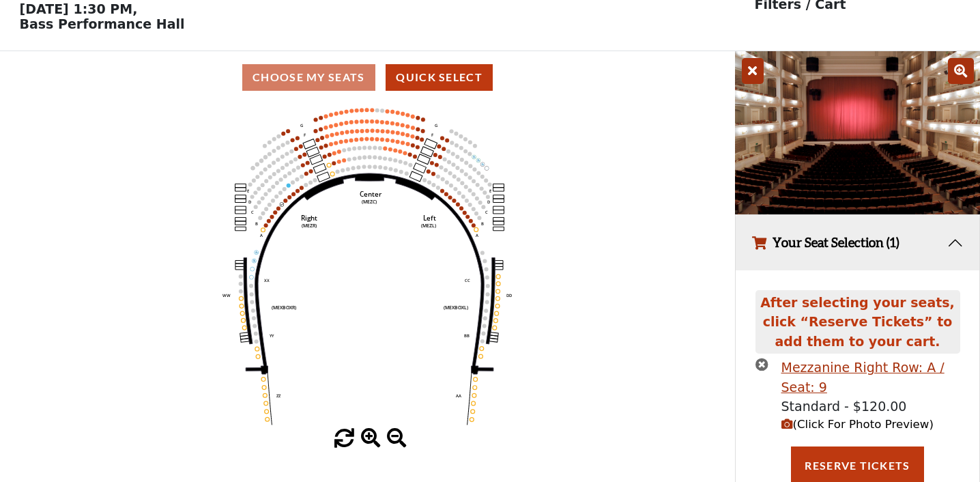
click at [791, 423] on icon "button" at bounding box center [788, 424] width 12 height 12
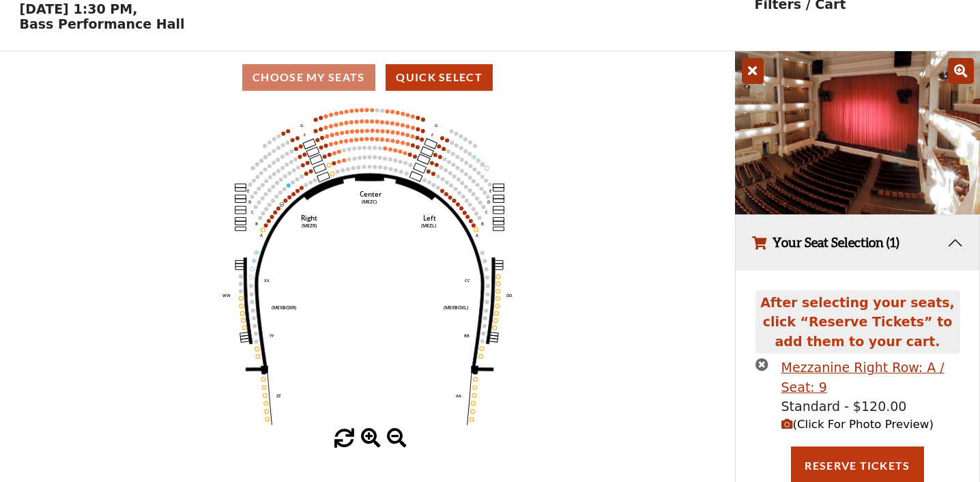
click at [761, 358] on icon "button" at bounding box center [762, 364] width 13 height 13
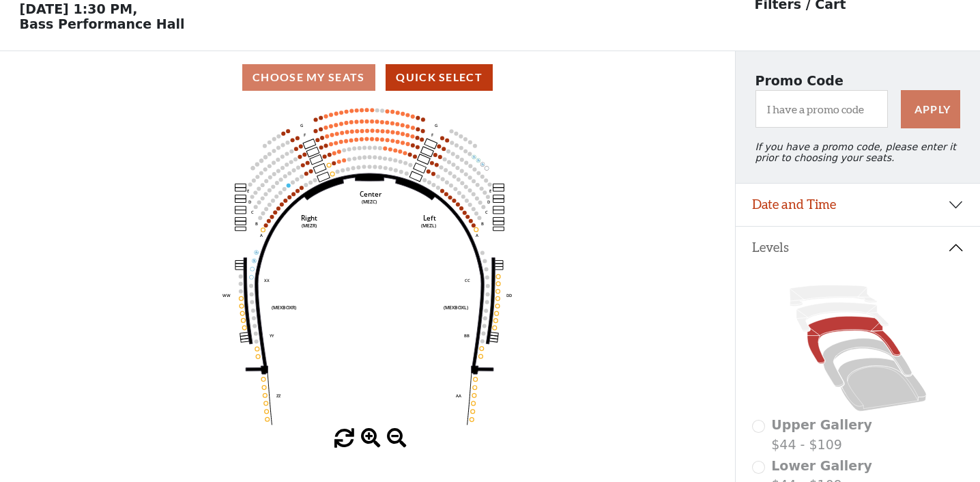
scroll to position [246, 0]
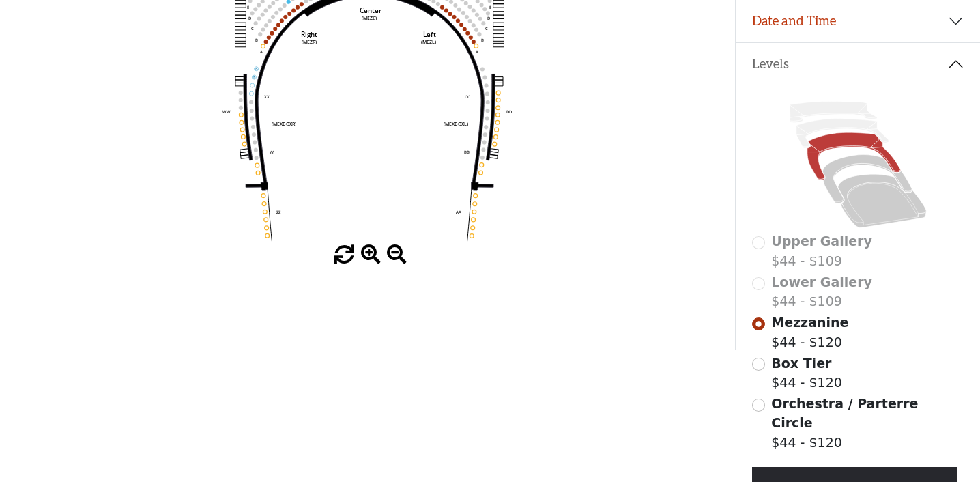
click at [816, 369] on label "Box Tier $44 - $120" at bounding box center [806, 373] width 71 height 39
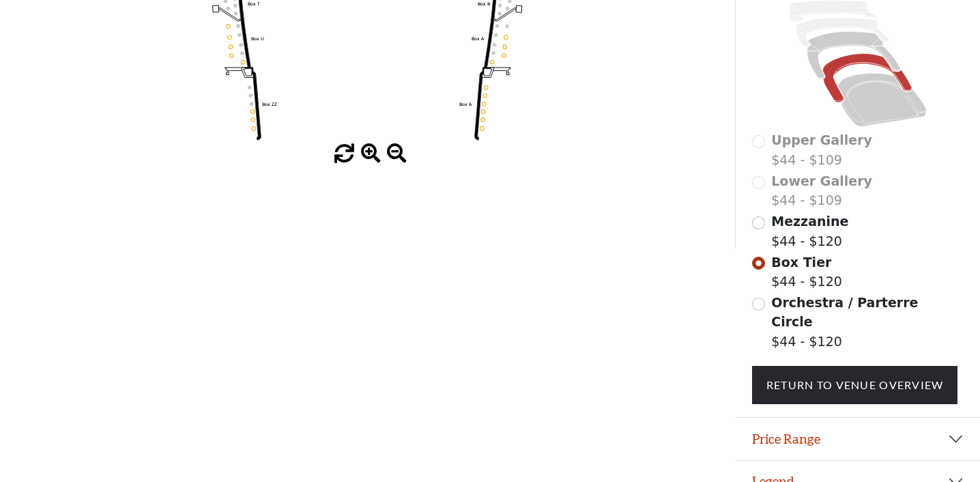
scroll to position [345, 0]
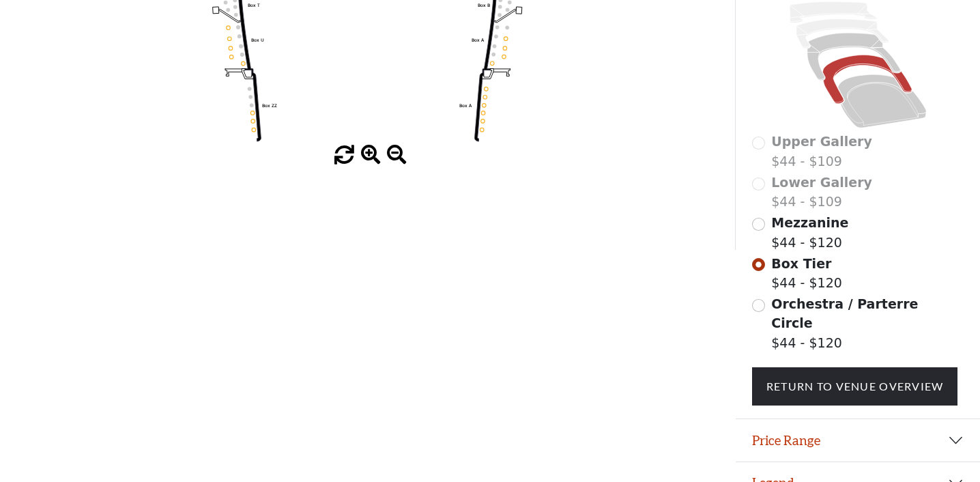
click at [788, 329] on label "Orchestra / Parterre Circle $44 - $120" at bounding box center [867, 323] width 193 height 59
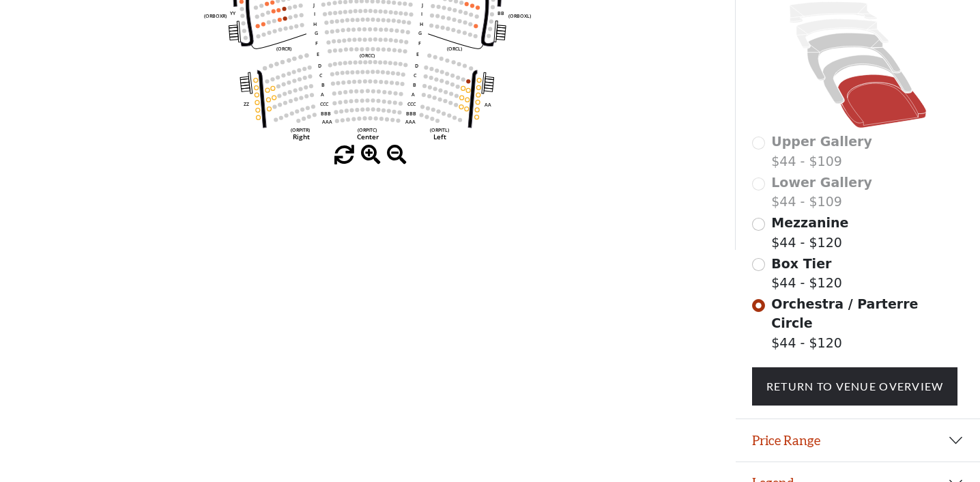
click at [778, 462] on button "Legend" at bounding box center [858, 483] width 244 height 42
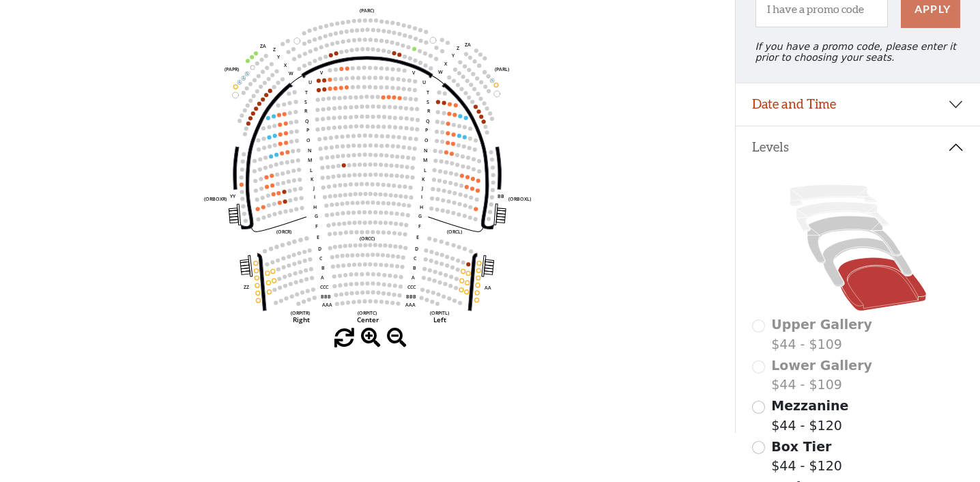
scroll to position [164, 0]
click at [799, 443] on span "Box Tier" at bounding box center [801, 445] width 60 height 15
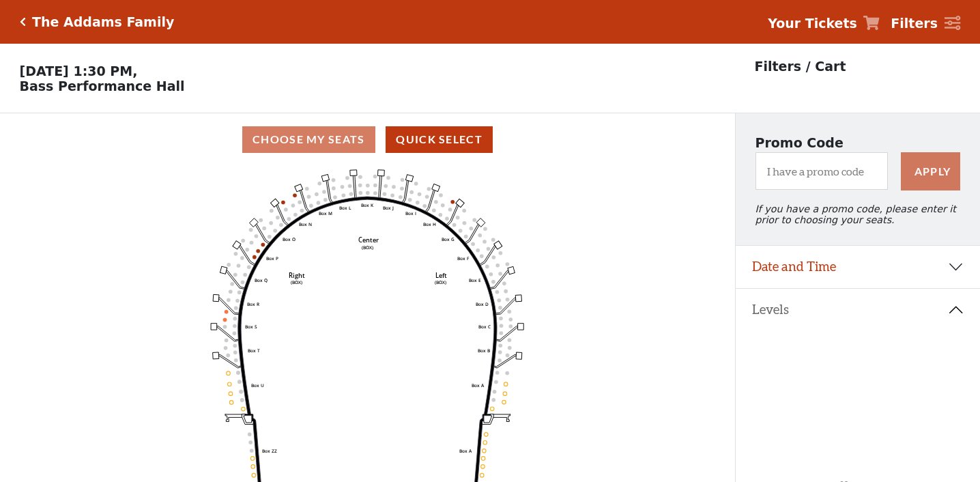
scroll to position [0, 0]
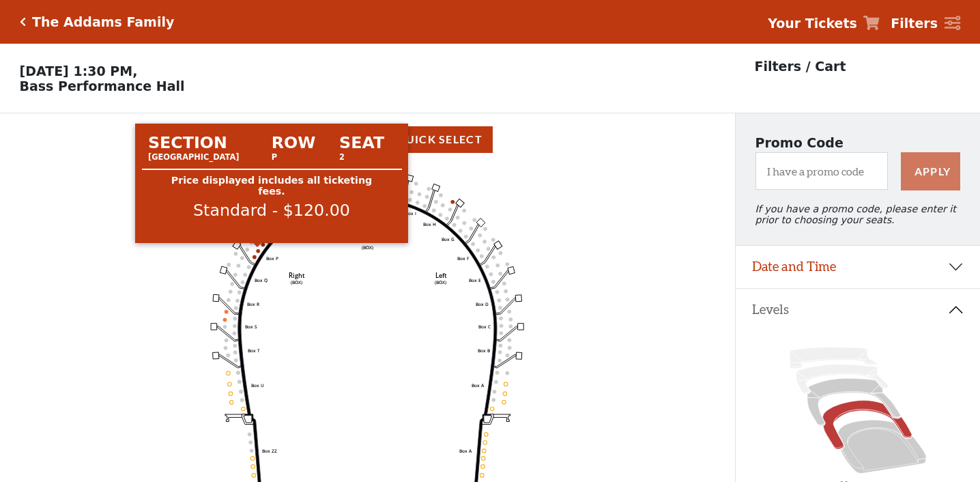
click at [261, 252] on icon "Left (BOX) Right (BOX) Center (BOX) Box ZZ Box U Box T Box S Box R Box Q Box P …" at bounding box center [368, 328] width 662 height 325
click at [259, 252] on circle at bounding box center [258, 251] width 4 height 4
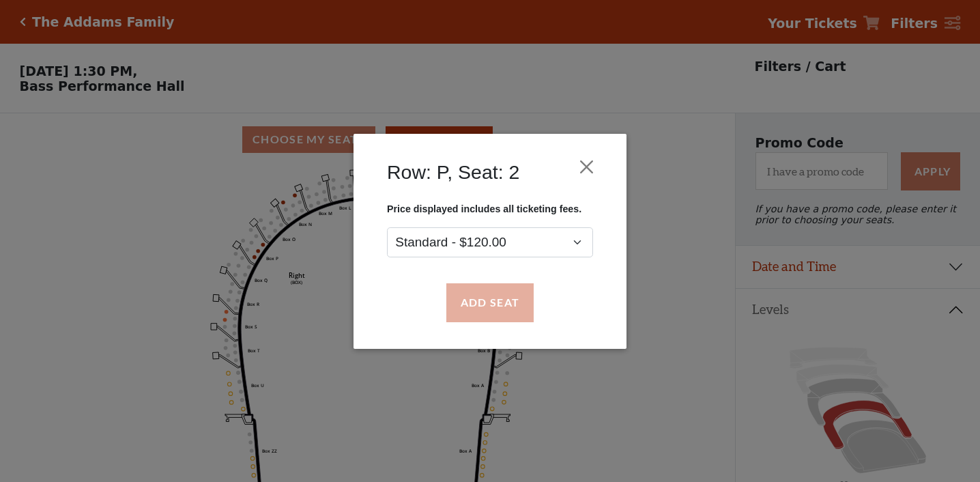
click at [494, 304] on button "Add Seat" at bounding box center [489, 302] width 87 height 38
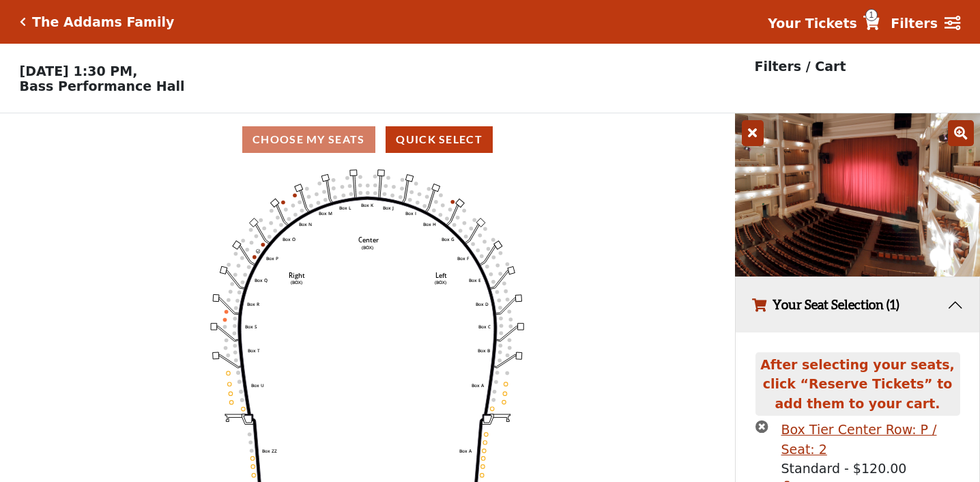
scroll to position [62, 0]
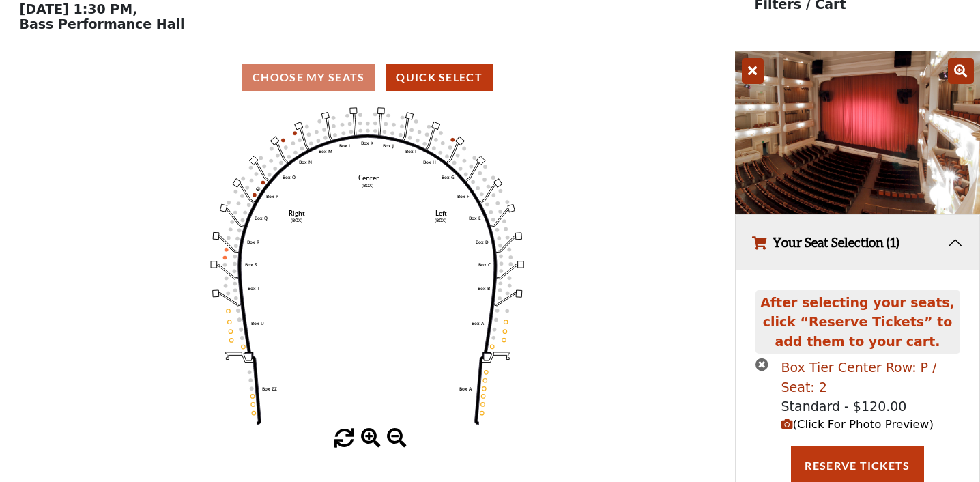
click at [790, 422] on icon "button" at bounding box center [788, 424] width 12 height 12
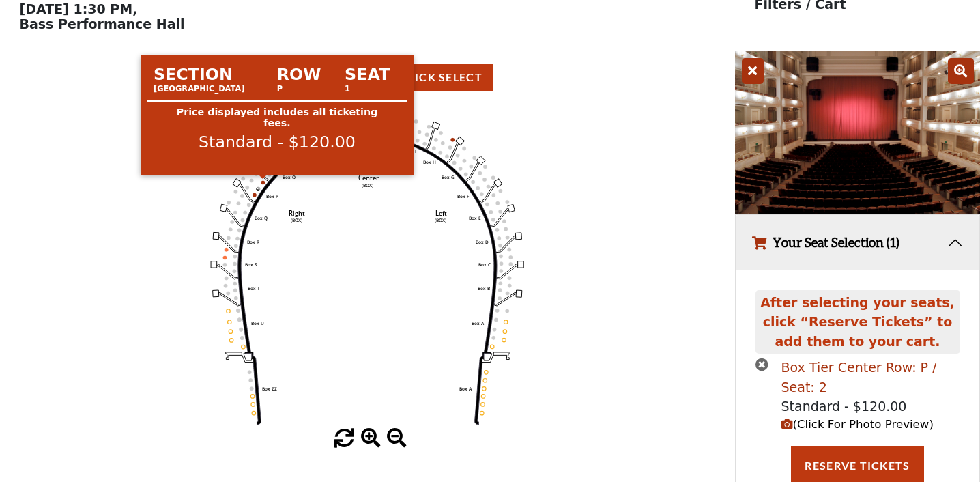
click at [263, 182] on circle at bounding box center [263, 182] width 4 height 4
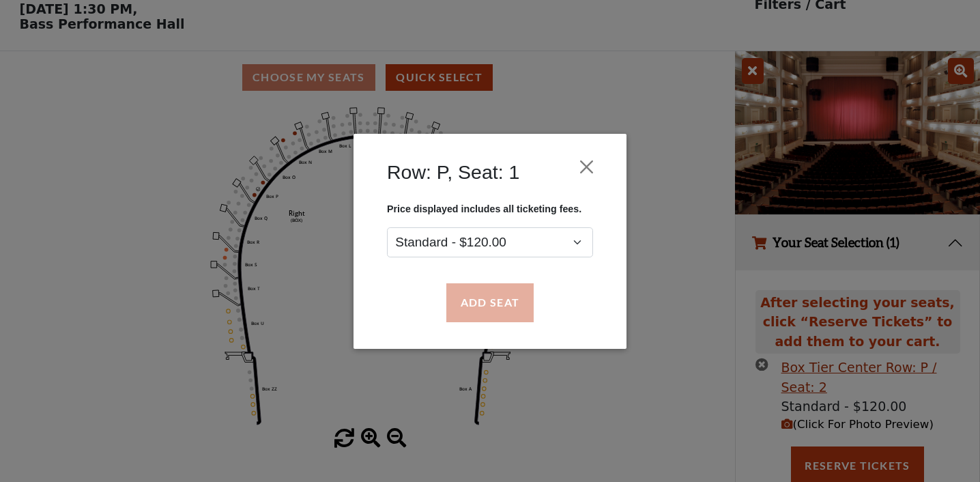
click at [489, 305] on button "Add Seat" at bounding box center [489, 302] width 87 height 38
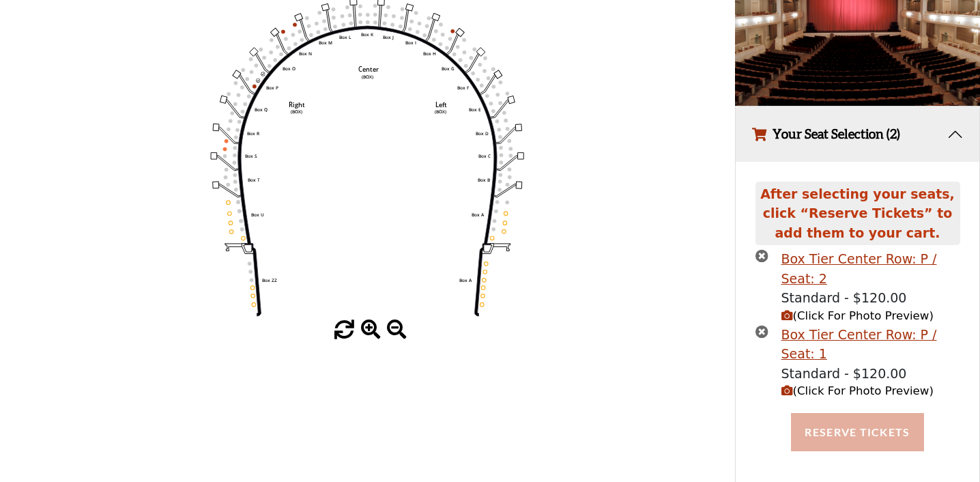
scroll to position [170, 0]
click at [847, 429] on button "Reserve Tickets" at bounding box center [857, 433] width 132 height 38
click at [860, 414] on button "Reserve Tickets" at bounding box center [857, 433] width 132 height 38
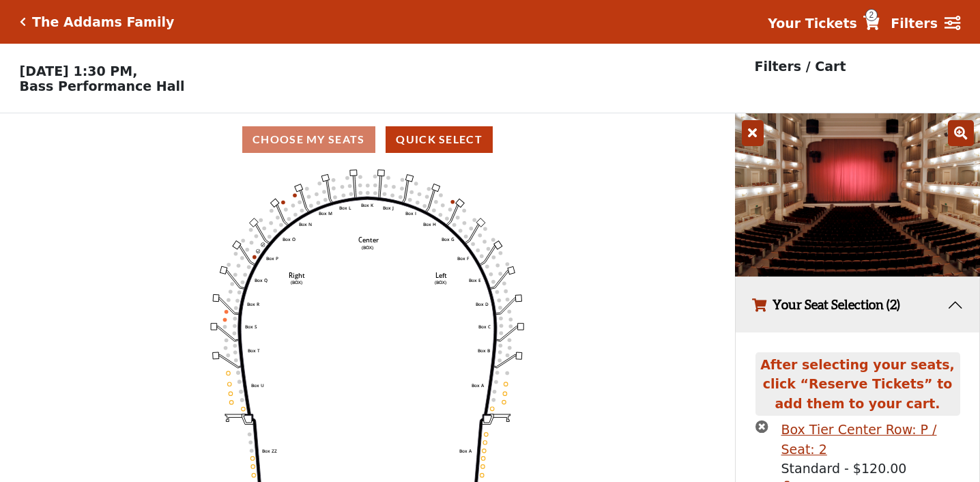
scroll to position [0, 0]
click at [599, 297] on icon "Left (BOX) Right (BOX) Center (BOX) Box ZZ Box U Box T Box S Box R Box Q Box P …" at bounding box center [368, 328] width 662 height 325
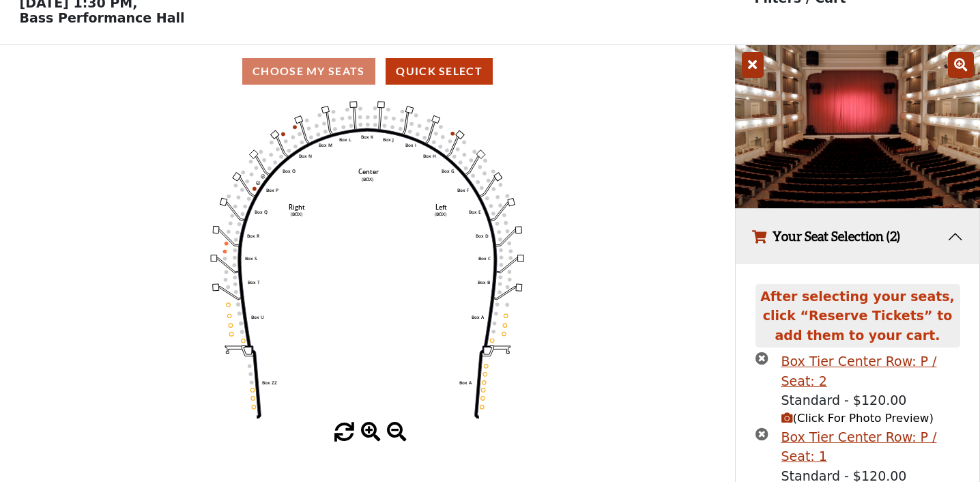
scroll to position [77, 0]
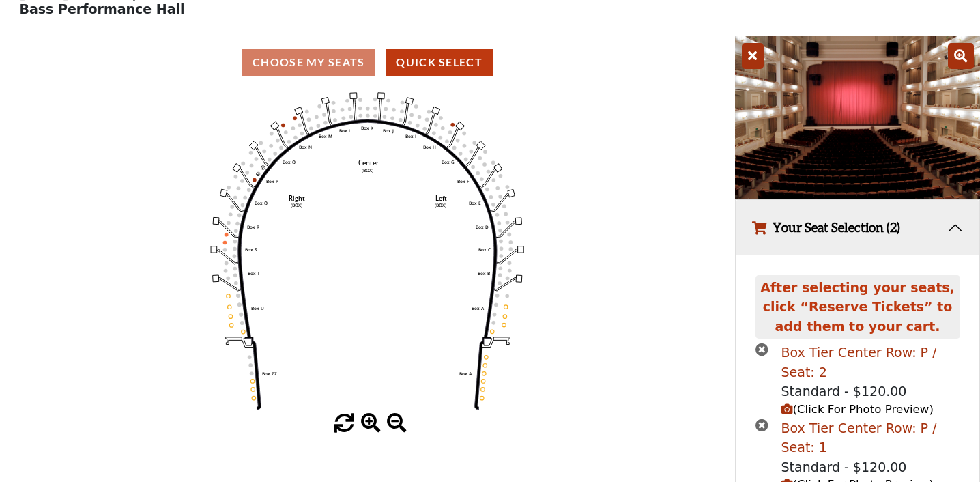
click at [763, 351] on icon "button" at bounding box center [762, 349] width 13 height 13
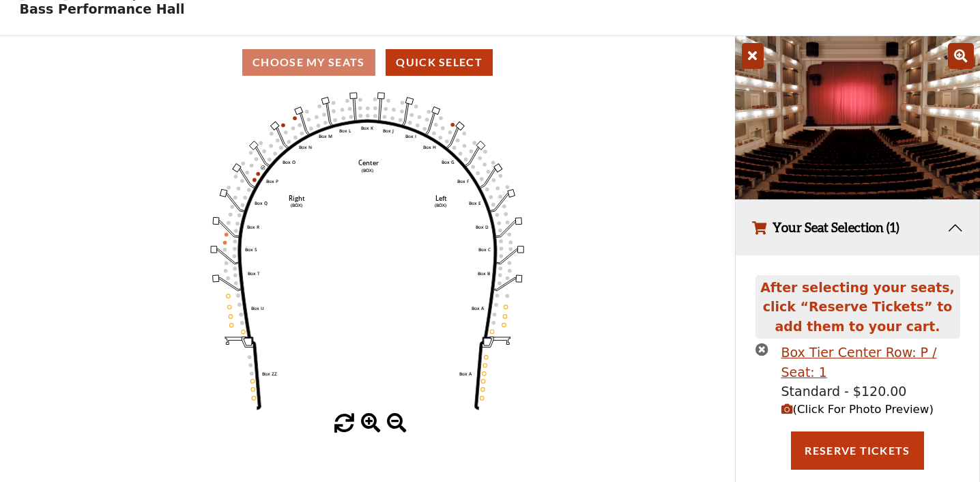
click at [759, 350] on icon "button" at bounding box center [762, 349] width 13 height 13
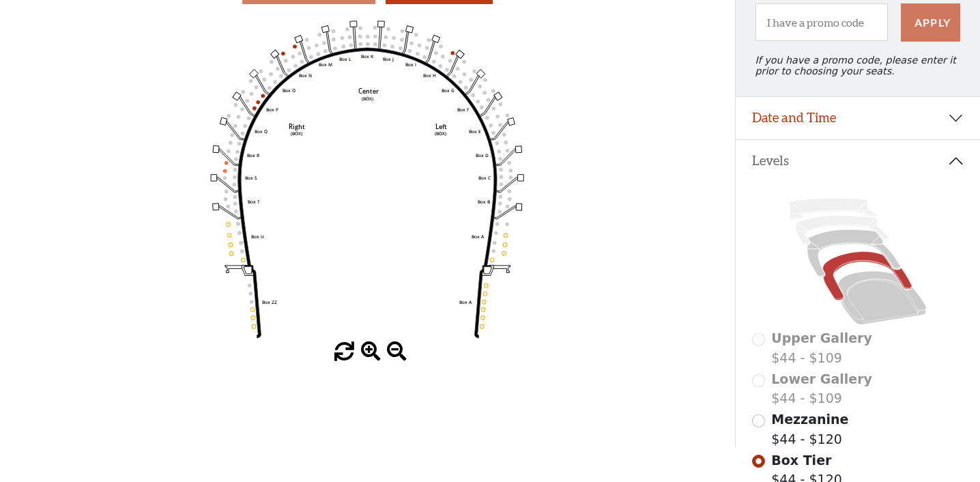
scroll to position [136, 0]
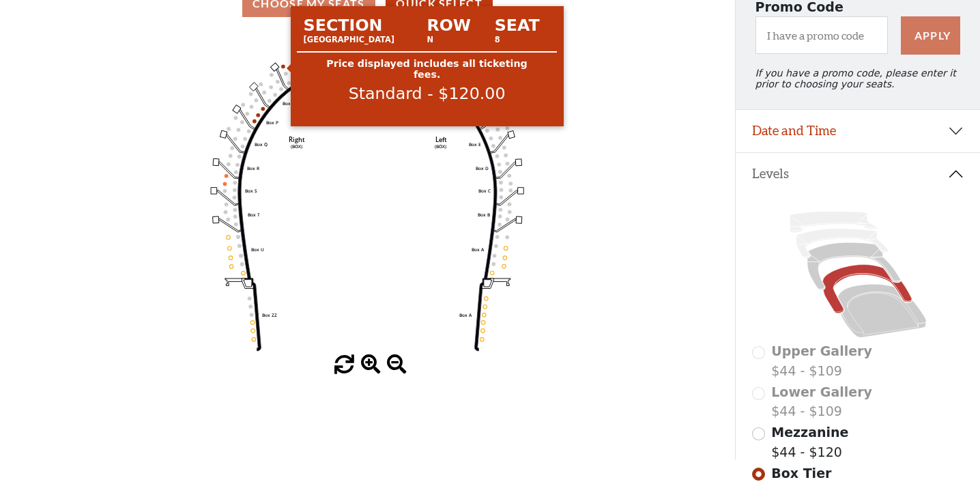
click at [284, 67] on circle at bounding box center [283, 66] width 4 height 4
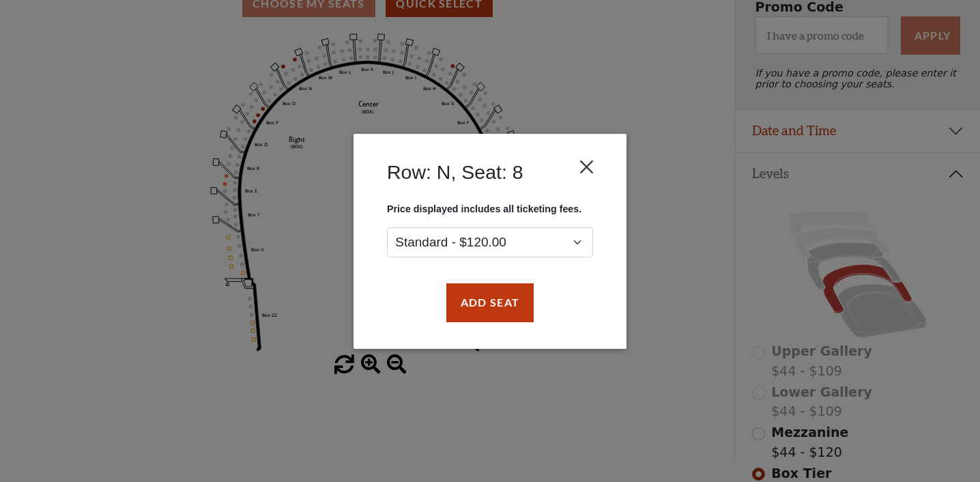
click at [588, 167] on button "Close" at bounding box center [587, 167] width 26 height 26
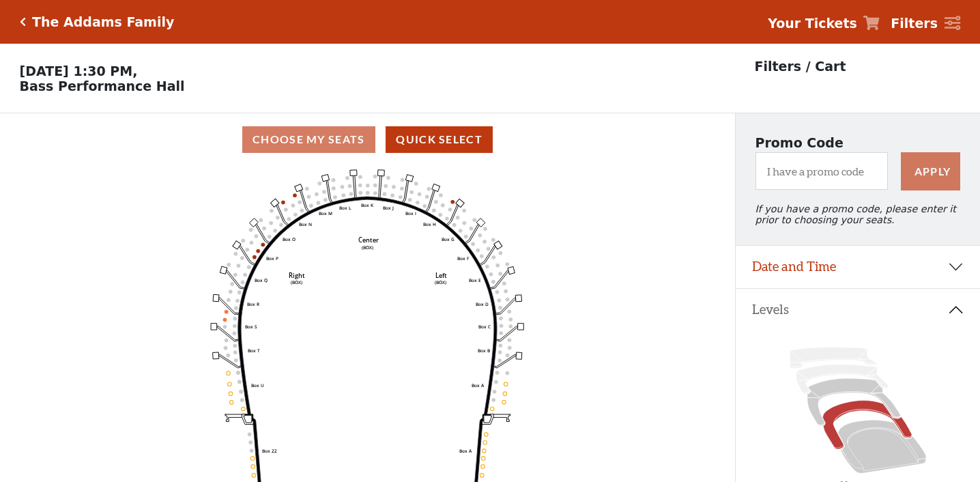
scroll to position [0, 0]
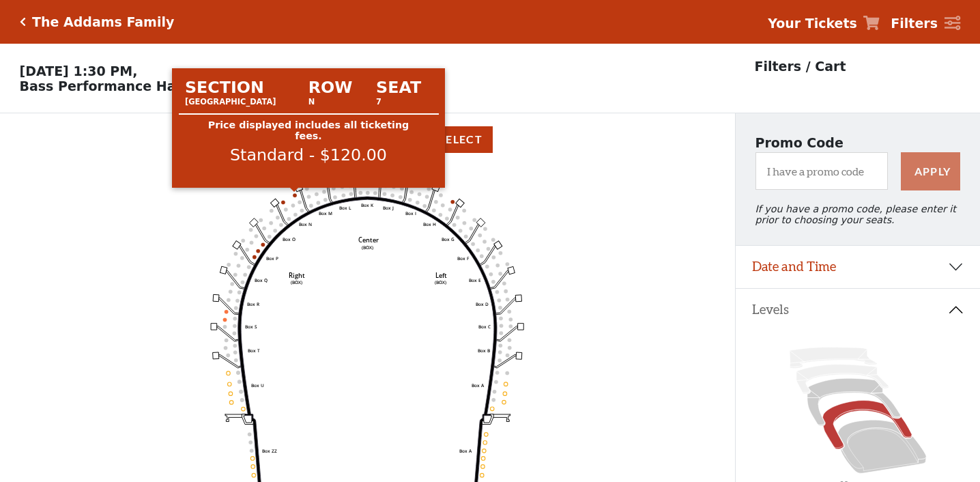
click at [296, 195] on circle at bounding box center [295, 195] width 4 height 4
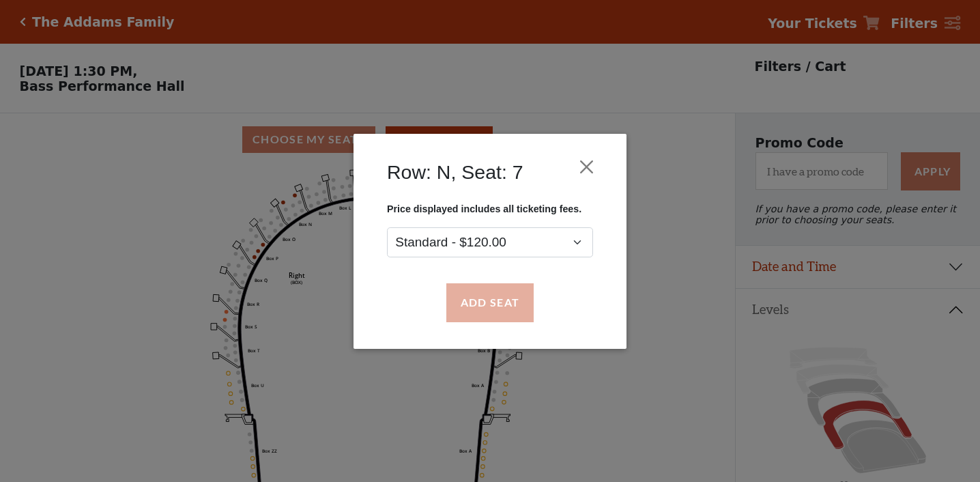
click at [515, 307] on button "Add Seat" at bounding box center [489, 302] width 87 height 38
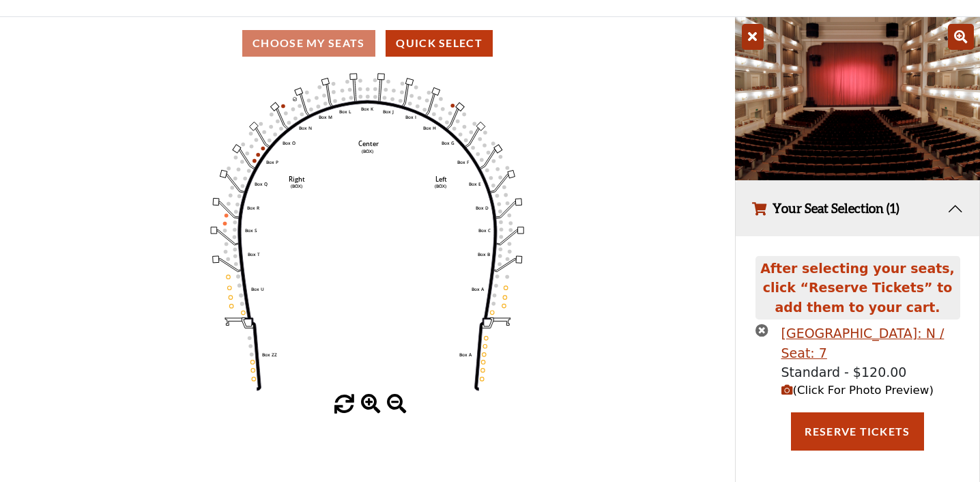
scroll to position [96, 0]
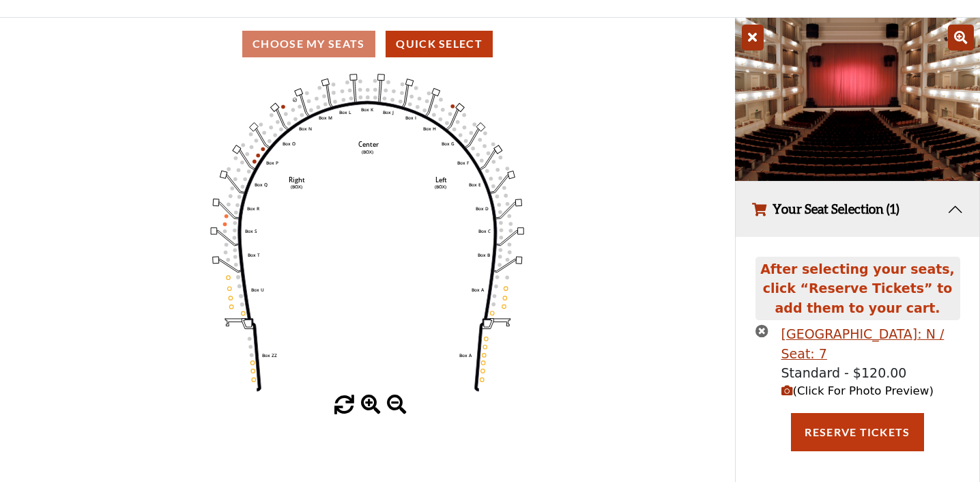
click at [791, 388] on icon "button" at bounding box center [788, 391] width 12 height 12
click at [764, 332] on icon "button" at bounding box center [762, 330] width 13 height 13
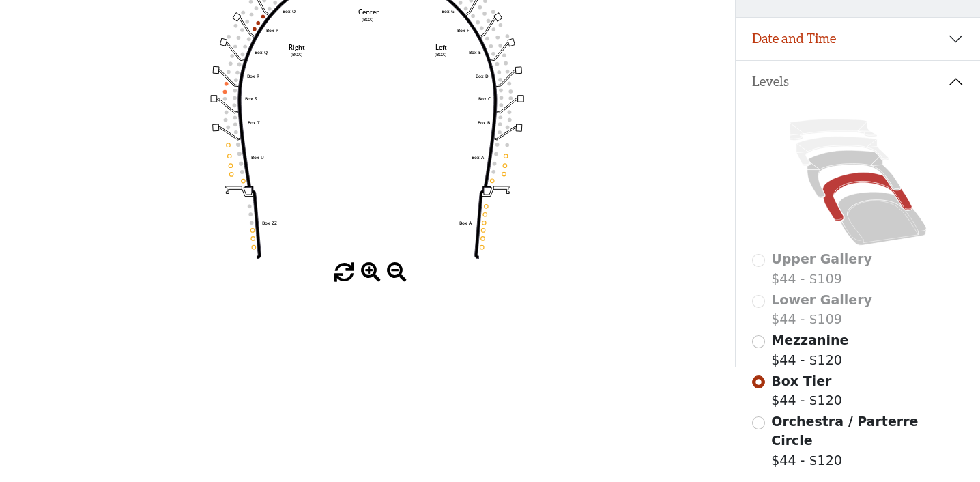
scroll to position [295, 0]
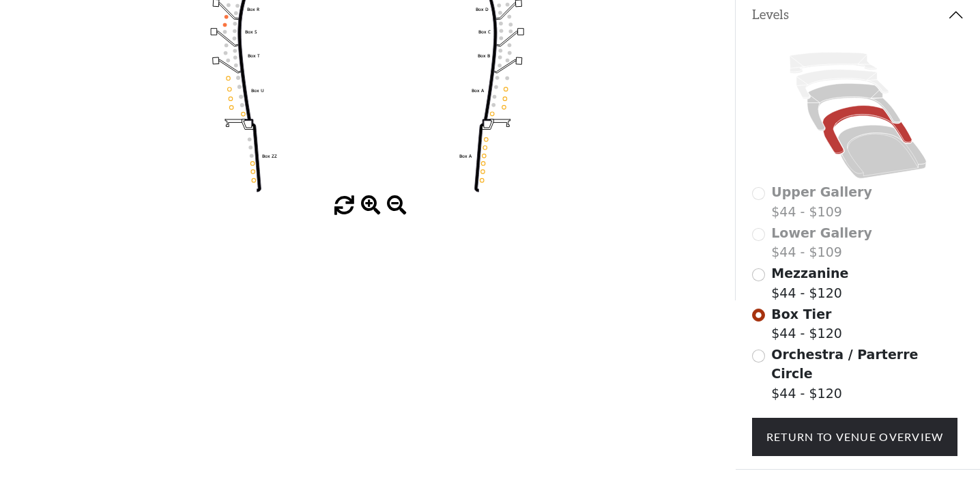
click at [807, 359] on span "Orchestra / Parterre Circle" at bounding box center [844, 364] width 147 height 35
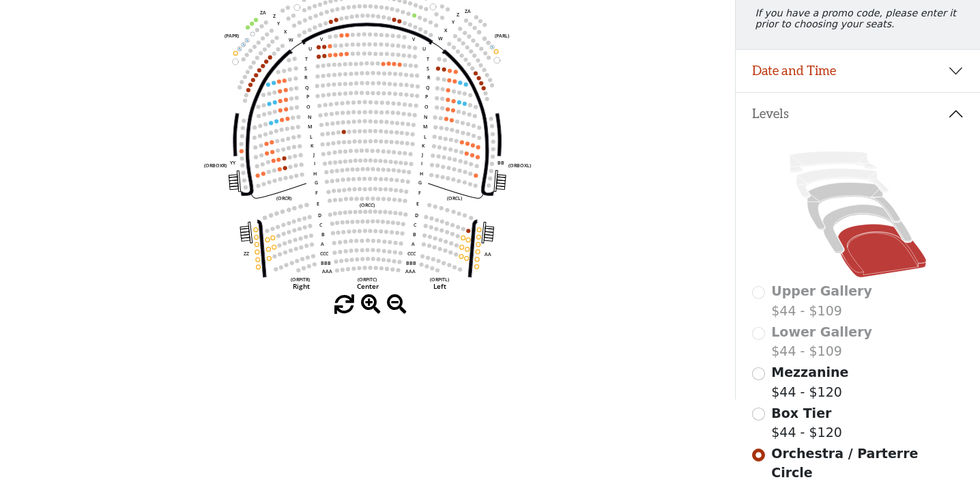
scroll to position [234, 0]
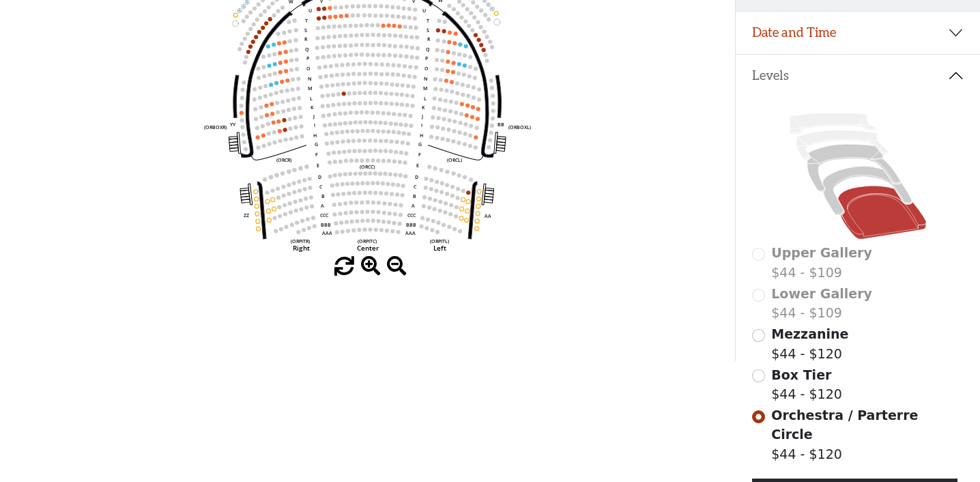
click at [766, 335] on div "Mezzanine $44 - $120" at bounding box center [858, 343] width 212 height 39
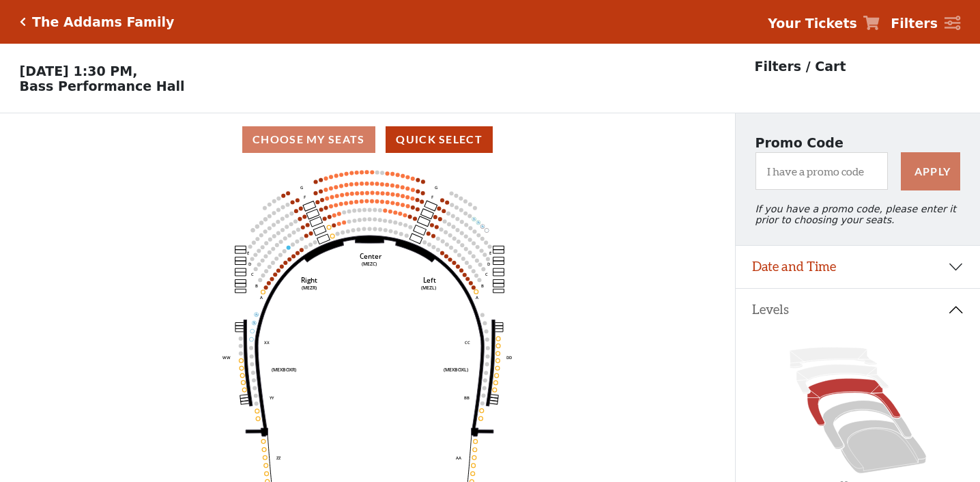
scroll to position [63, 0]
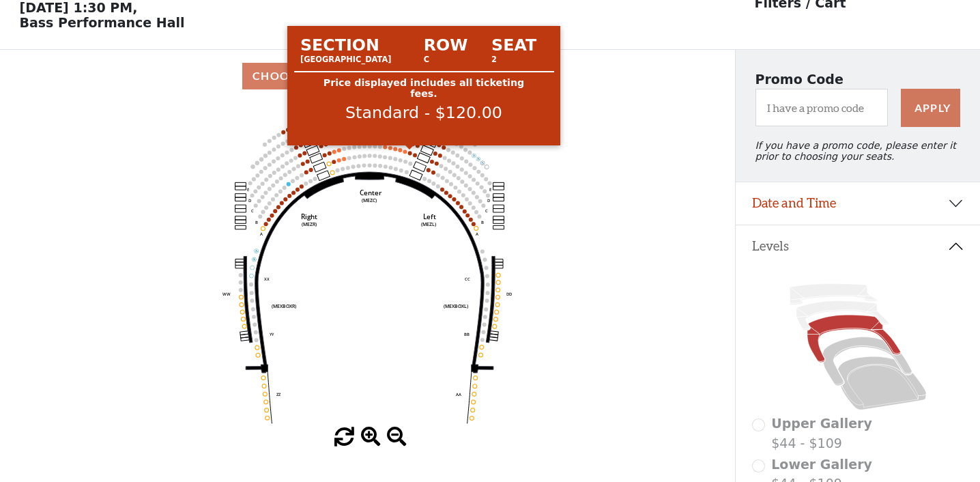
click at [410, 152] on circle at bounding box center [410, 153] width 4 height 4
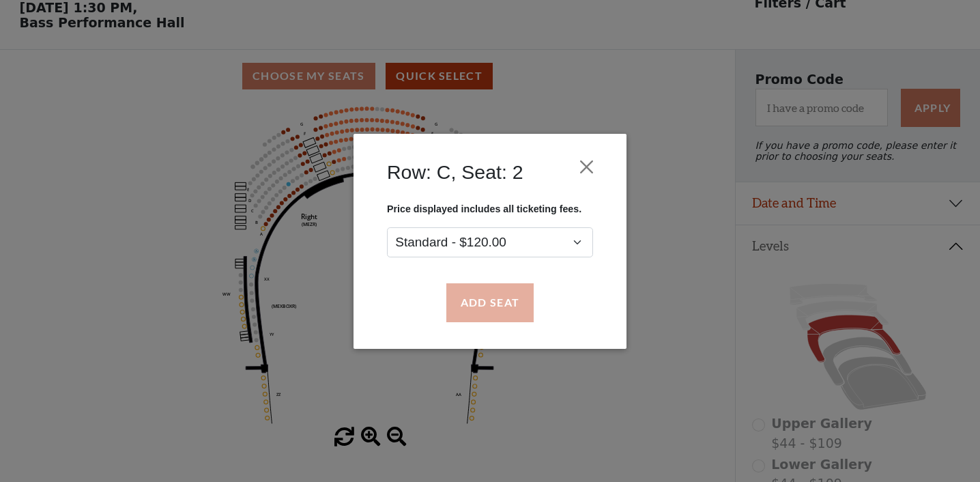
click at [485, 298] on button "Add Seat" at bounding box center [489, 302] width 87 height 38
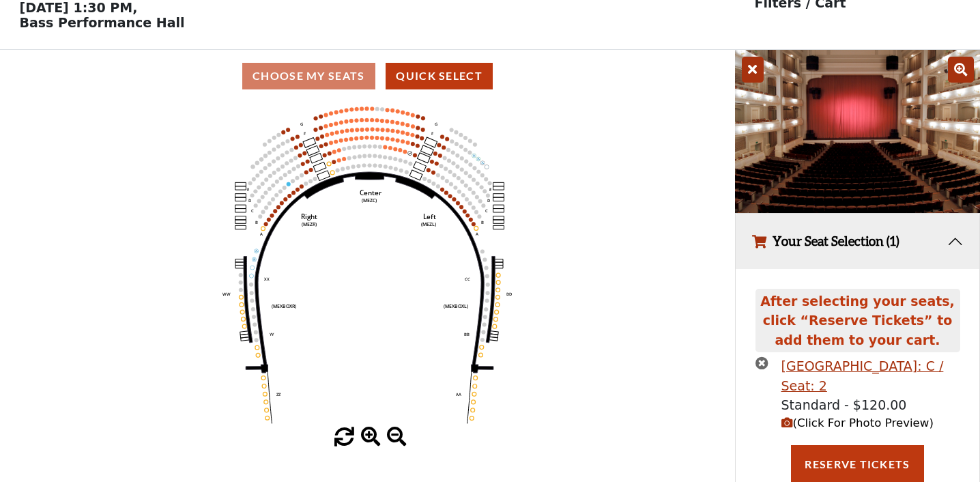
scroll to position [62, 0]
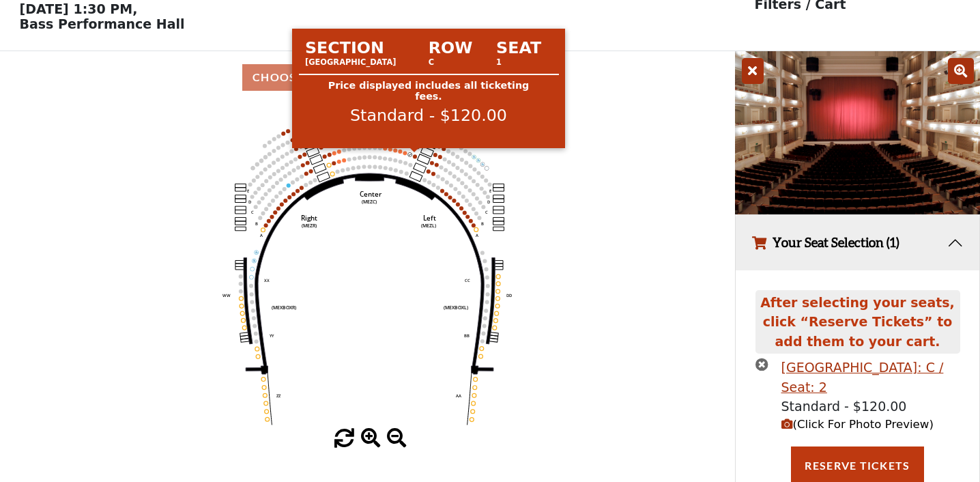
click at [416, 156] on circle at bounding box center [415, 156] width 4 height 4
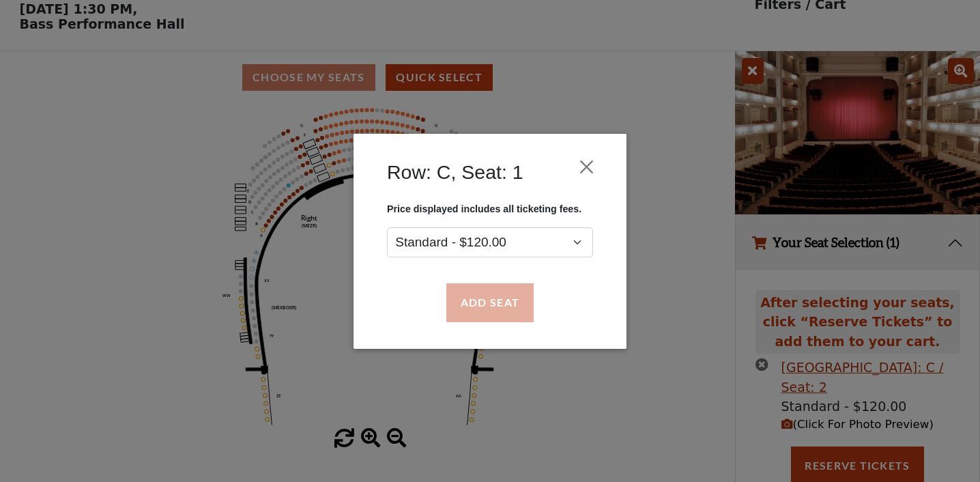
click at [489, 298] on button "Add Seat" at bounding box center [489, 302] width 87 height 38
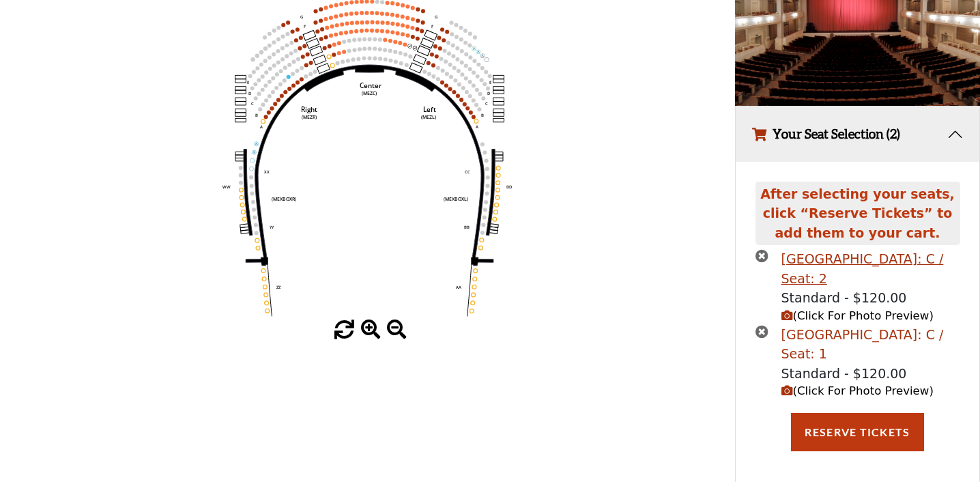
scroll to position [170, 0]
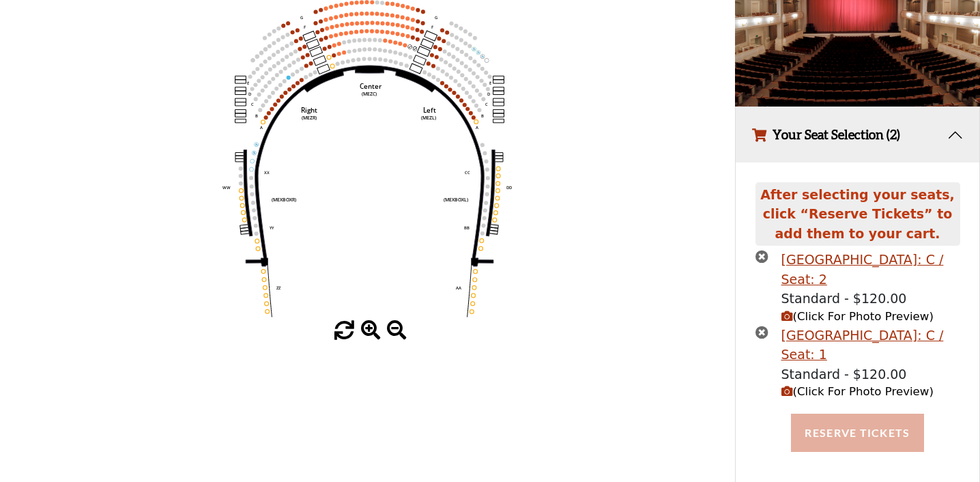
click at [844, 432] on button "Reserve Tickets" at bounding box center [857, 433] width 132 height 38
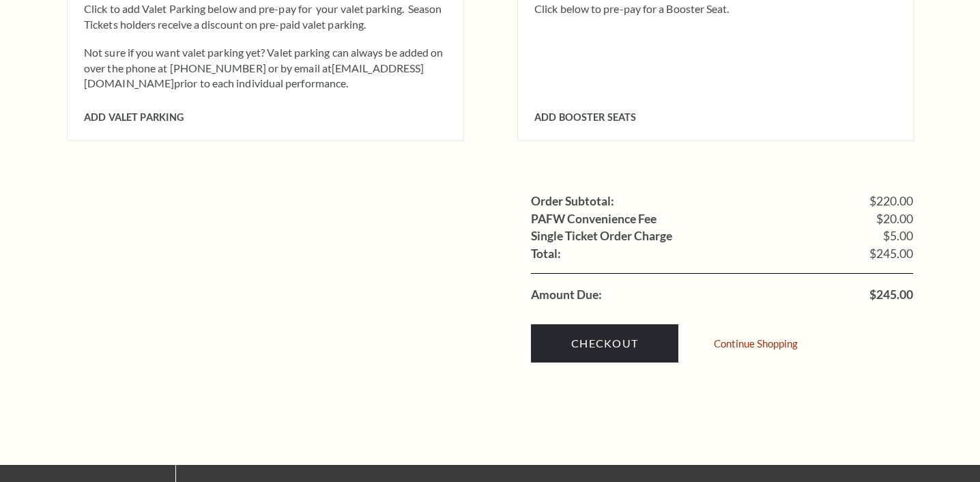
scroll to position [1251, 0]
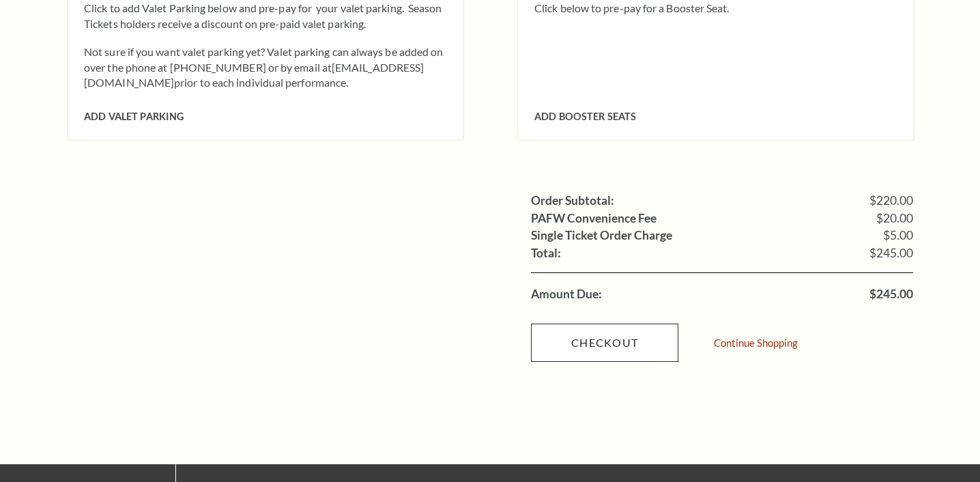
click at [631, 324] on link "Checkout" at bounding box center [604, 343] width 147 height 38
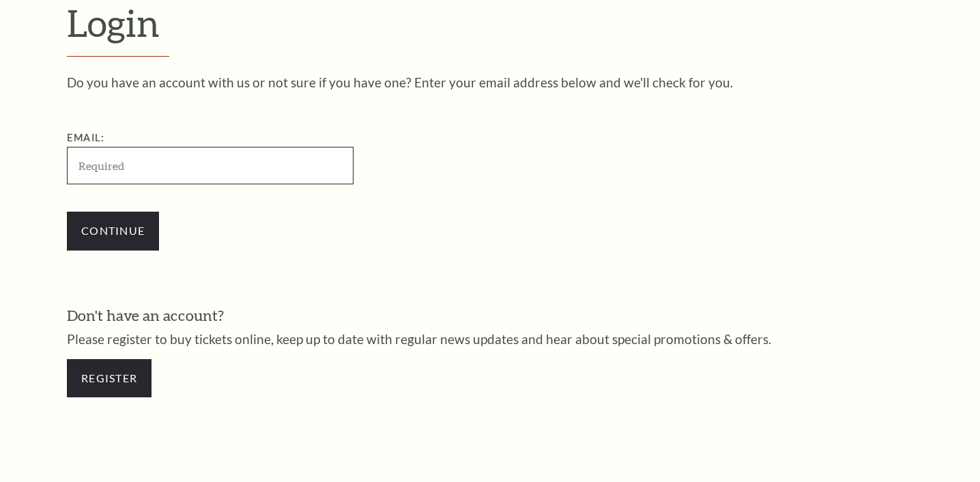
scroll to position [392, 0]
click at [139, 154] on input "Email:" at bounding box center [210, 166] width 287 height 38
type input "[EMAIL_ADDRESS][DOMAIN_NAME]"
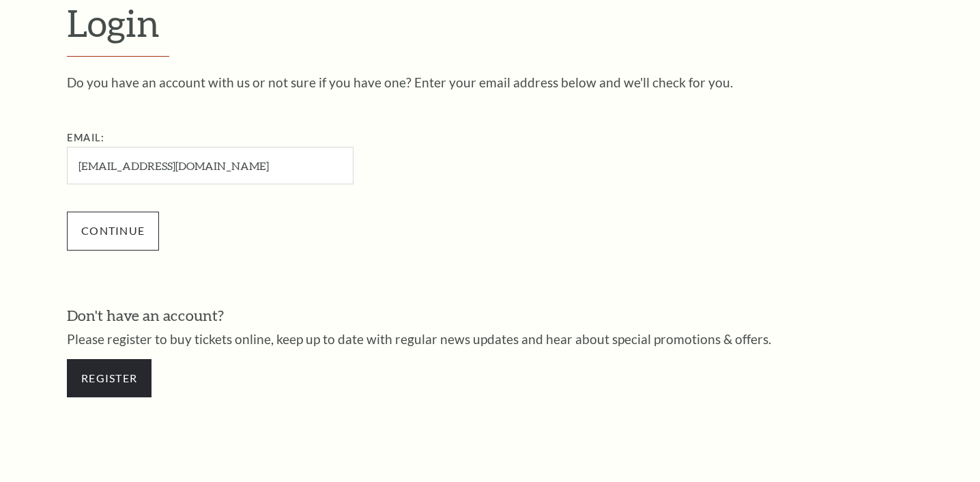
click at [104, 242] on input "Continue" at bounding box center [113, 231] width 92 height 38
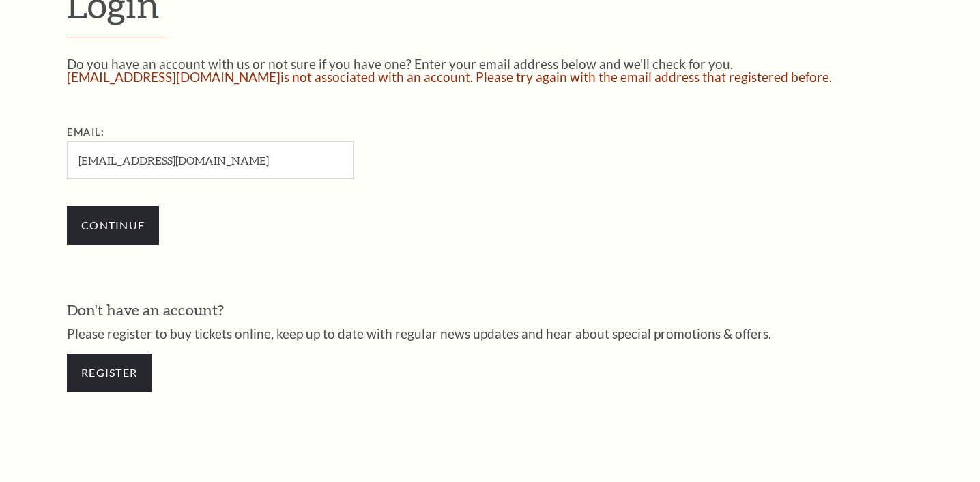
scroll to position [433, 0]
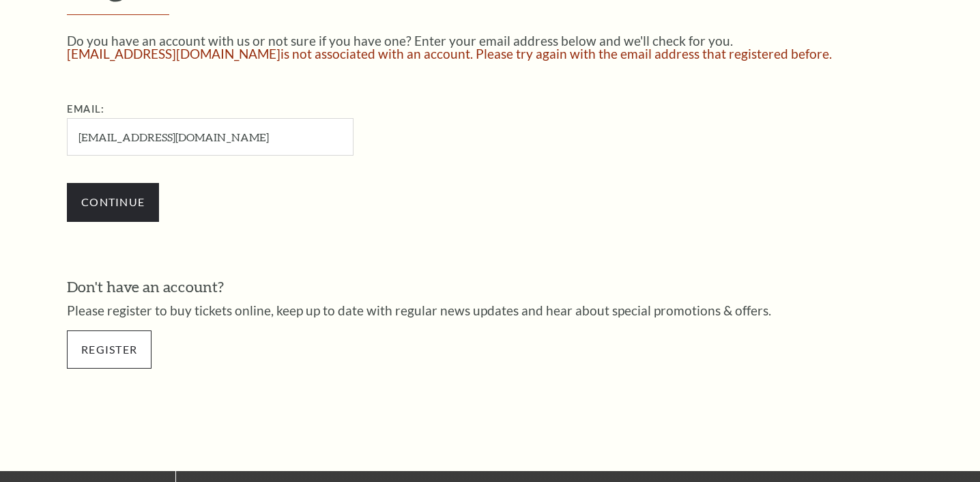
click at [115, 344] on link "Register" at bounding box center [109, 349] width 85 height 38
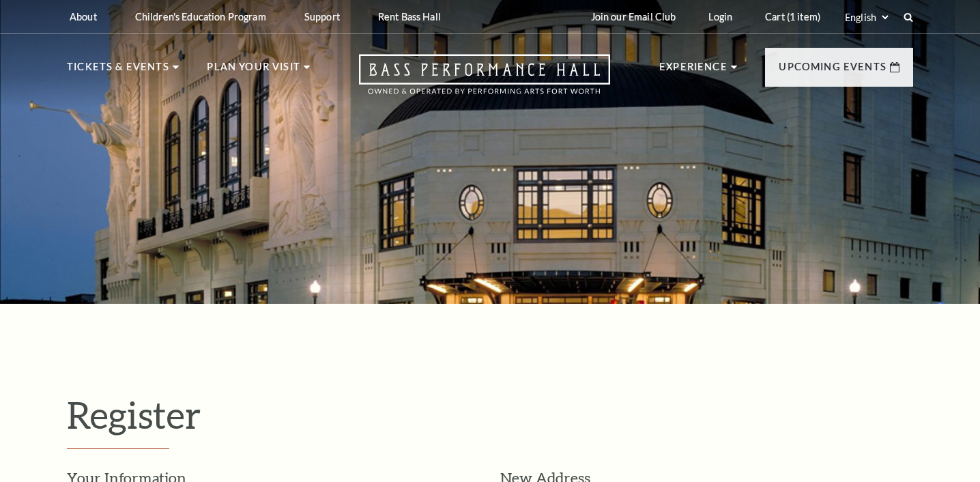
select select "1"
select select "[GEOGRAPHIC_DATA]"
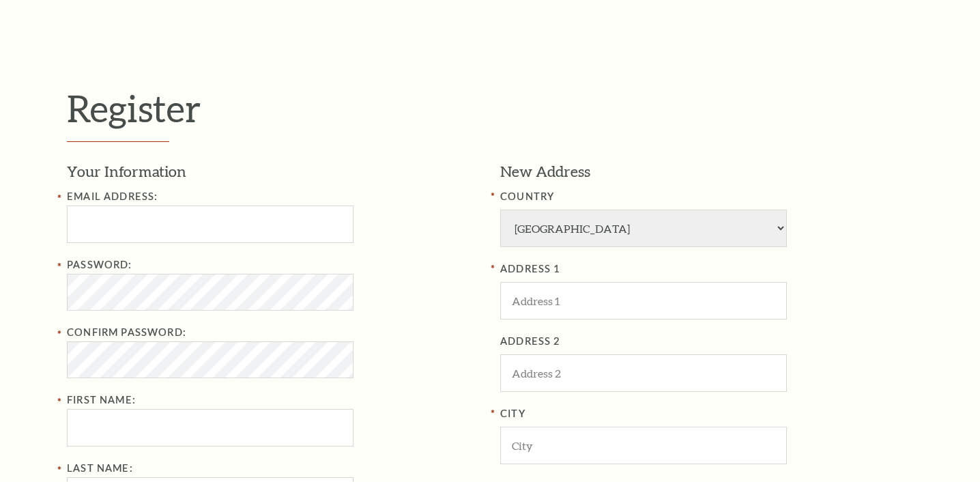
scroll to position [307, 0]
click at [156, 232] on input "text" at bounding box center [210, 224] width 287 height 38
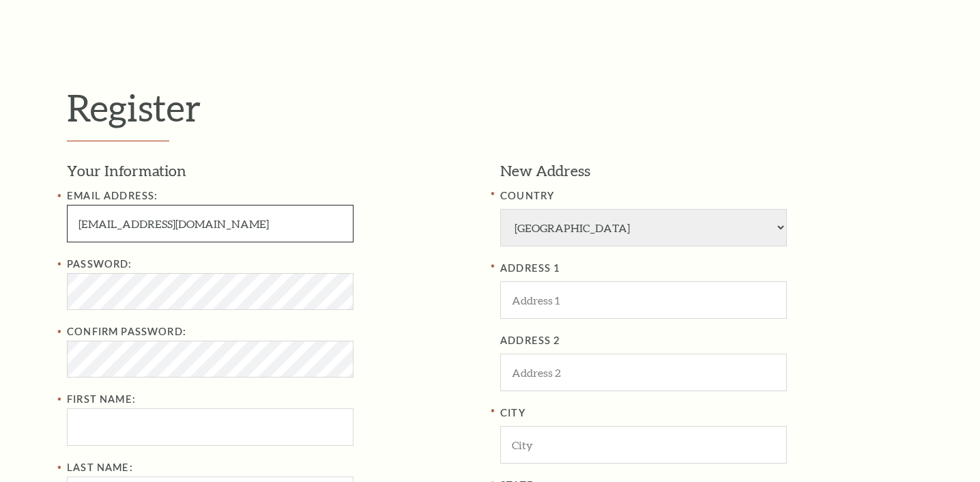
type input "[EMAIL_ADDRESS][DOMAIN_NAME]"
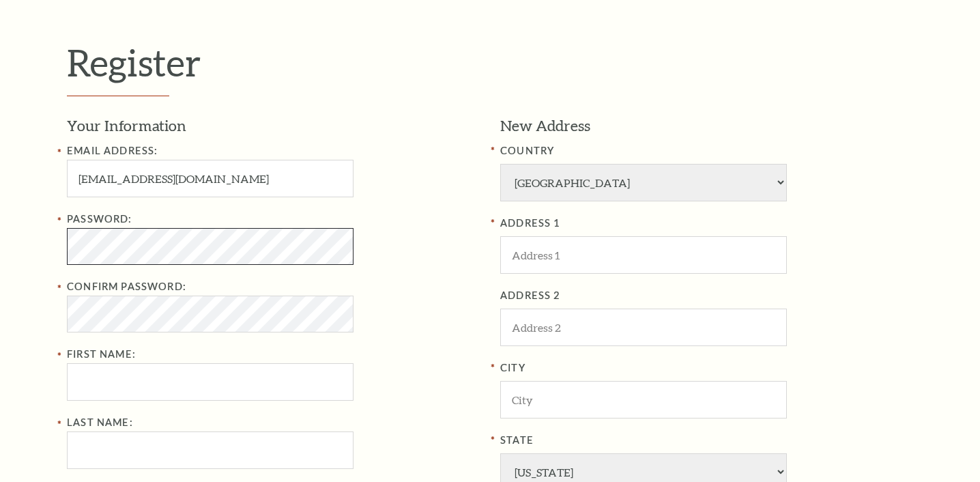
scroll to position [361, 0]
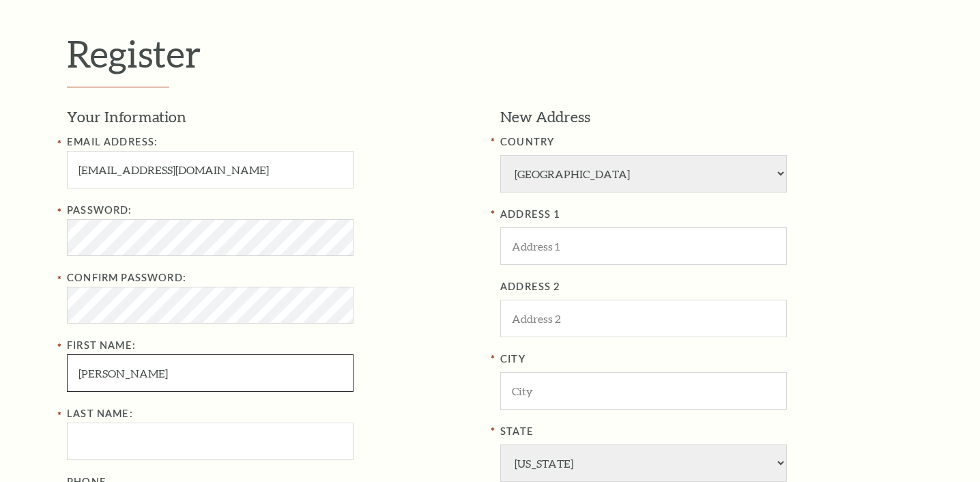
type input "[PERSON_NAME]"
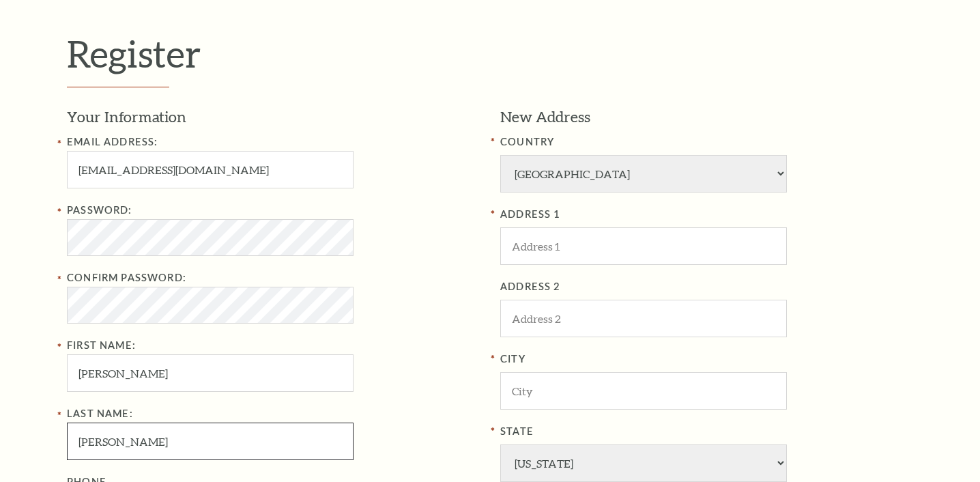
type input "[PERSON_NAME]"
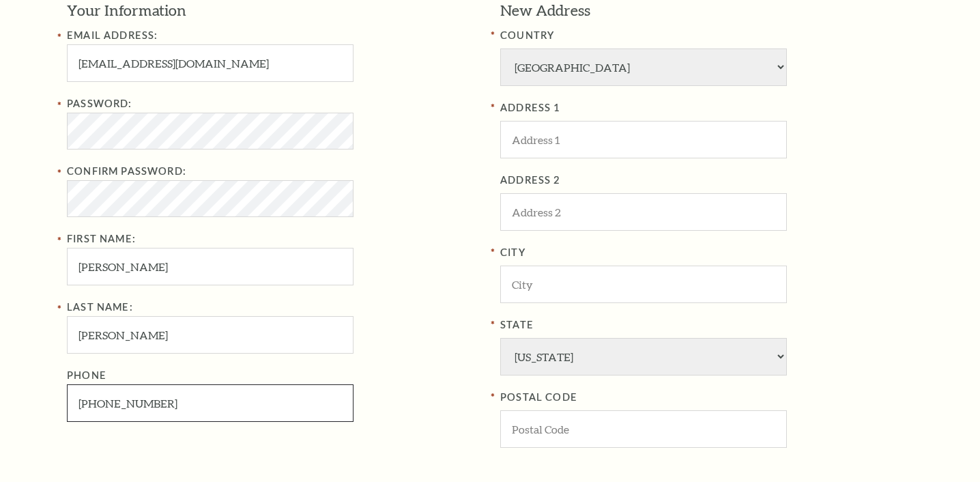
scroll to position [463, 1]
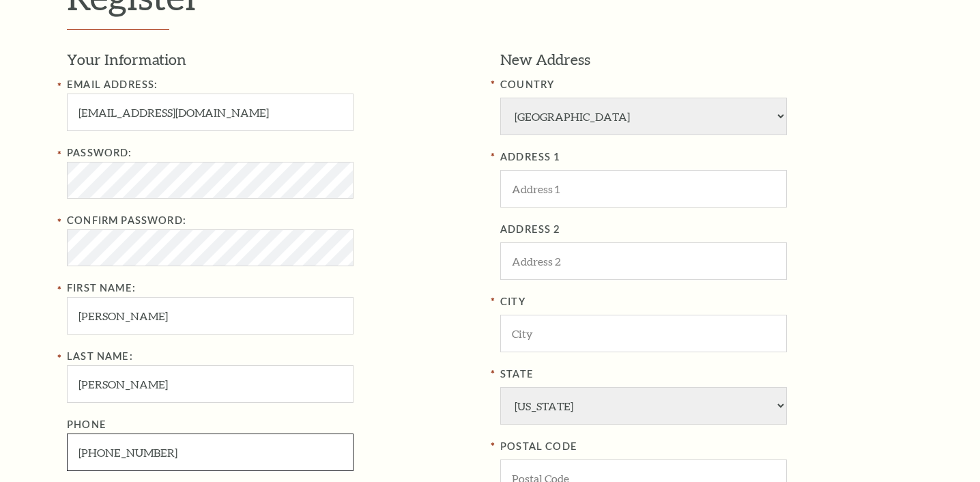
type input "803-240-1416"
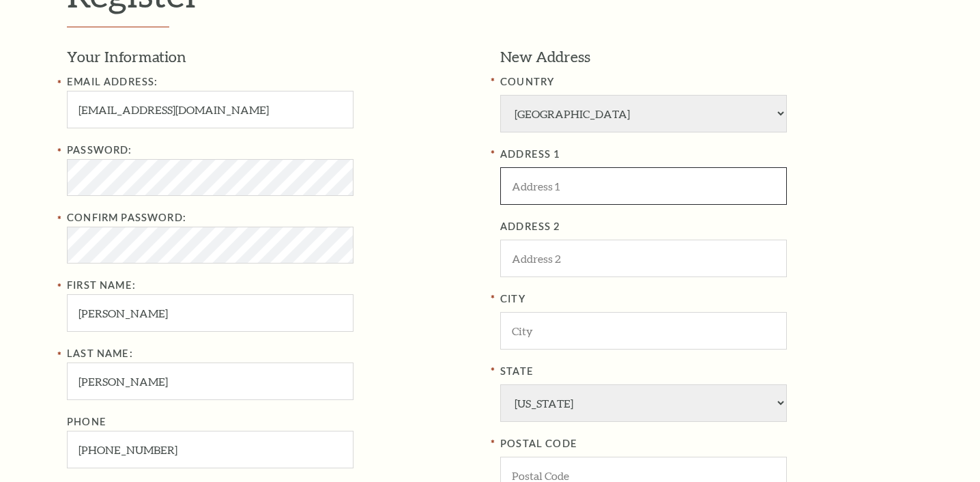
click at [568, 176] on input "text" at bounding box center [643, 186] width 287 height 38
type input "9828 Clemmons Rd"
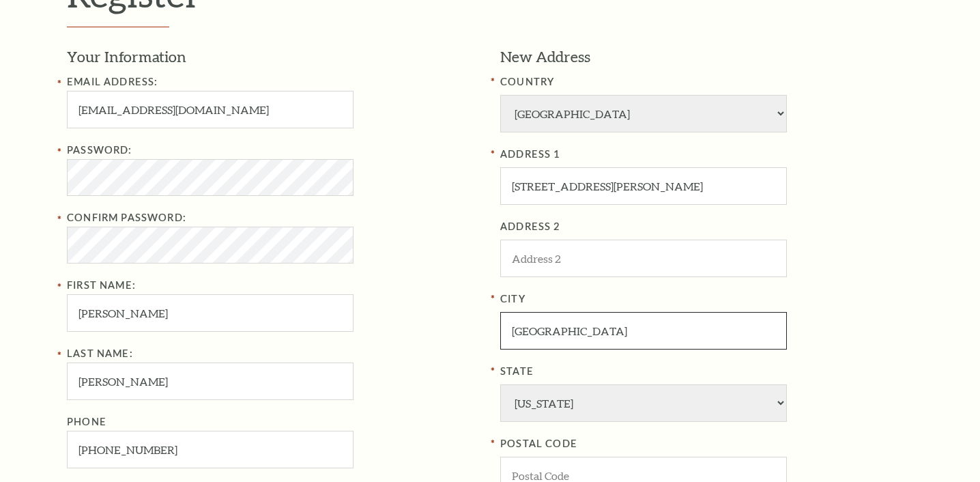
type input "Fort Worth"
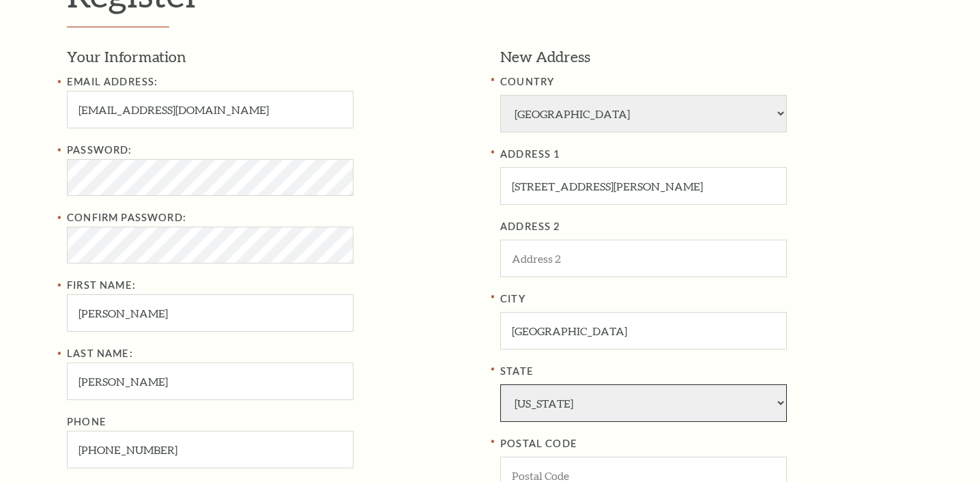
select select "TX"
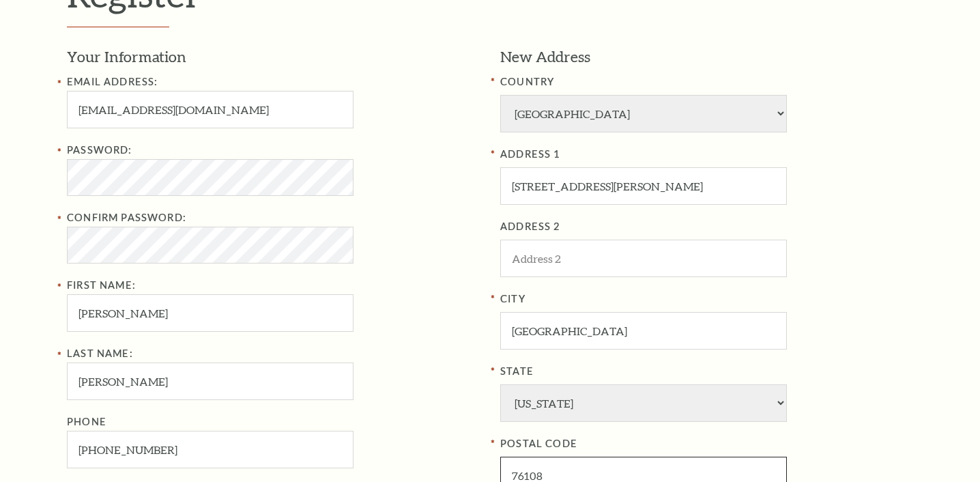
type input "76108"
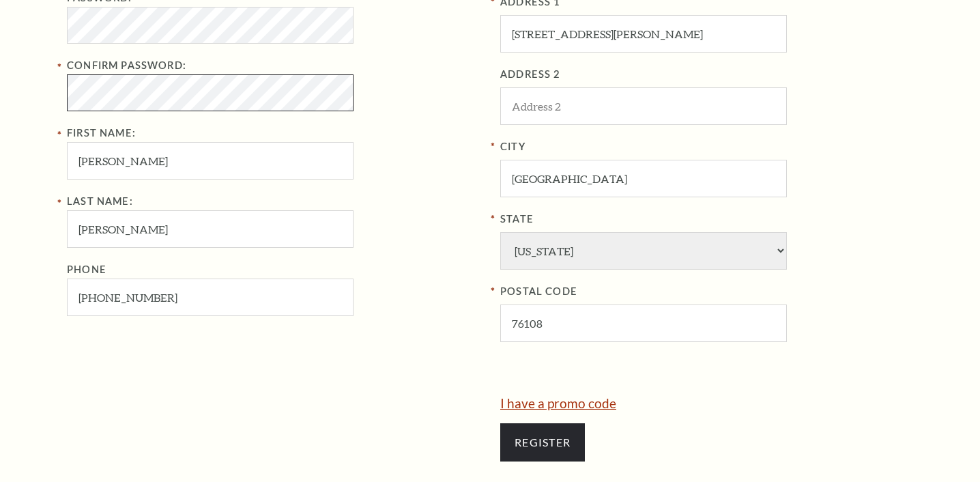
scroll to position [618, 0]
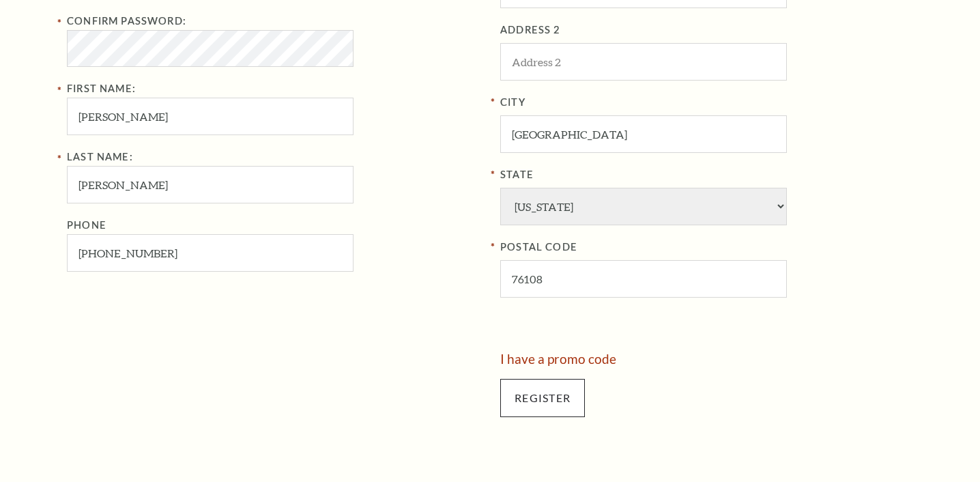
click at [547, 379] on input "Register" at bounding box center [542, 398] width 85 height 38
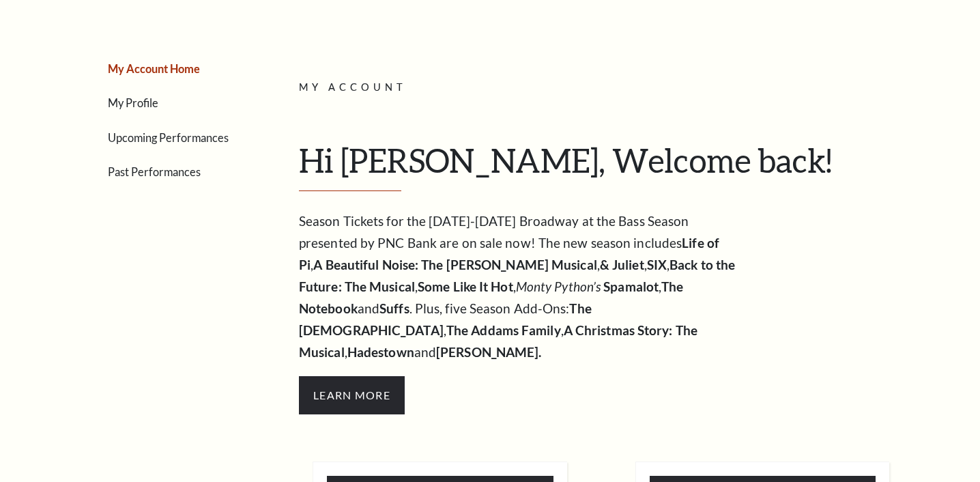
scroll to position [132, 0]
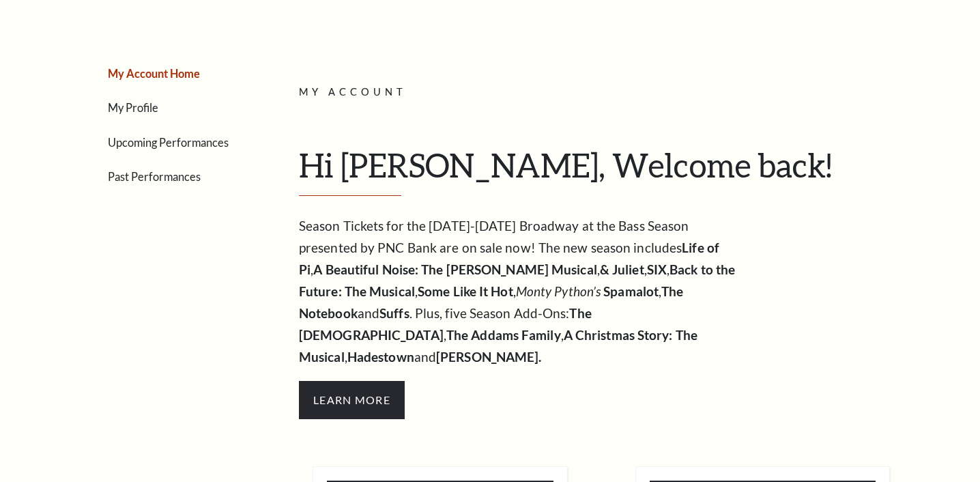
click at [140, 119] on ul "My Account Home My Profile Upcoming Performances Past Performances" at bounding box center [157, 124] width 181 height 123
click at [139, 105] on link "My Profile" at bounding box center [133, 107] width 51 height 13
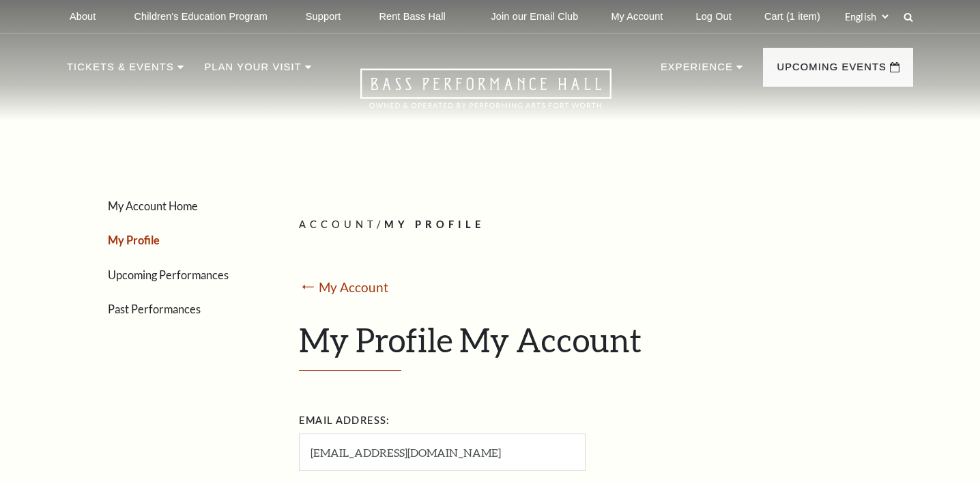
scroll to position [0, 0]
click at [778, 18] on link "Cart (1 item)" at bounding box center [793, 16] width 78 height 33
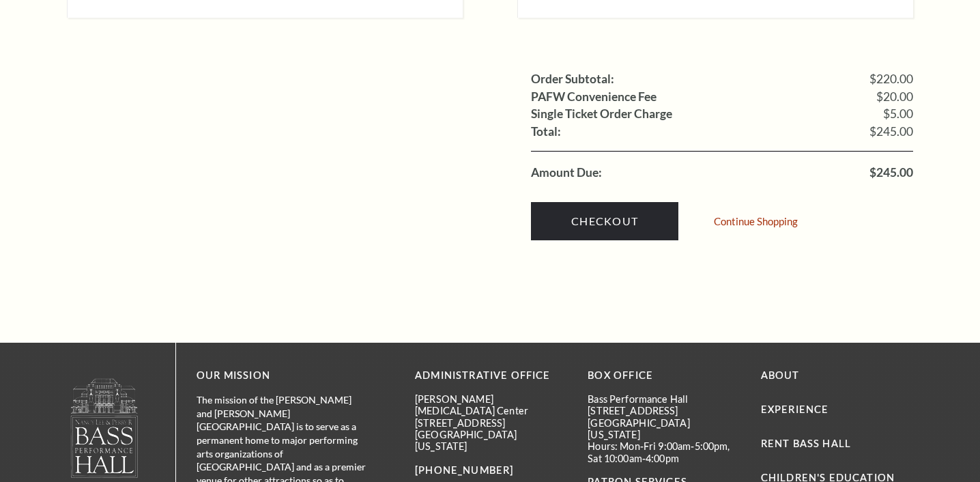
scroll to position [1391, 0]
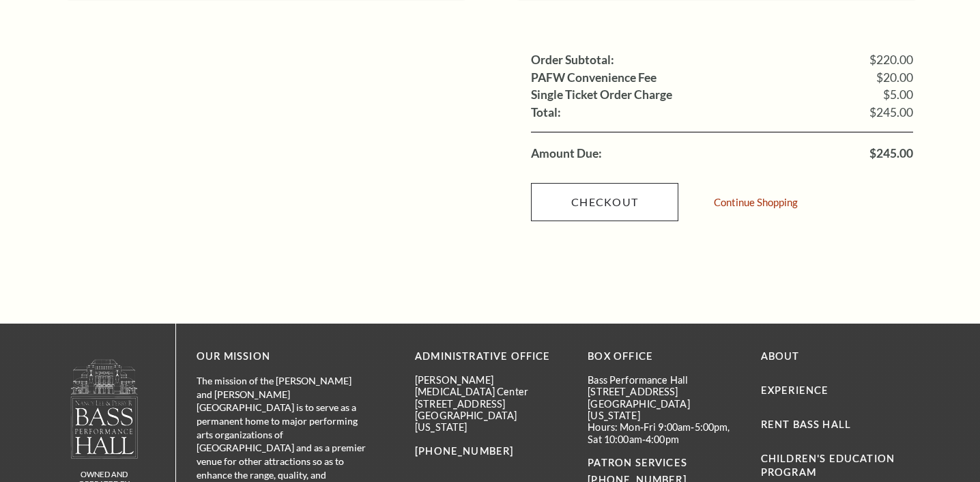
click at [601, 183] on link "Checkout" at bounding box center [604, 202] width 147 height 38
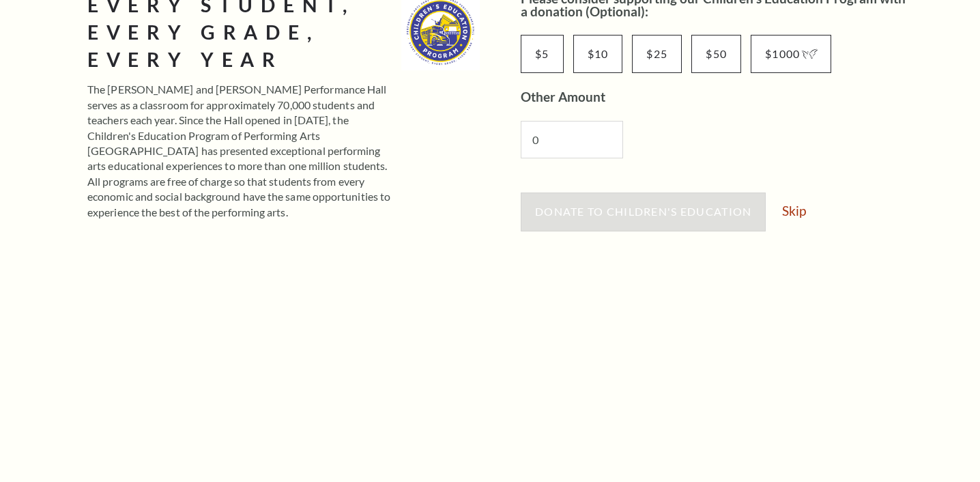
scroll to position [259, 0]
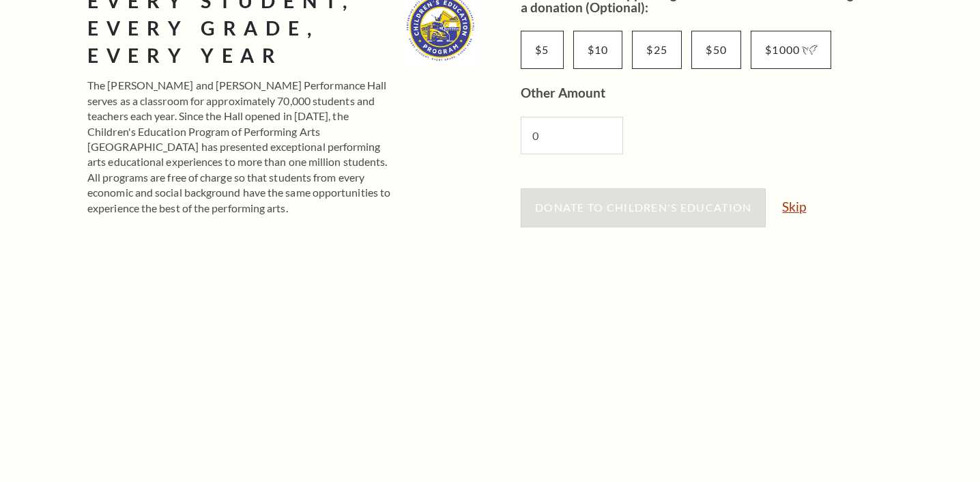
click at [791, 203] on link "Skip" at bounding box center [794, 206] width 24 height 13
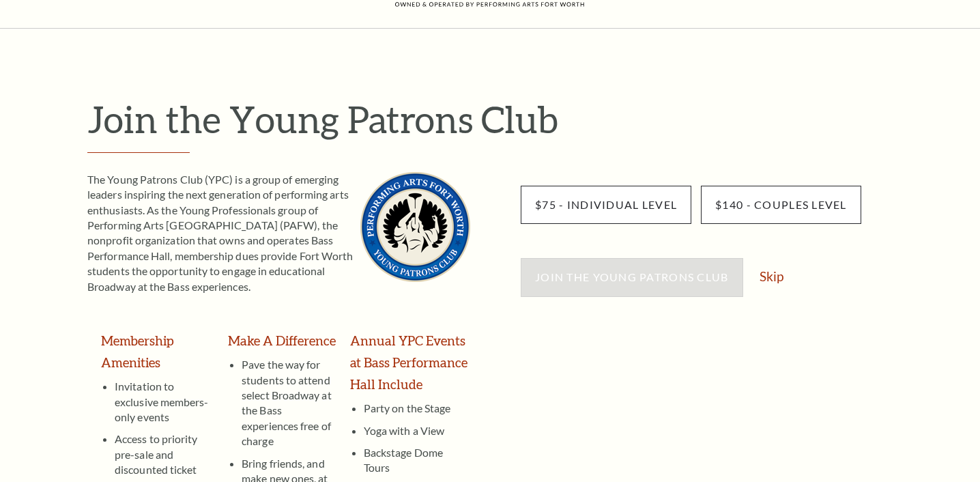
scroll to position [76, 0]
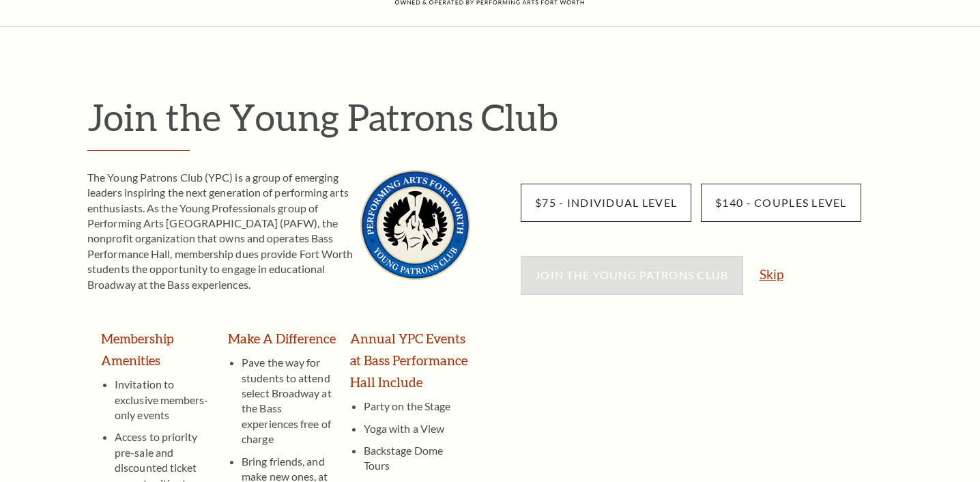
click at [768, 276] on link "Skip" at bounding box center [772, 274] width 24 height 13
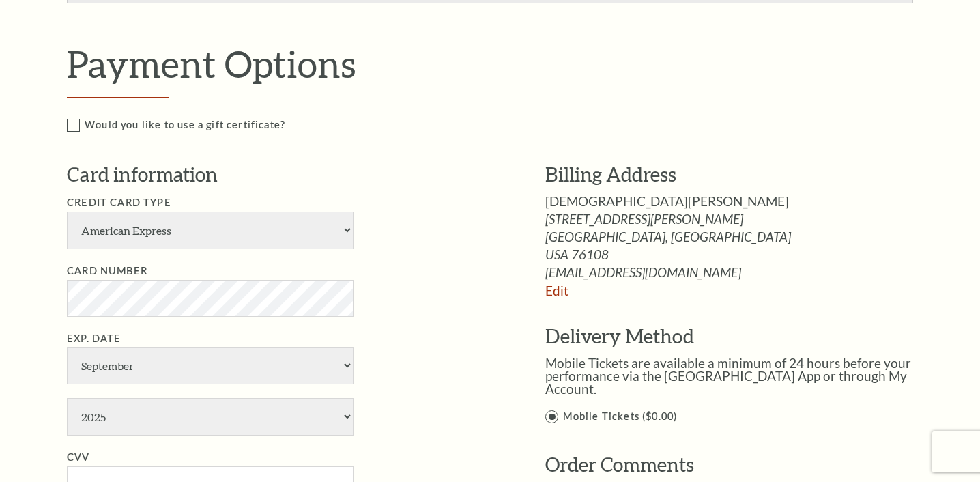
scroll to position [657, 0]
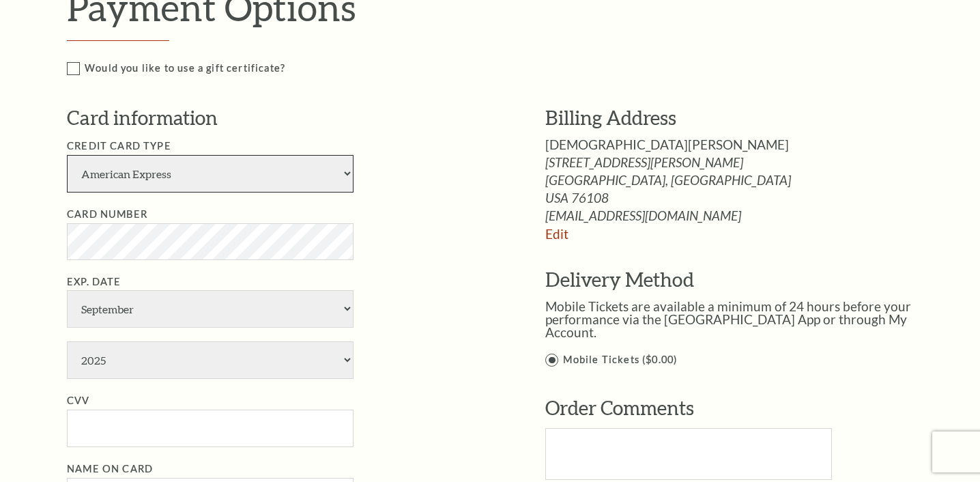
select select "24"
select select "7"
select select "2026"
click at [117, 410] on input "CVV" at bounding box center [210, 429] width 287 height 38
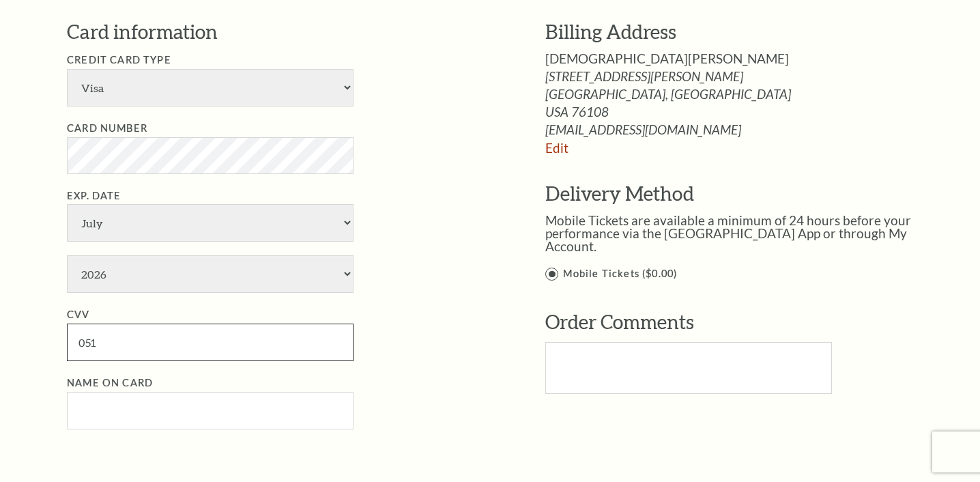
scroll to position [754, 0]
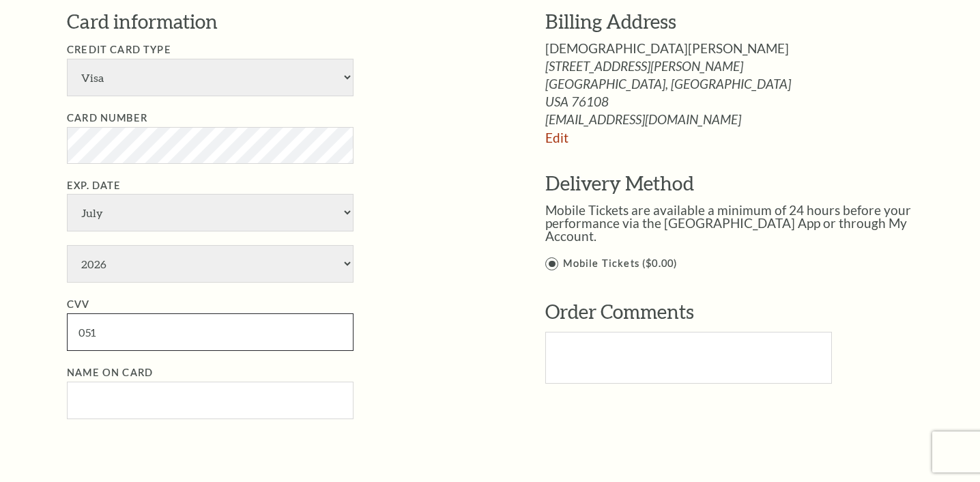
type input "051"
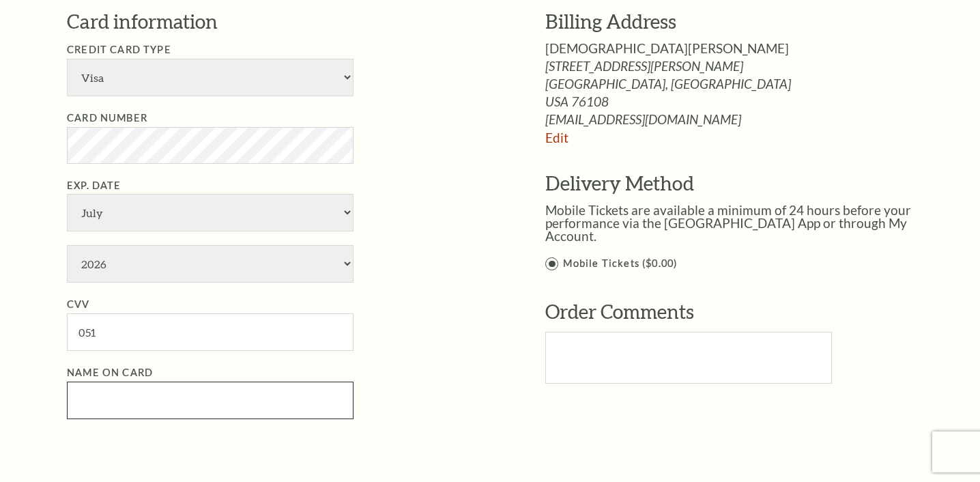
click at [101, 382] on input "Name on Card" at bounding box center [210, 401] width 287 height 38
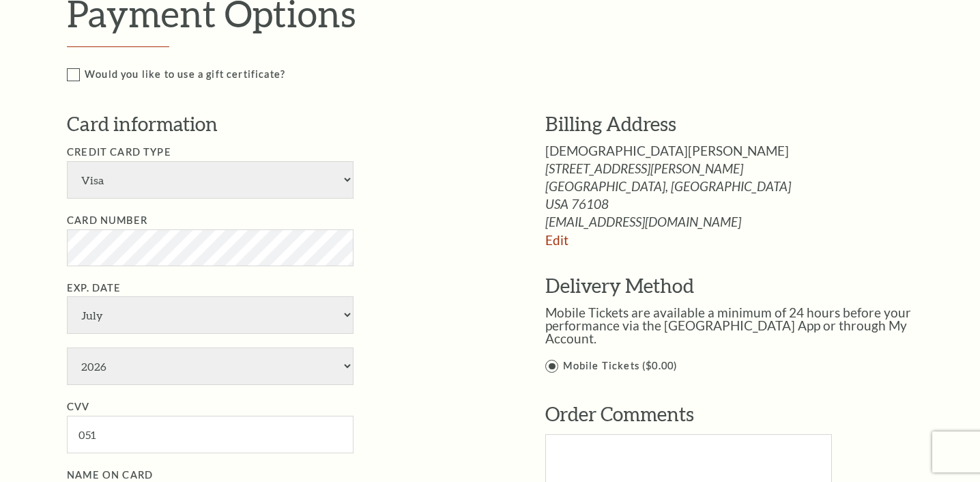
scroll to position [653, 0]
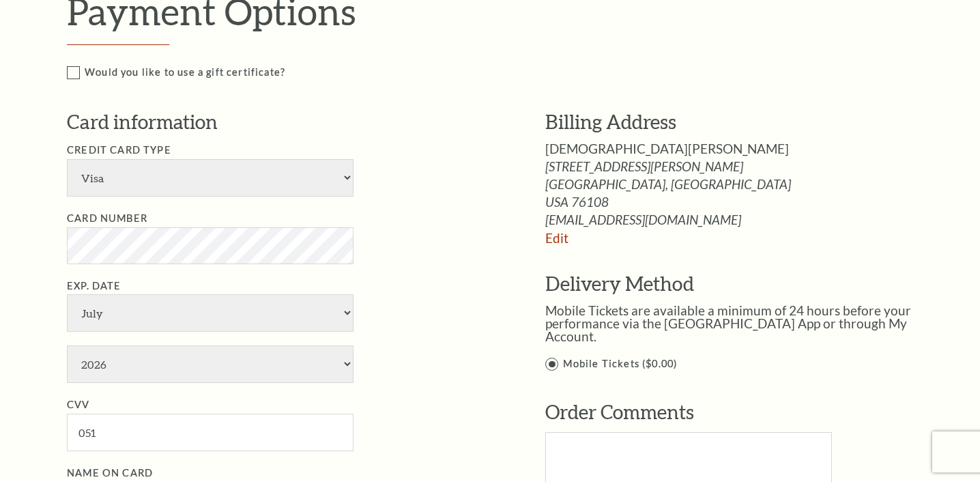
type input "Kristen J Sineath"
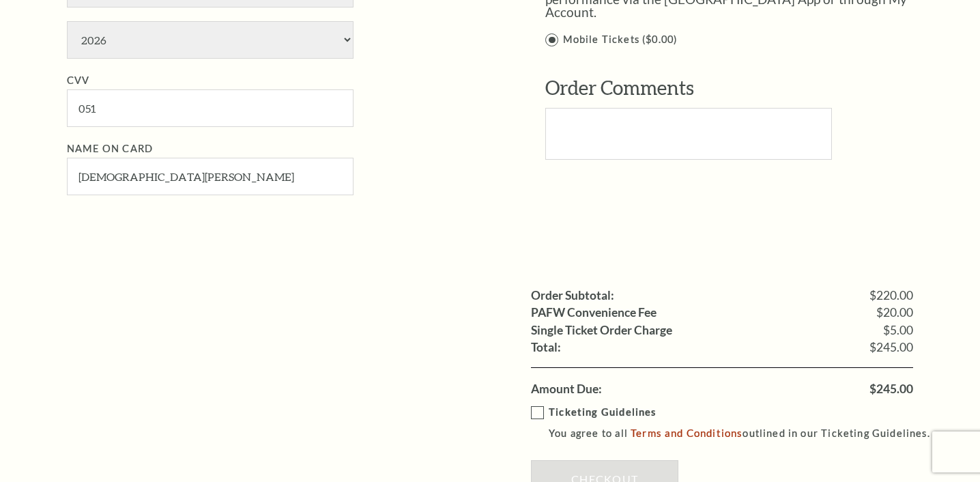
scroll to position [1001, 0]
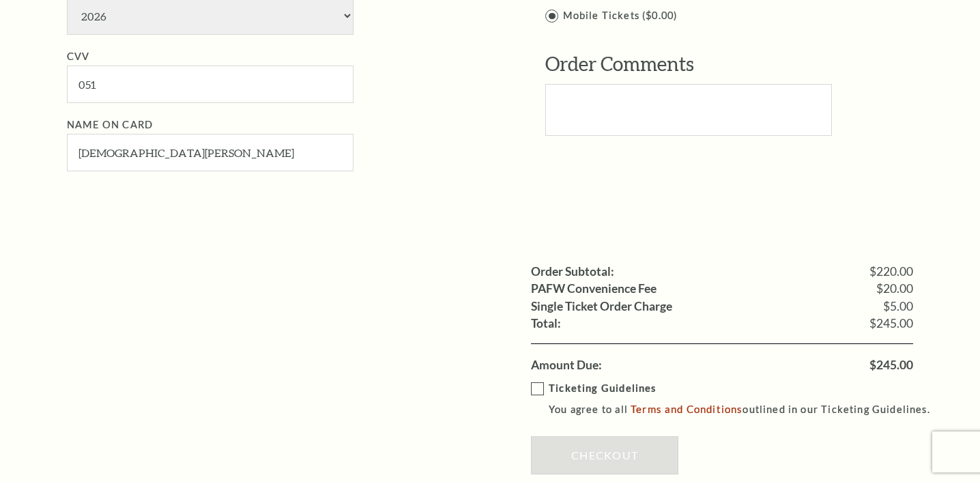
click at [540, 380] on label "Ticketing Guidelines You agree to all Terms and Conditions outlined in our Tick…" at bounding box center [737, 399] width 412 height 38
click at [0, 0] on input "Ticketing Guidelines You agree to all Terms and Conditions outlined in our Tick…" at bounding box center [0, 0] width 0 height 0
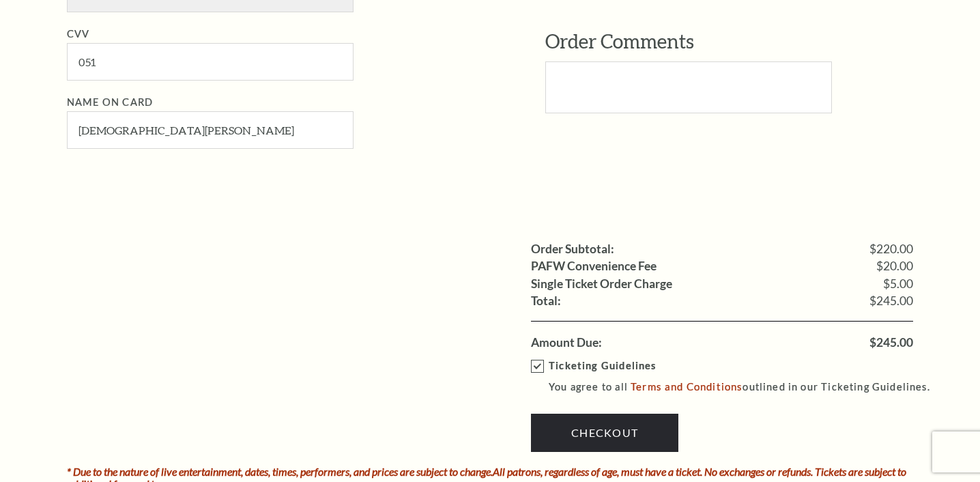
scroll to position [1038, 0]
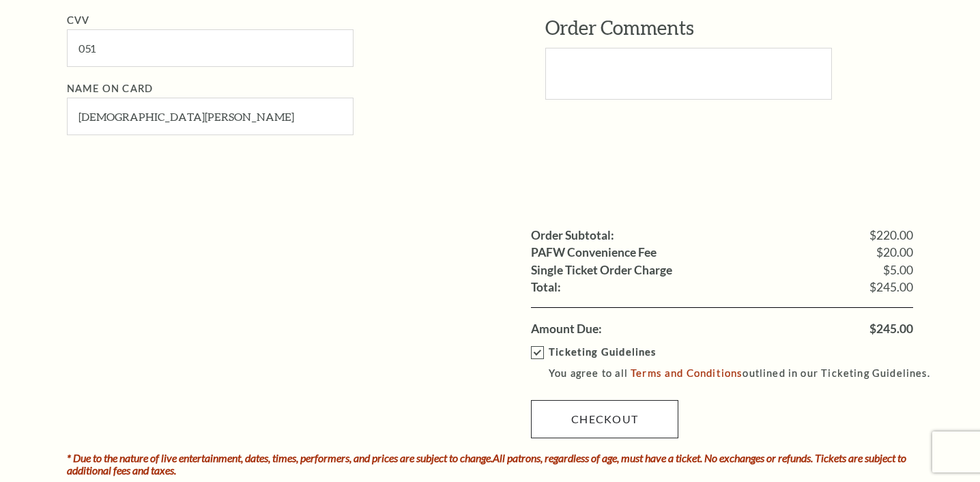
click at [633, 400] on link "Checkout" at bounding box center [604, 419] width 147 height 38
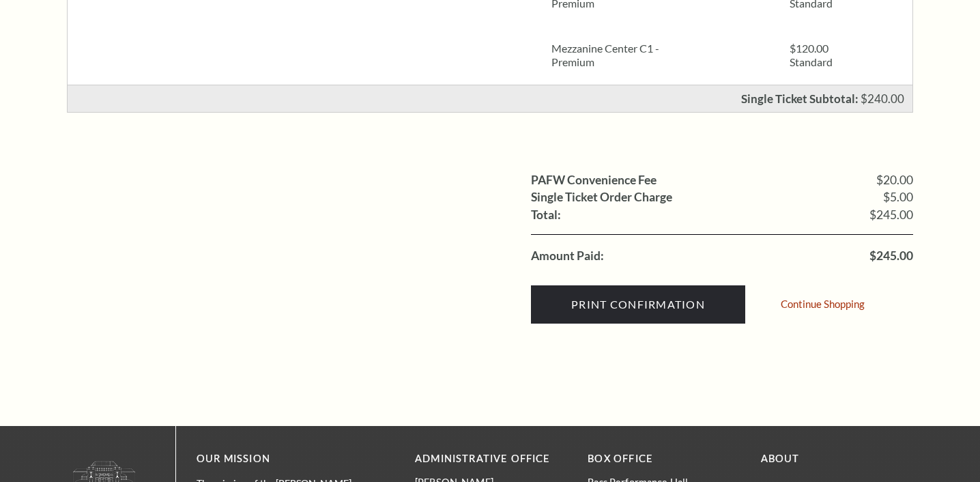
scroll to position [412, 0]
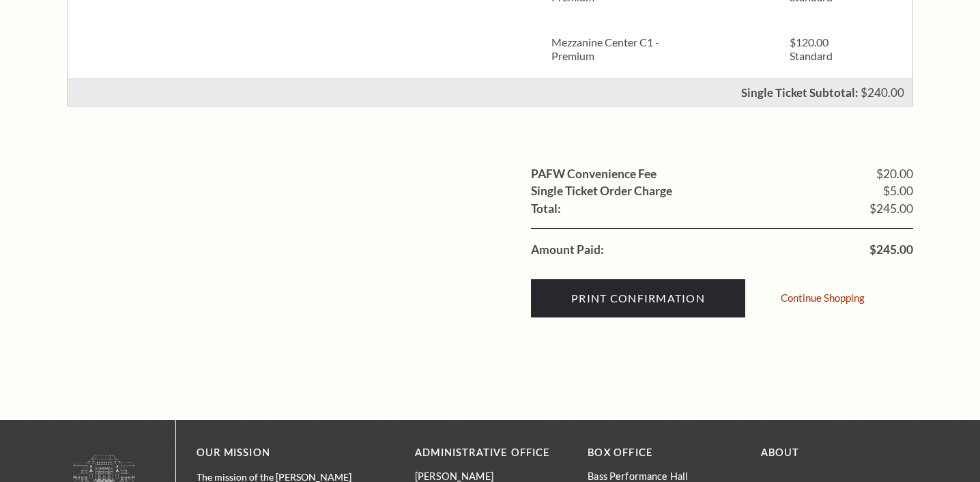
click at [646, 268] on div "Print Confirmation Continue Shopping" at bounding box center [722, 295] width 382 height 72
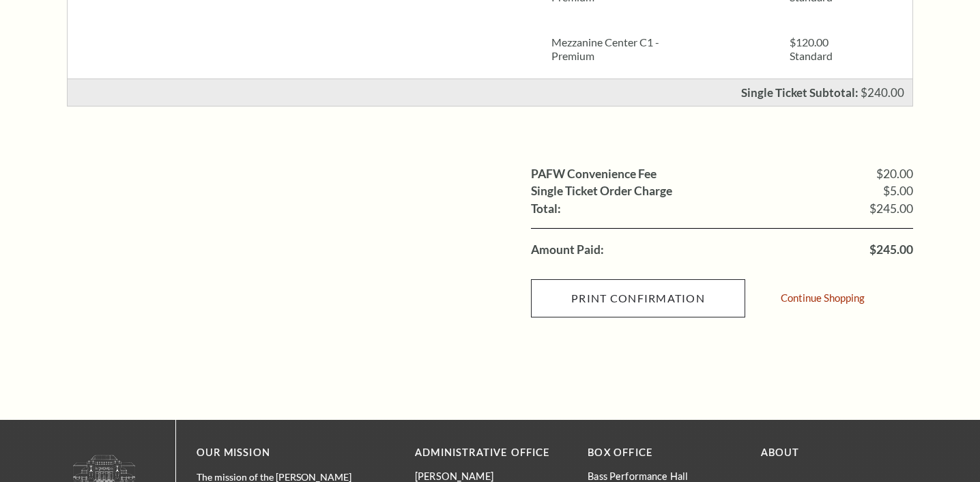
click at [633, 302] on input "Print Confirmation" at bounding box center [638, 298] width 214 height 38
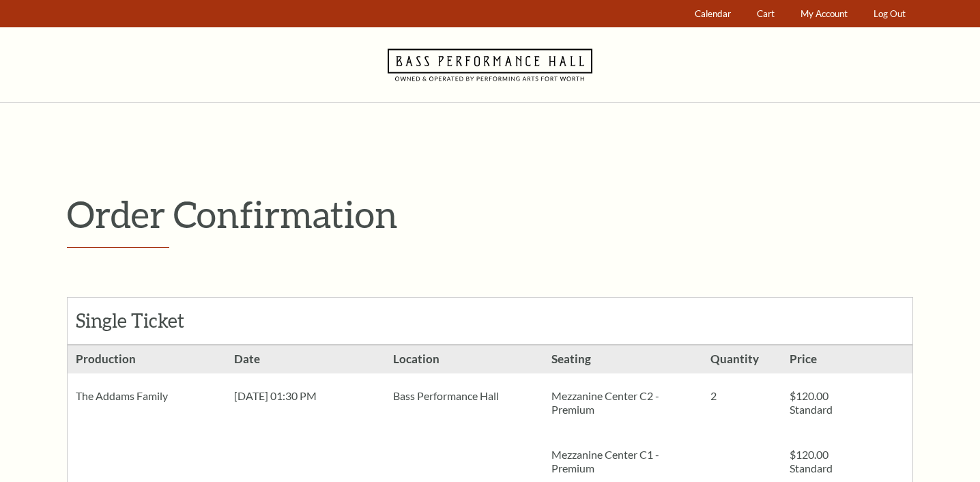
scroll to position [0, 0]
click at [734, 20] on link "Calendar" at bounding box center [713, 14] width 49 height 27
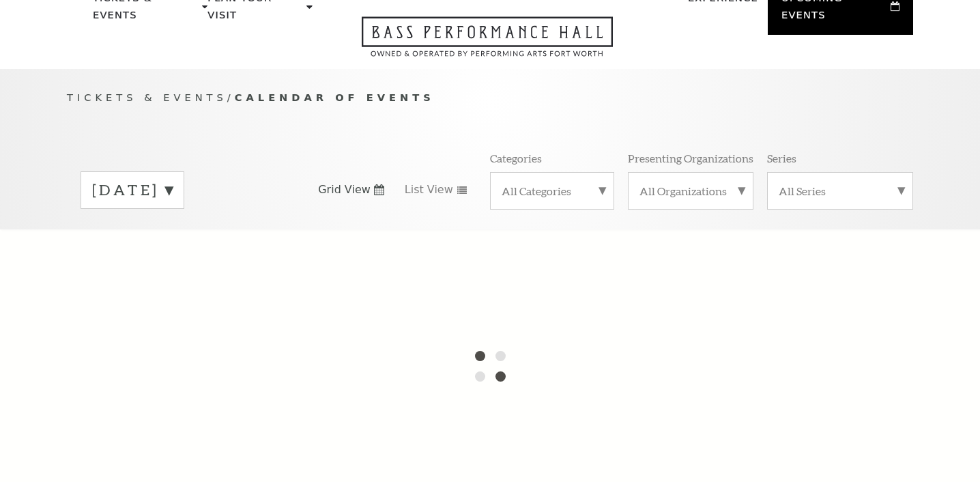
scroll to position [35, 0]
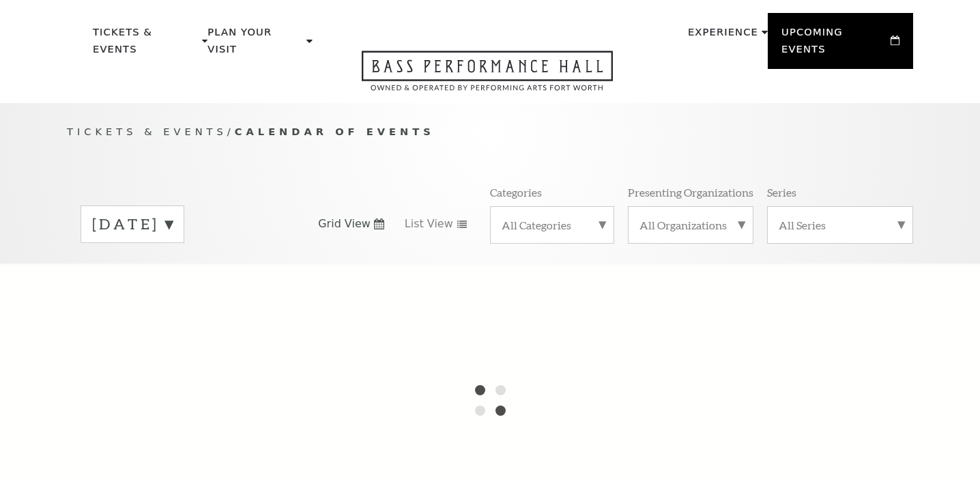
click at [173, 214] on label "[DATE]" at bounding box center [132, 224] width 81 height 21
click at [173, 238] on label "[DATE]" at bounding box center [132, 252] width 81 height 29
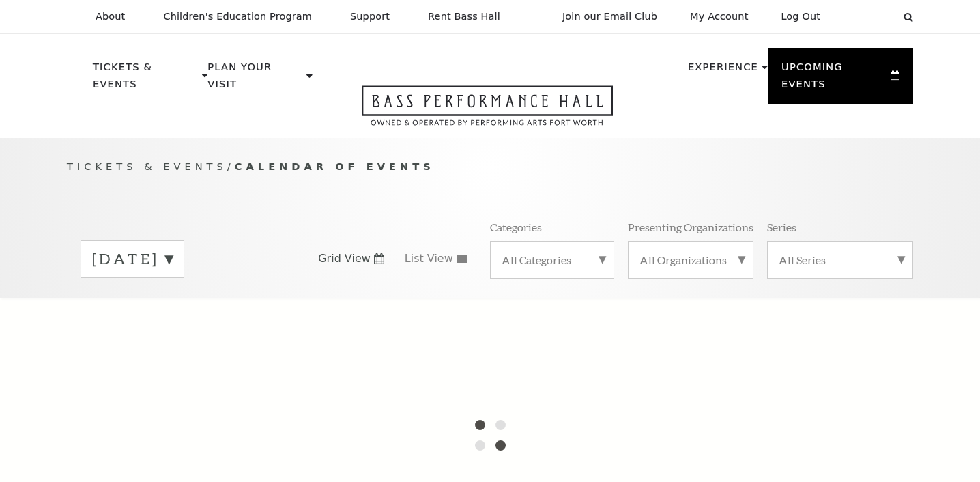
scroll to position [0, 0]
click at [785, 12] on link "Log Out" at bounding box center [800, 16] width 61 height 33
